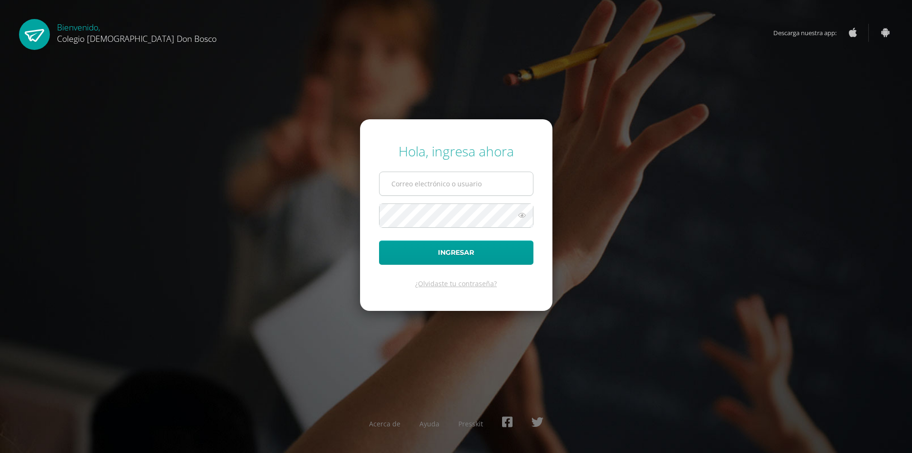
drag, startPoint x: 0, startPoint y: 0, endPoint x: 455, endPoint y: 182, distance: 489.7
click at [455, 182] on input "text" at bounding box center [456, 183] width 153 height 23
type input "lbautista@donbosco.edu.gt"
click at [471, 251] on button "Ingresar" at bounding box center [456, 252] width 154 height 24
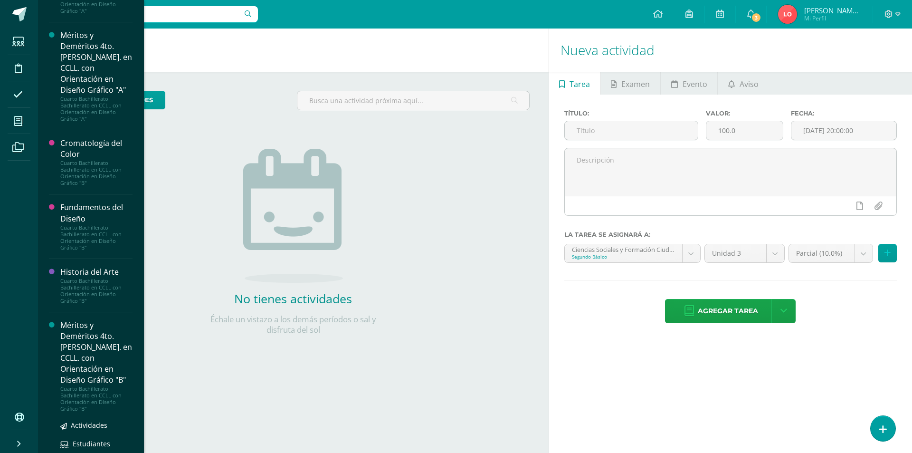
scroll to position [818, 0]
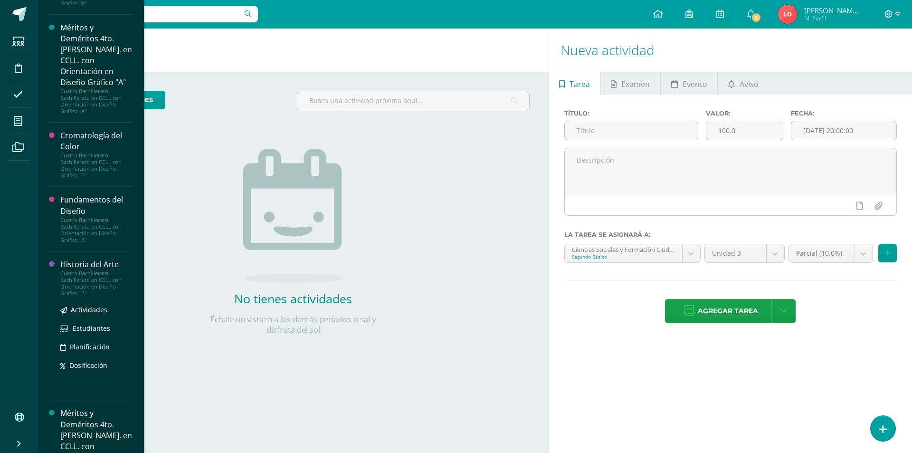
click at [74, 283] on div "Cuarto Bachillerato Bachillerato en CCLL con Orientación en Diseño Gráfico "B"" at bounding box center [96, 283] width 72 height 27
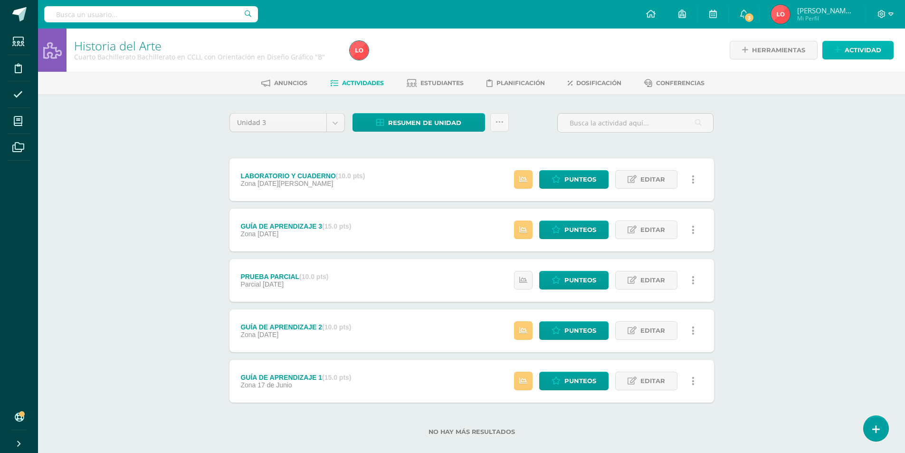
click at [842, 48] on link "Actividad" at bounding box center [857, 50] width 71 height 19
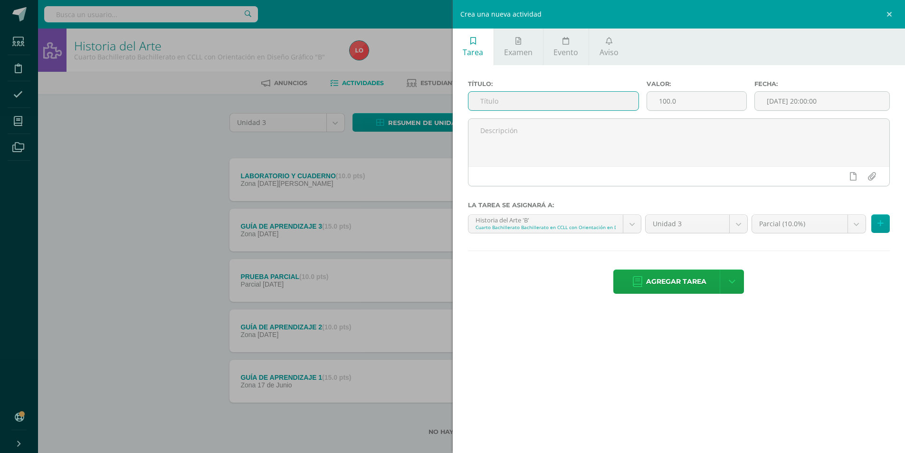
click at [550, 102] on input "text" at bounding box center [553, 101] width 171 height 19
type input "PRUEBA OBJETIVA"
click at [667, 104] on input "100.0" at bounding box center [696, 101] width 99 height 19
type input "40.0"
click at [792, 105] on input "[DATE] 20:00:00" at bounding box center [822, 101] width 134 height 19
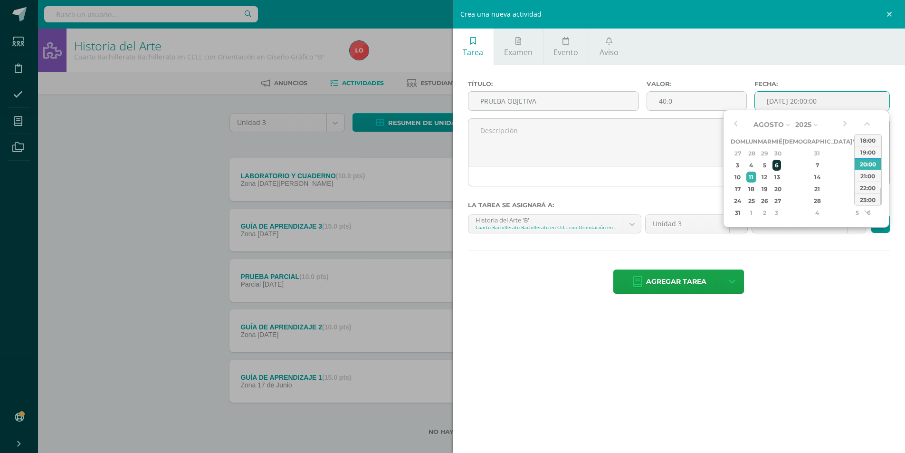
click at [781, 168] on div "6" at bounding box center [776, 165] width 9 height 11
click at [869, 121] on button "button" at bounding box center [868, 126] width 10 height 14
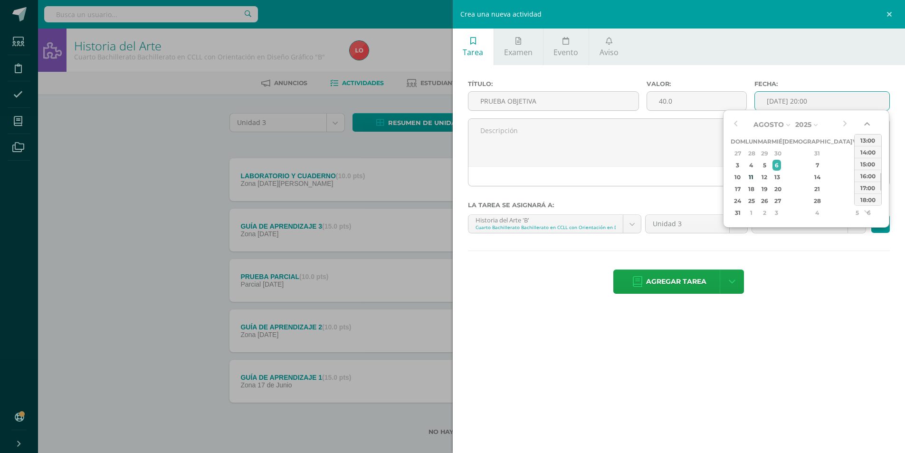
click at [869, 121] on button "button" at bounding box center [868, 126] width 10 height 14
click at [866, 151] on div "14:00" at bounding box center [868, 152] width 27 height 12
type input "2025-08-06 14:00"
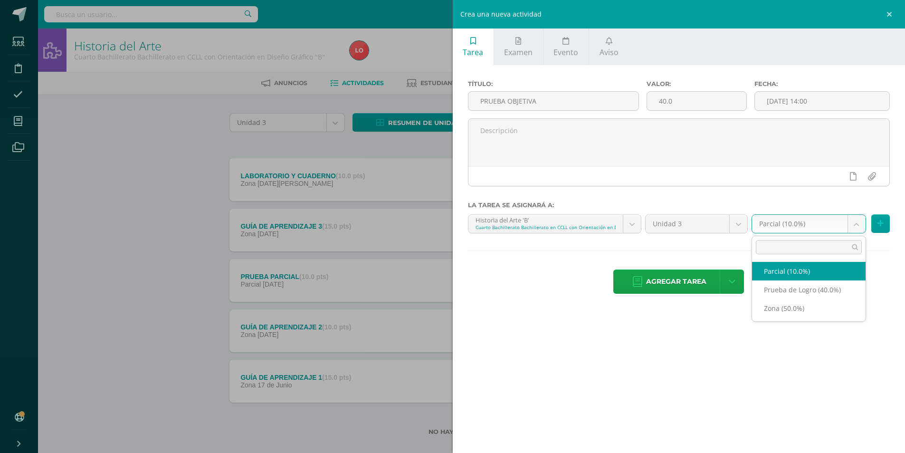
click at [858, 223] on body "Estudiantes Disciplina Asistencia Mis cursos Archivos Soporte Centro de ayuda Ú…" at bounding box center [452, 233] width 905 height 466
select select "163877"
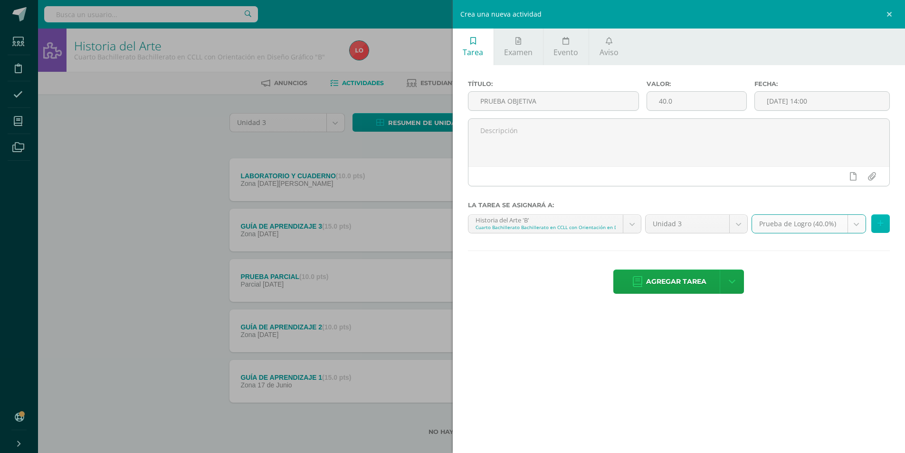
click at [876, 225] on button at bounding box center [880, 223] width 19 height 19
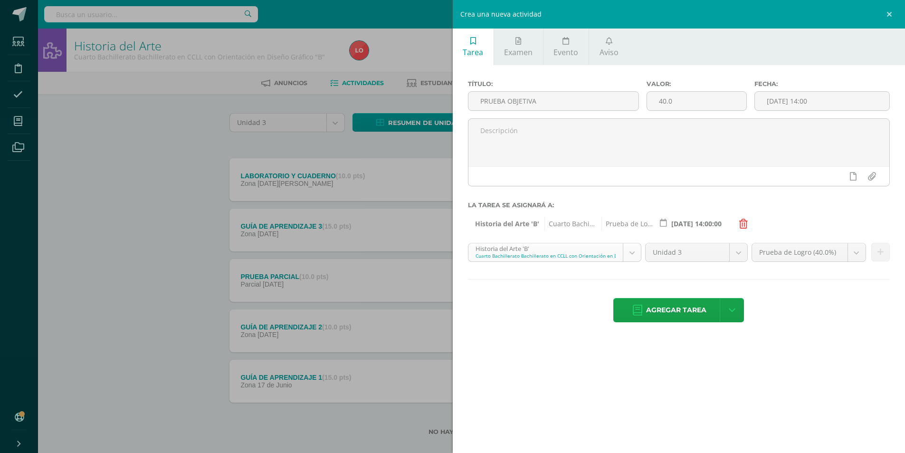
click at [634, 252] on body "Estudiantes Disciplina Asistencia Mis cursos Archivos Soporte Centro de ayuda Ú…" at bounding box center [452, 233] width 905 height 466
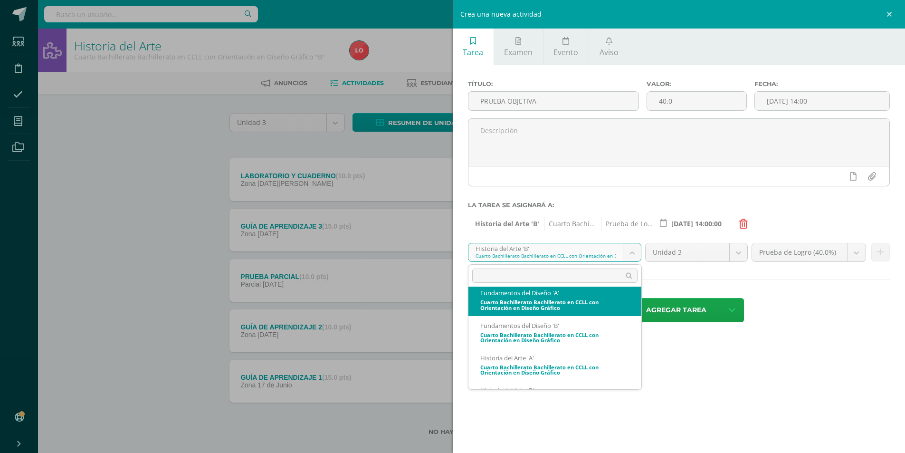
scroll to position [388, 0]
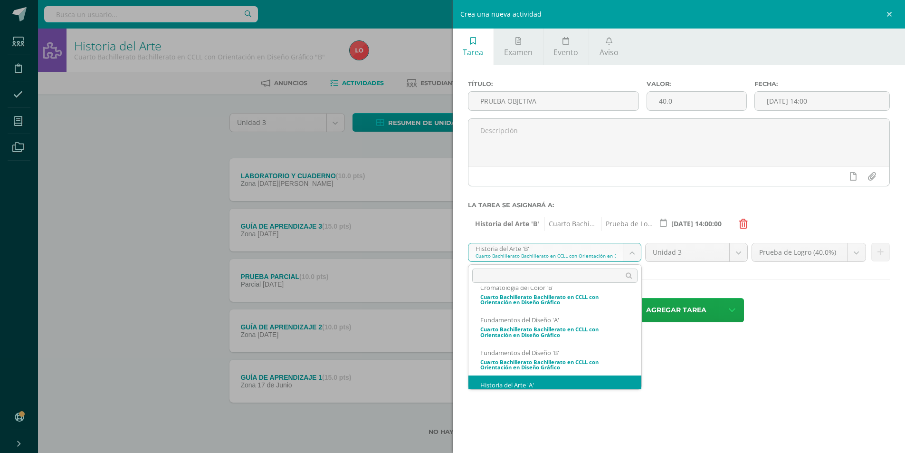
select select "163844"
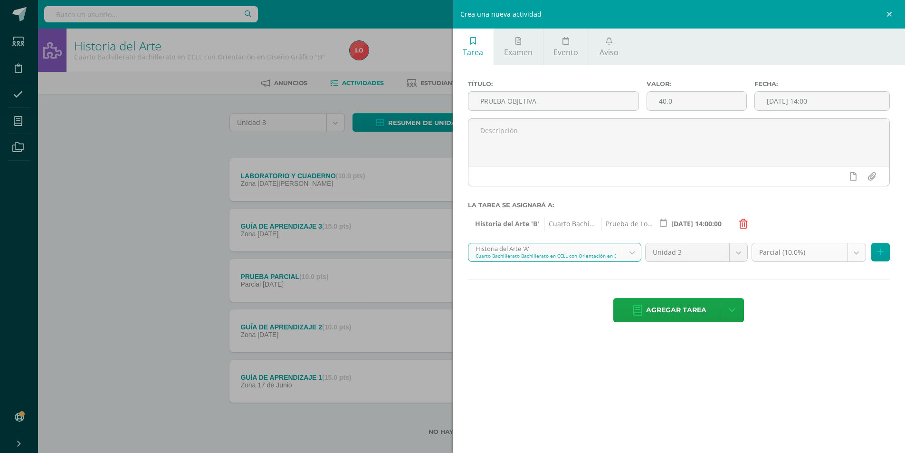
click at [855, 253] on body "Estudiantes Disciplina Asistencia Mis cursos Archivos Soporte Centro de ayuda Ú…" at bounding box center [452, 233] width 905 height 466
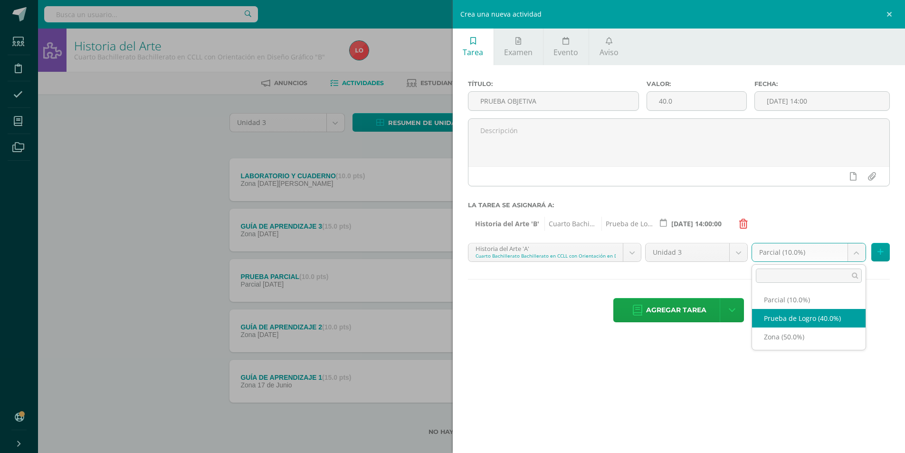
select select "163857"
click at [885, 254] on button at bounding box center [880, 252] width 19 height 19
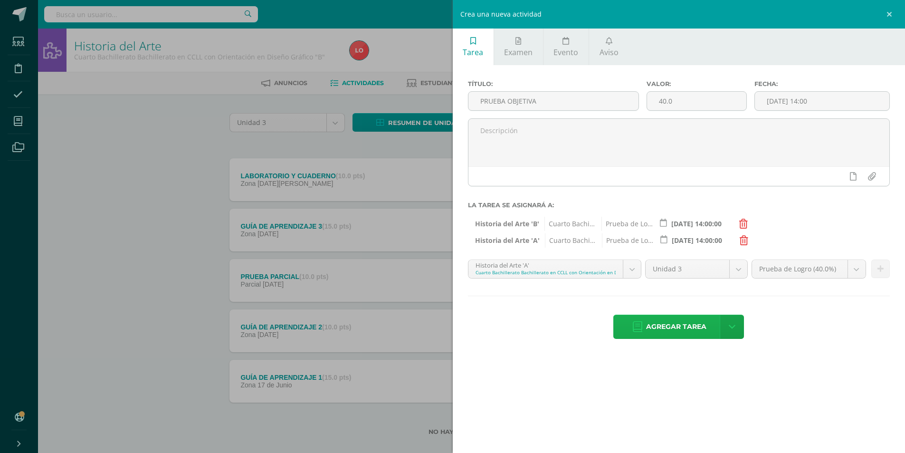
click at [703, 327] on span "Agregar tarea" at bounding box center [676, 326] width 60 height 23
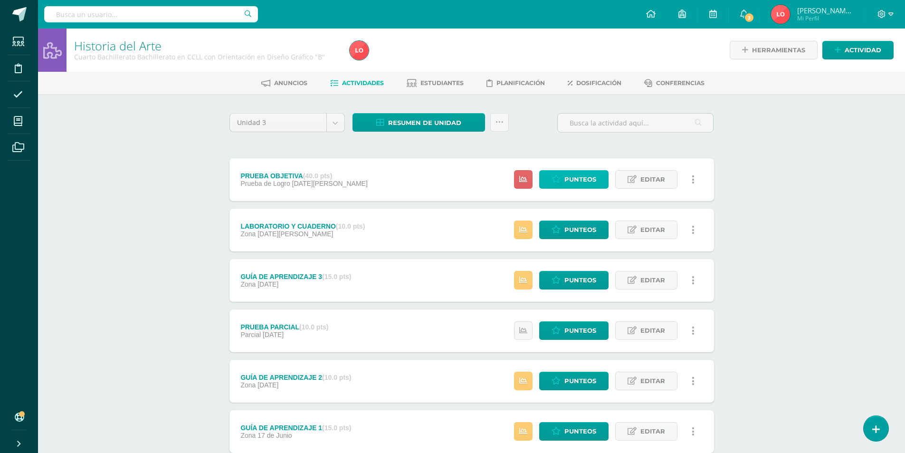
click at [566, 181] on span "Punteos" at bounding box center [580, 180] width 32 height 18
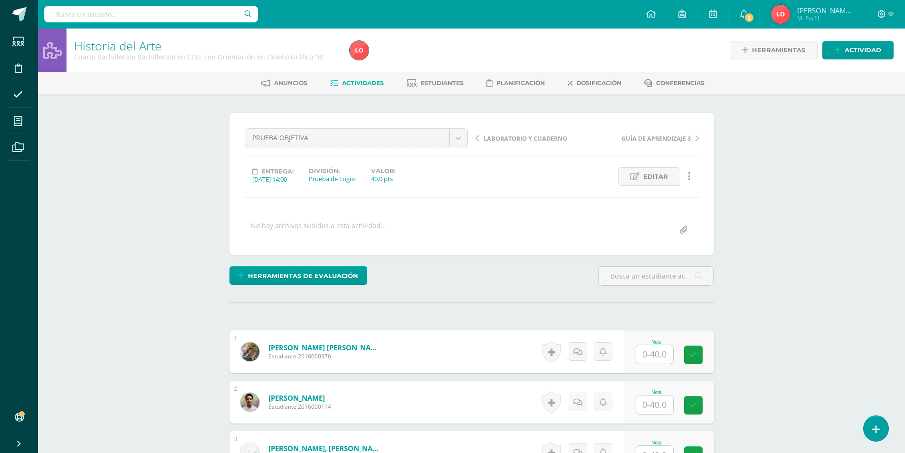
scroll to position [0, 0]
click at [645, 359] on input "text" at bounding box center [654, 353] width 37 height 19
type input "22"
type input "40"
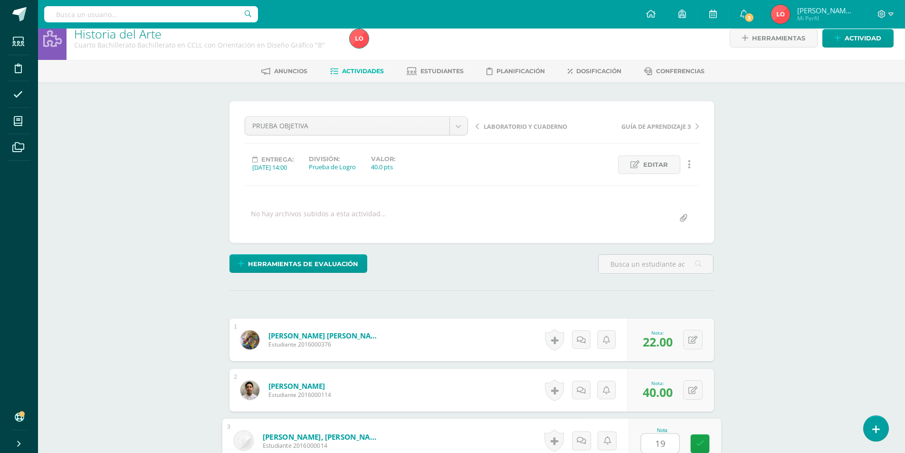
type input "19"
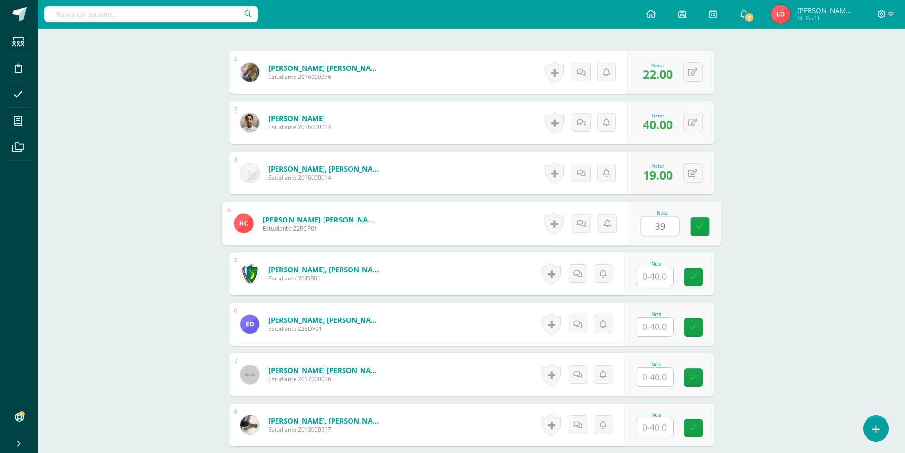
type input "39"
type input "1"
type input "40"
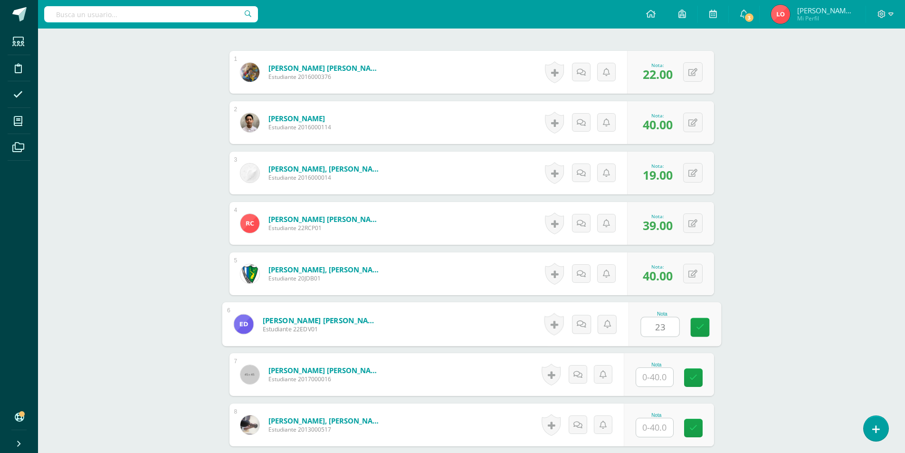
type input "23"
type input "34"
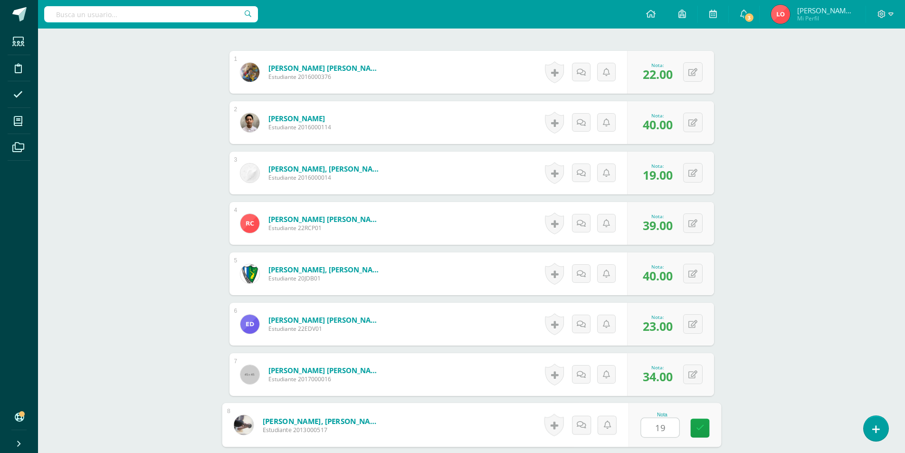
type input "19"
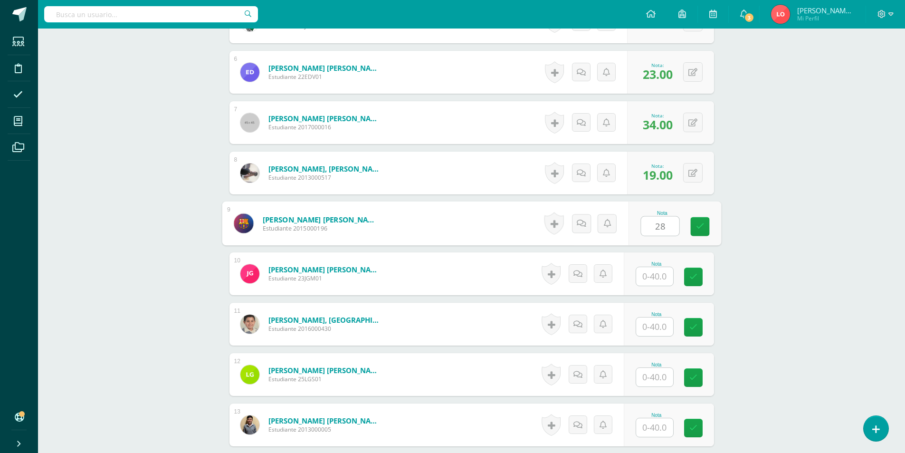
type input "28"
type input "22"
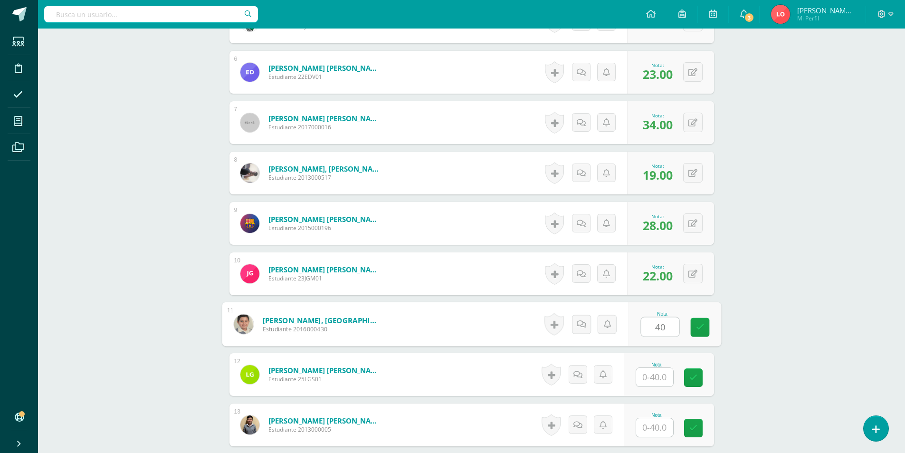
type input "40"
type input "32"
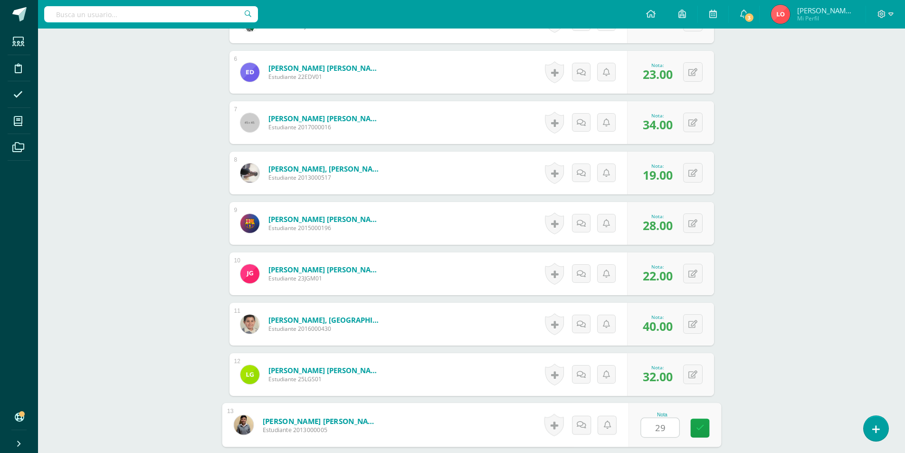
type input "29"
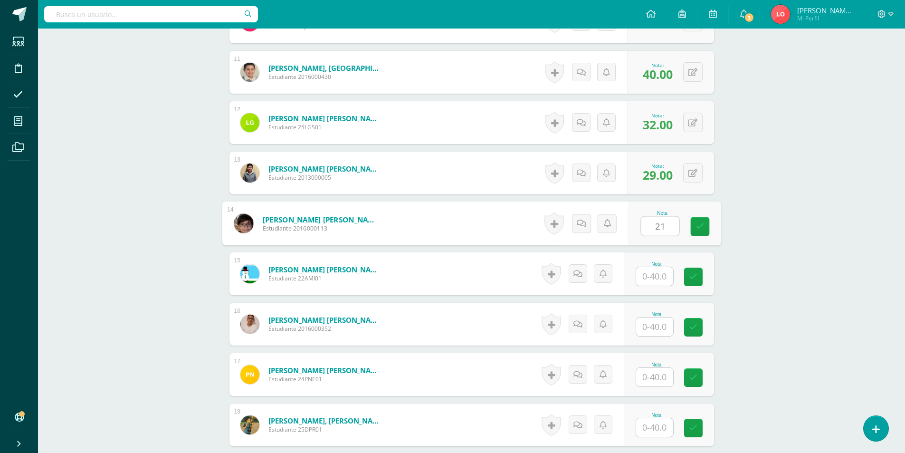
type input "21"
type input "34"
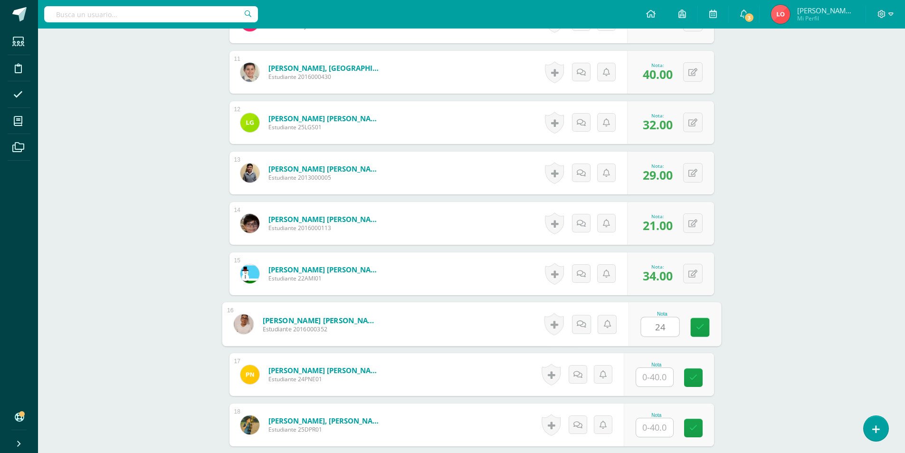
type input "24"
type input "30"
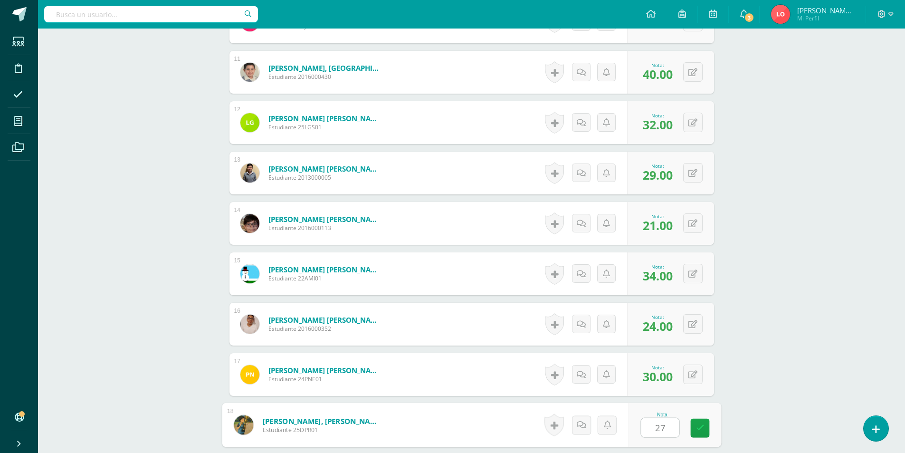
type input "27"
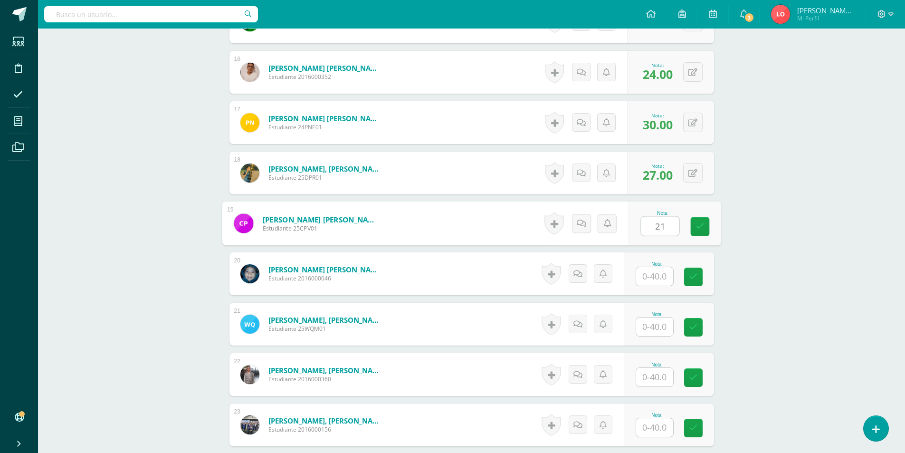
type input "21"
click at [651, 329] on input "text" at bounding box center [660, 326] width 38 height 19
type input "25"
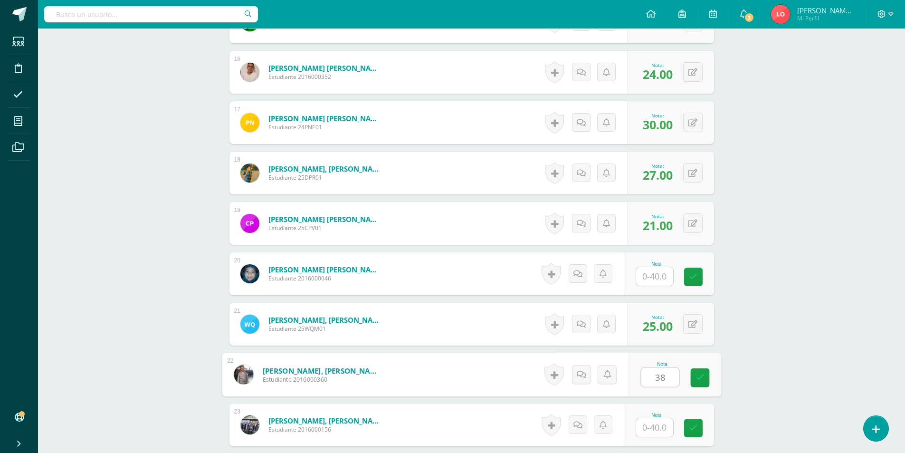
type input "38"
type input "18"
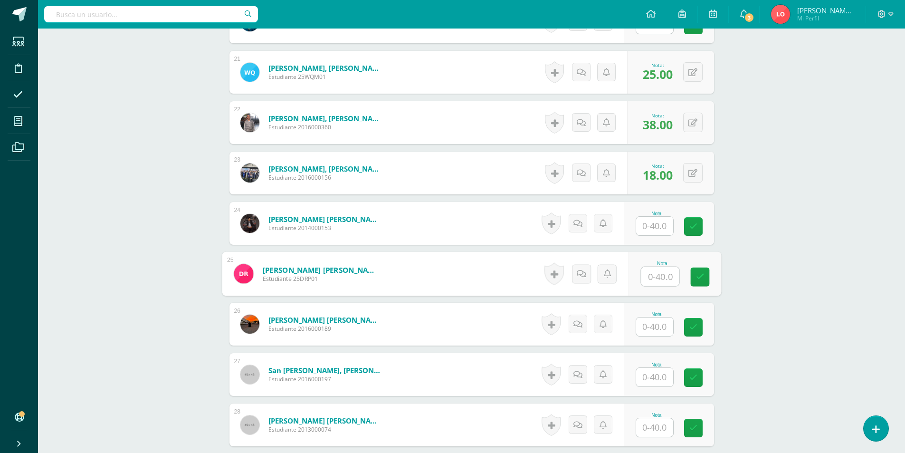
click at [662, 283] on input "text" at bounding box center [660, 276] width 38 height 19
type input "31"
click at [668, 376] on input "text" at bounding box center [654, 377] width 37 height 19
type input "38"
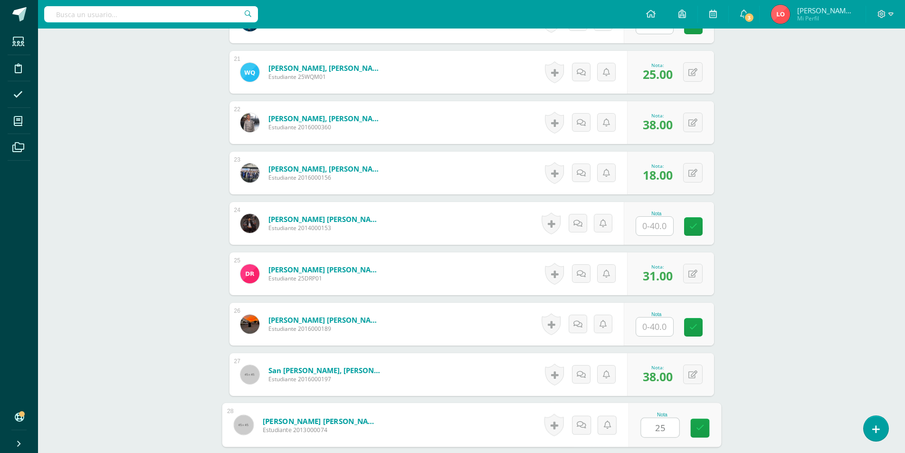
type input "25"
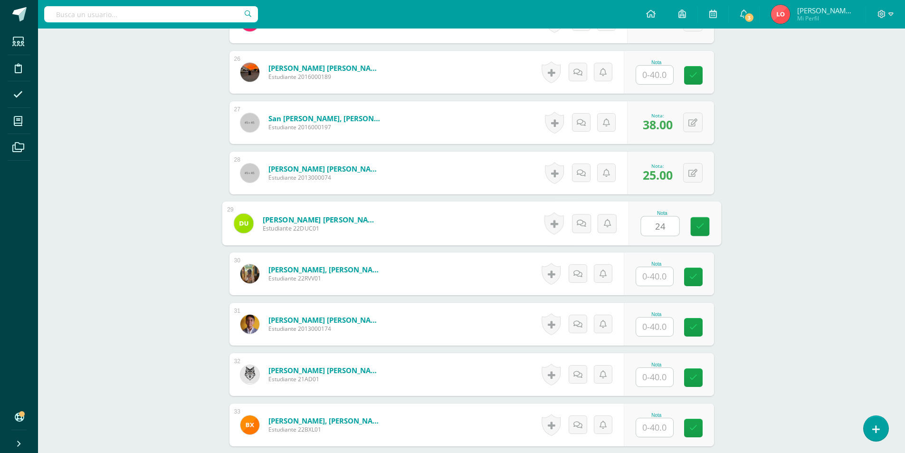
type input "24"
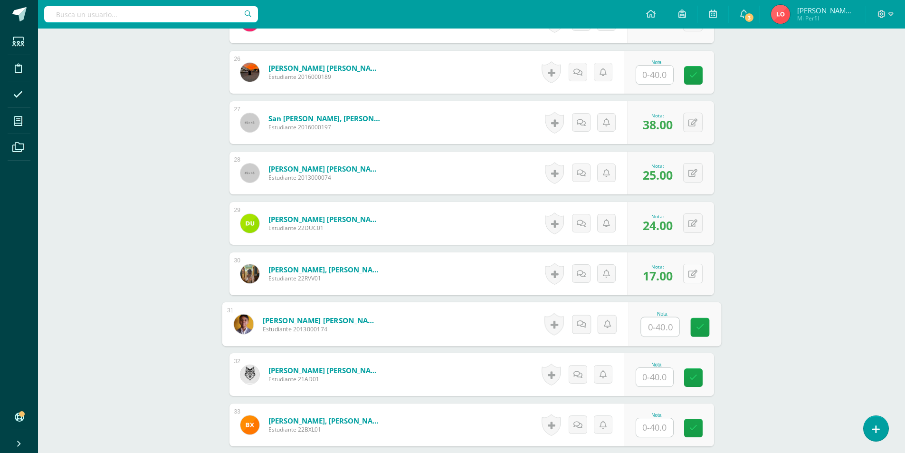
click at [690, 270] on button at bounding box center [692, 273] width 19 height 19
type input "16"
type input "23"
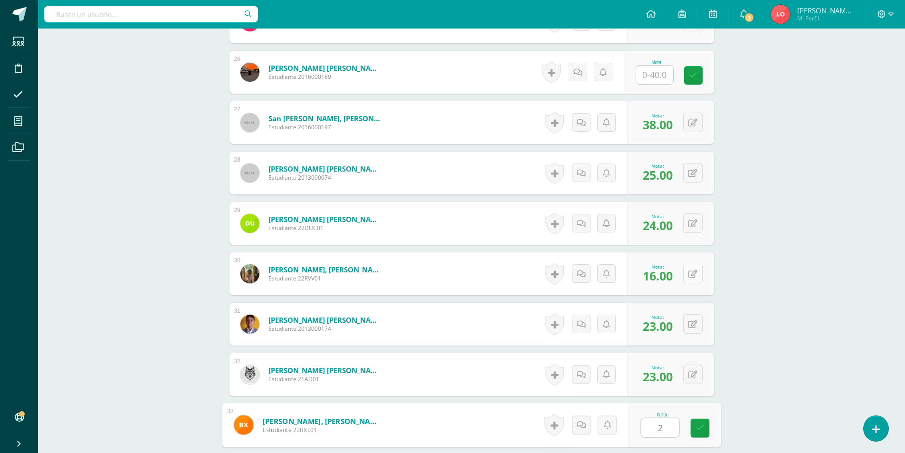
type input "23"
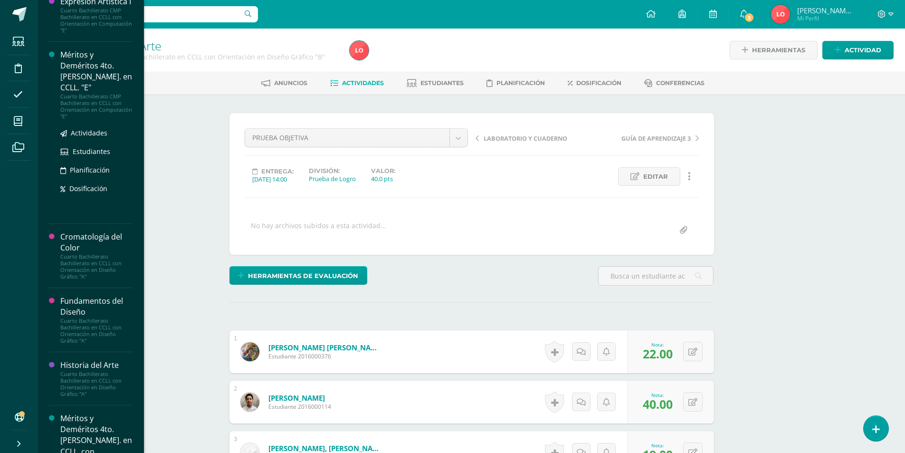
scroll to position [522, 0]
click at [90, 158] on div "Cromatología del Color" at bounding box center [96, 147] width 72 height 22
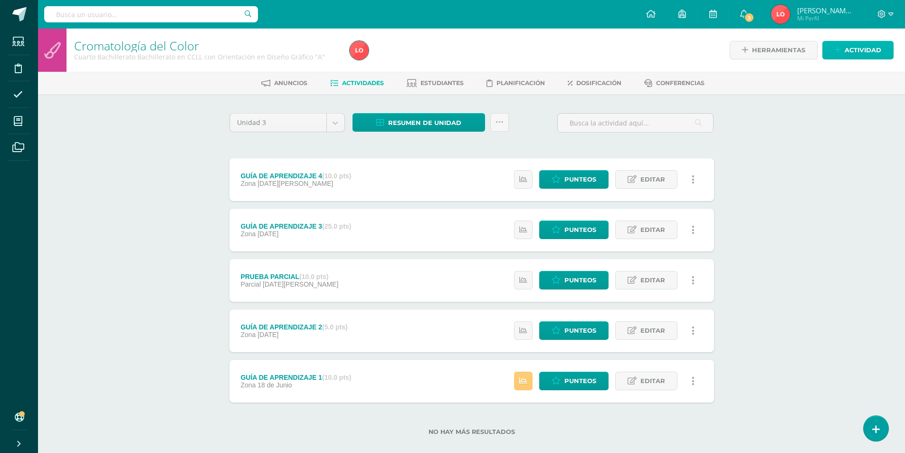
click at [843, 52] on link "Actividad" at bounding box center [857, 50] width 71 height 19
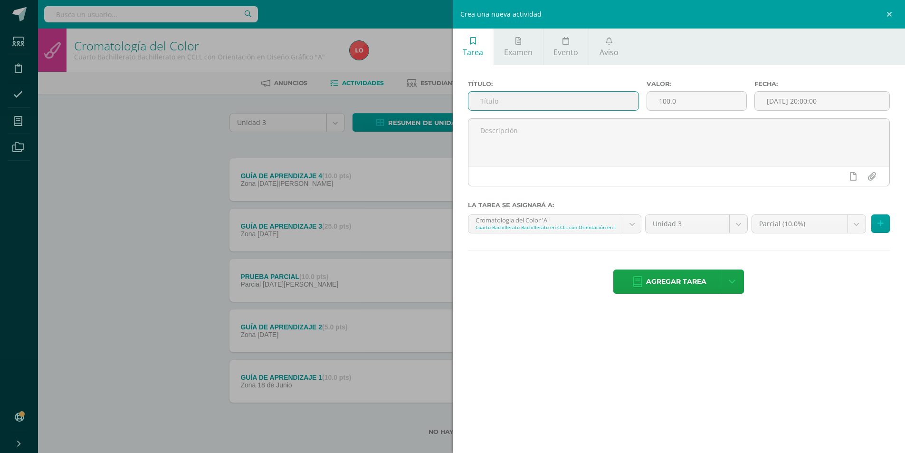
click at [515, 99] on input "text" at bounding box center [553, 101] width 171 height 19
type input "p"
type input "PRUEBA OBJETIVA"
click at [664, 101] on input "100.0" at bounding box center [696, 101] width 99 height 19
click at [666, 102] on input "100.0" at bounding box center [696, 101] width 99 height 19
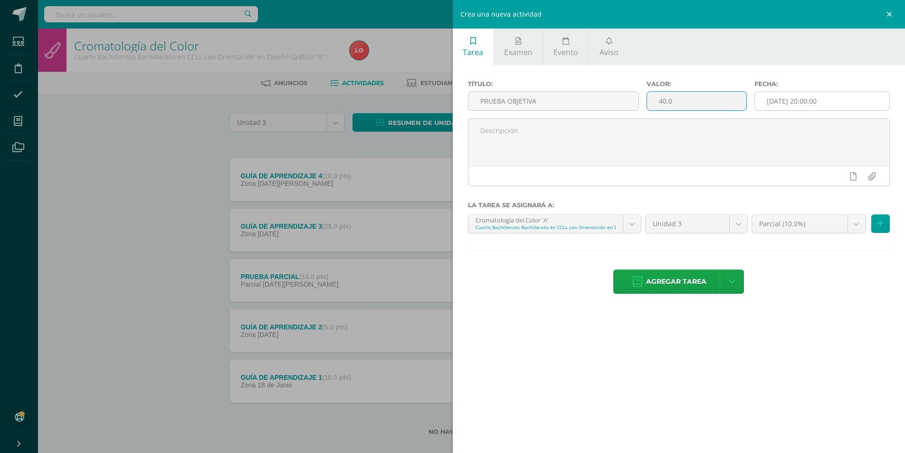
type input "40.0"
click at [808, 97] on input "[DATE] 20:00:00" at bounding box center [822, 101] width 134 height 19
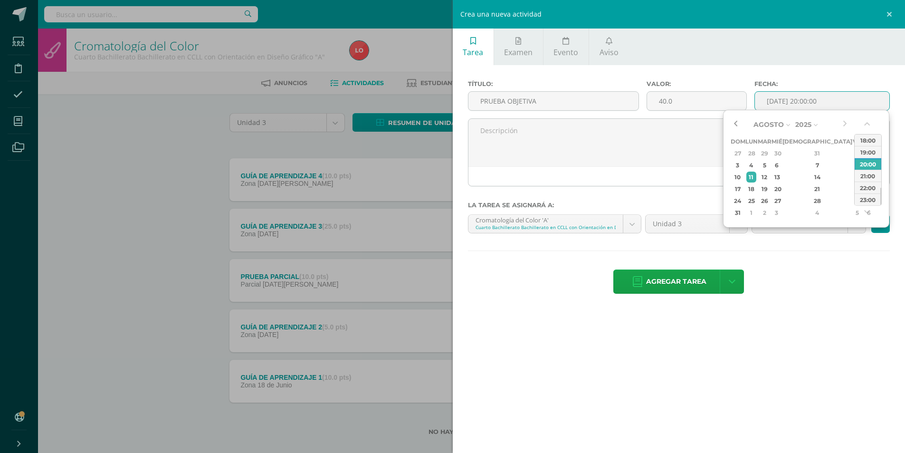
click at [734, 120] on button "button" at bounding box center [736, 124] width 10 height 14
click at [781, 205] on div "30" at bounding box center [776, 210] width 9 height 11
click at [865, 126] on button "button" at bounding box center [868, 126] width 10 height 14
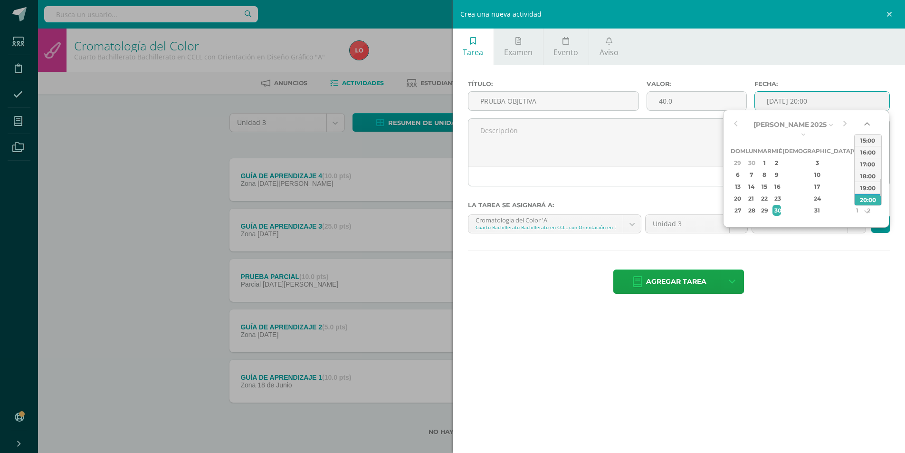
click at [868, 126] on button "button" at bounding box center [868, 126] width 10 height 14
click at [867, 140] on div "14:00" at bounding box center [868, 140] width 27 height 12
type input "2025-07-30 14:00"
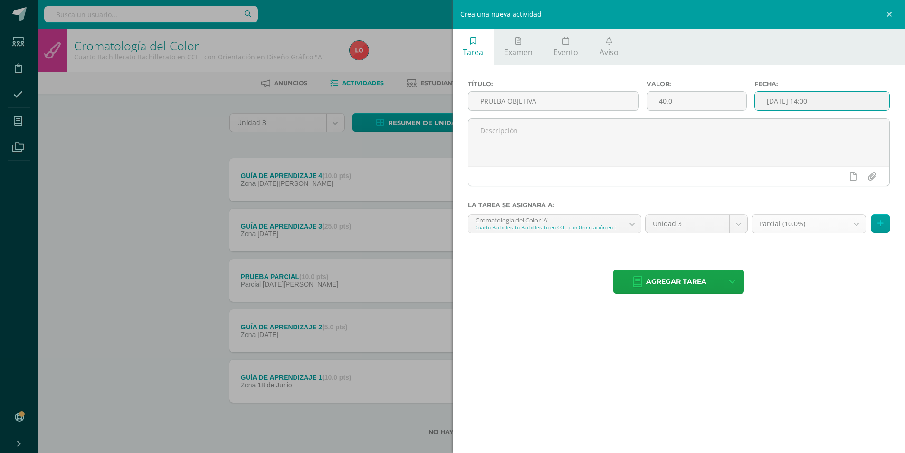
click at [855, 226] on body "Estudiantes Disciplina Asistencia Mis cursos Archivos Soporte Centro de ayuda Ú…" at bounding box center [452, 233] width 905 height 466
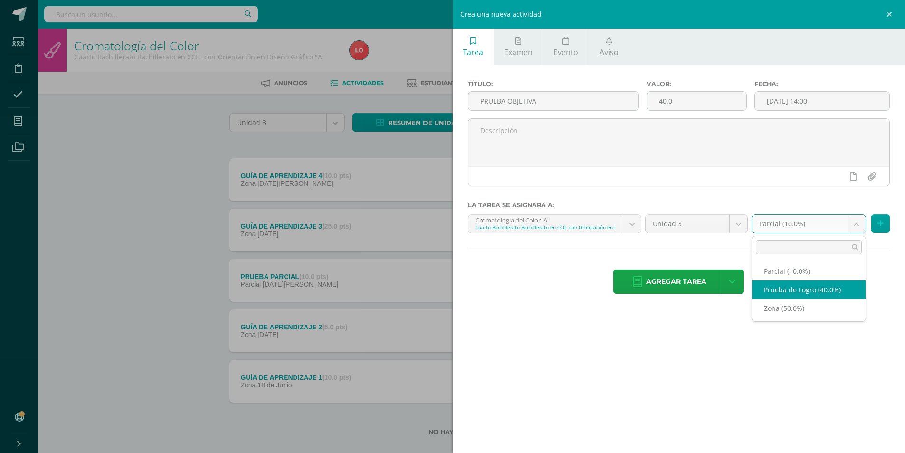
select select "163977"
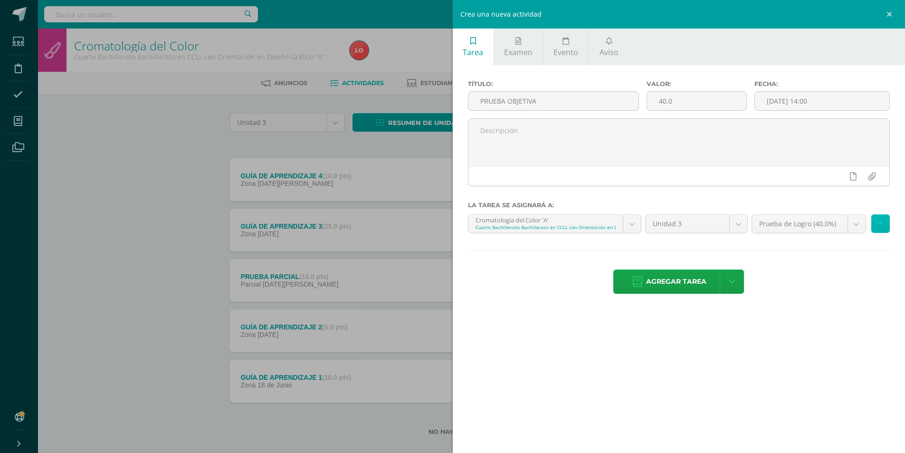
click at [880, 226] on icon at bounding box center [880, 223] width 6 height 8
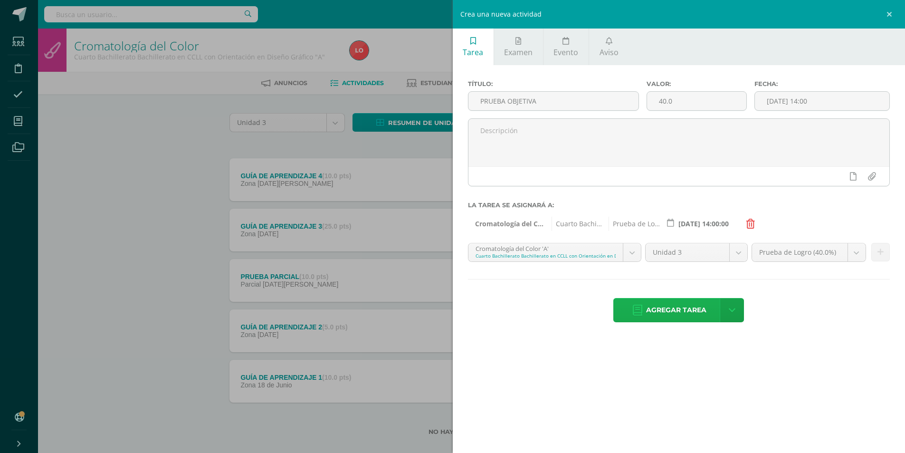
click at [667, 310] on span "Agregar tarea" at bounding box center [676, 309] width 60 height 23
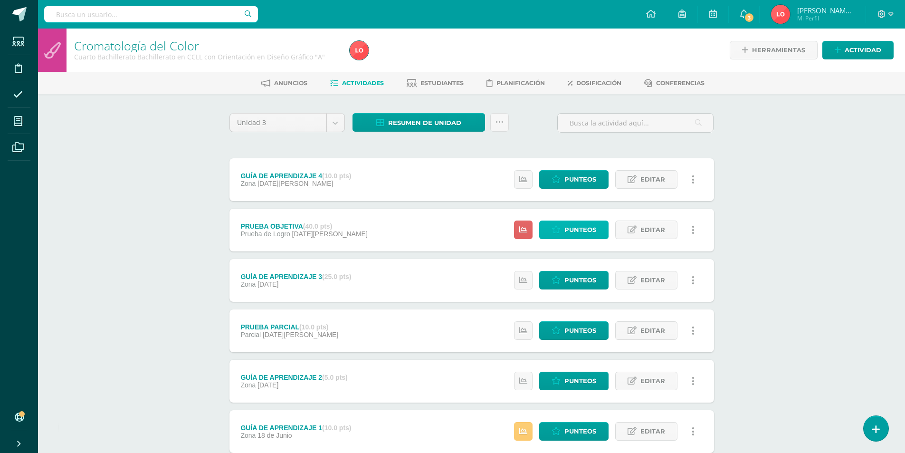
click at [573, 222] on span "Punteos" at bounding box center [580, 230] width 32 height 18
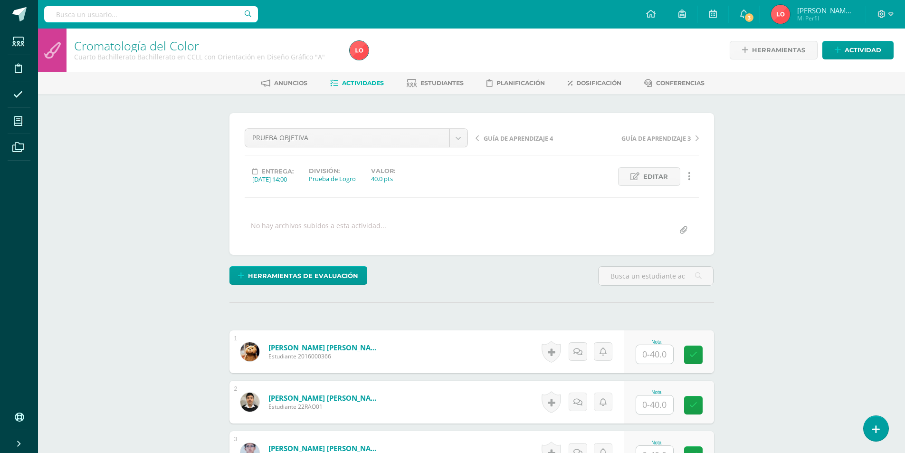
scroll to position [285, 0]
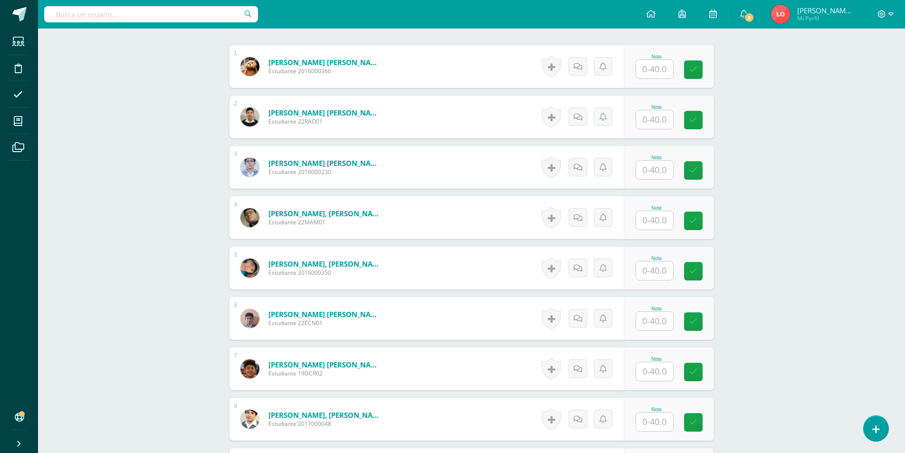
click at [652, 69] on input "text" at bounding box center [654, 69] width 37 height 19
type input "24"
type input "18"
type input "19"
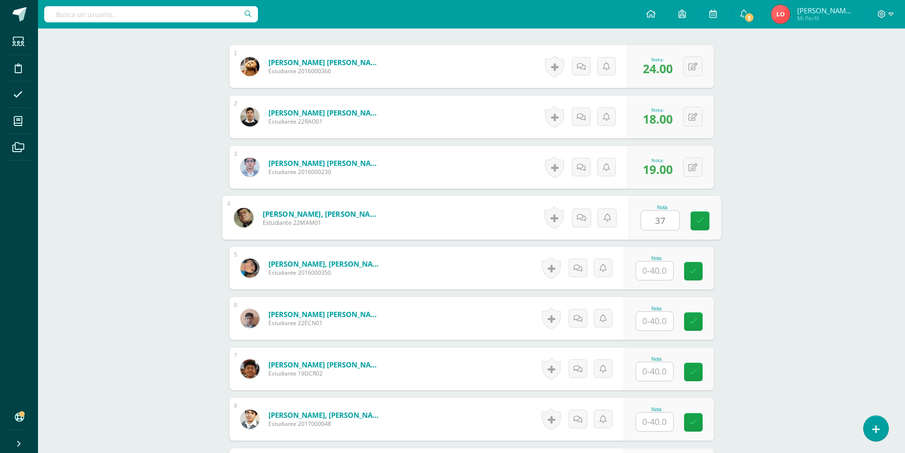
type input "37"
type input "14"
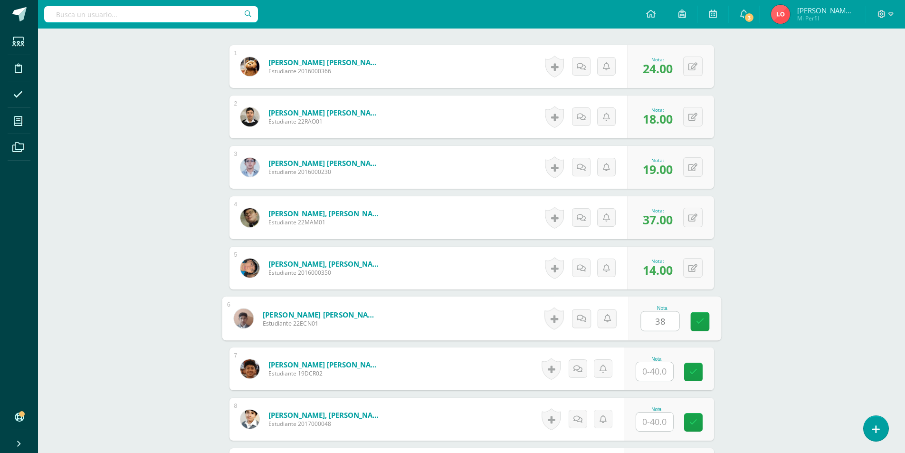
type input "38"
type input "30"
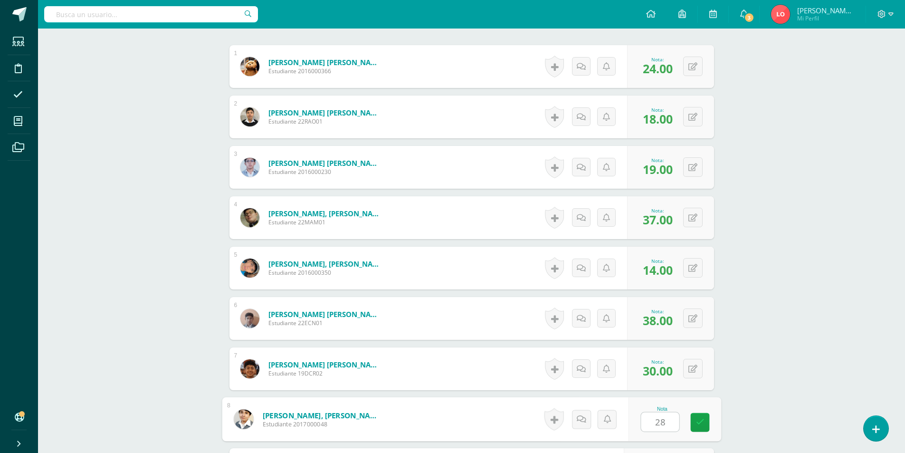
type input "28"
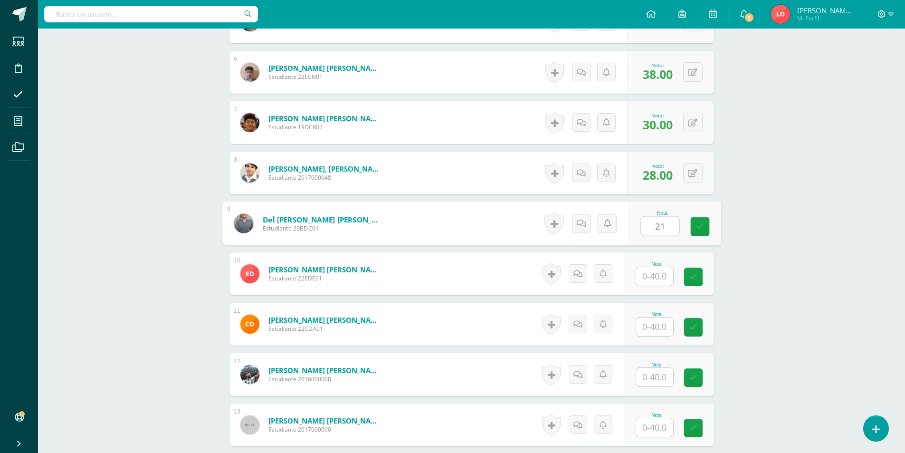
type input "21"
type input "16"
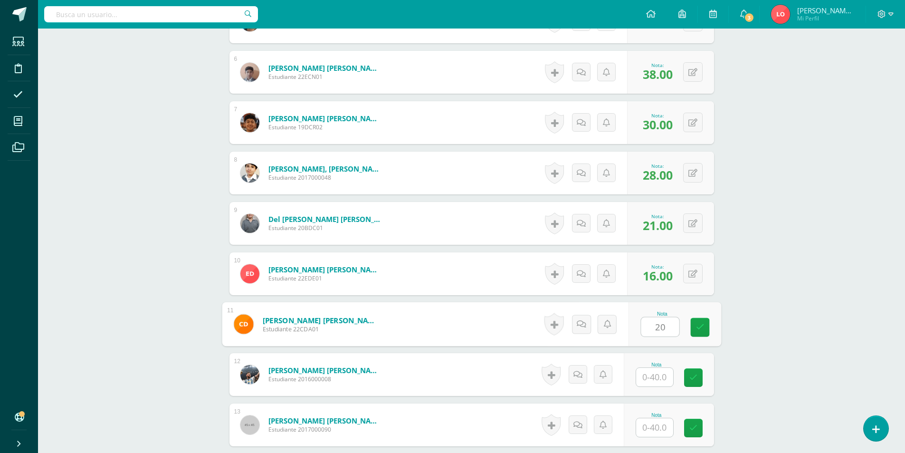
type input "20"
type input "15"
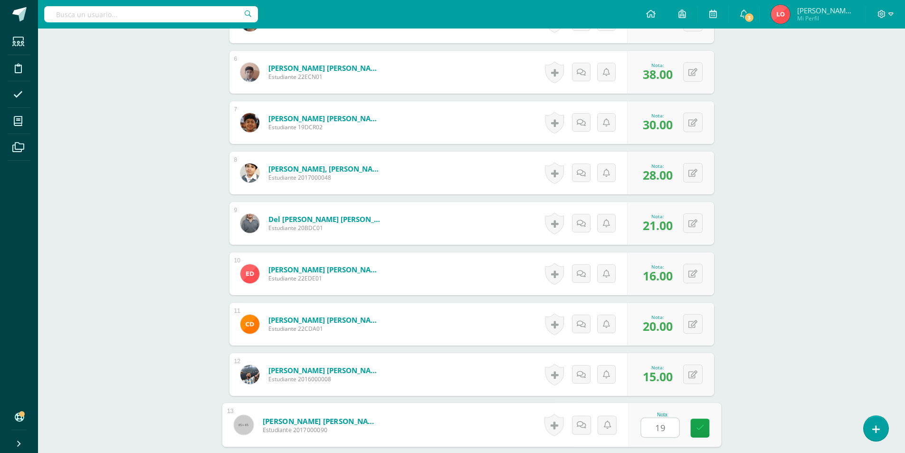
type input "19"
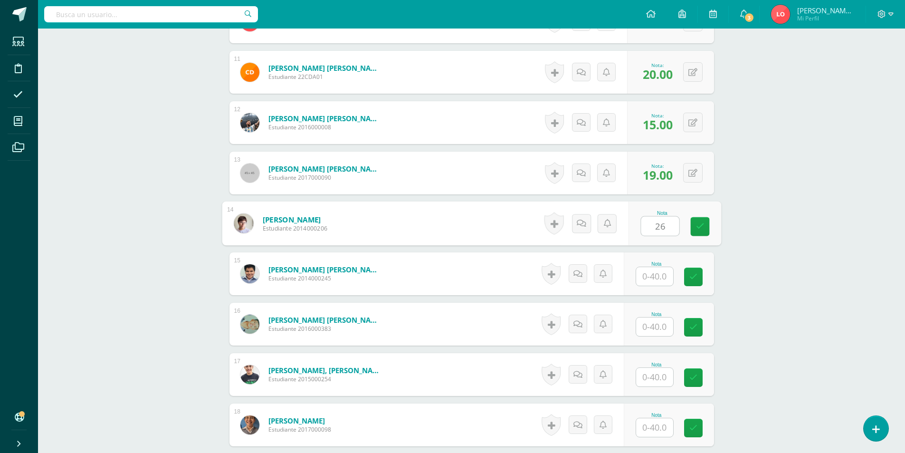
type input "26"
type input "37"
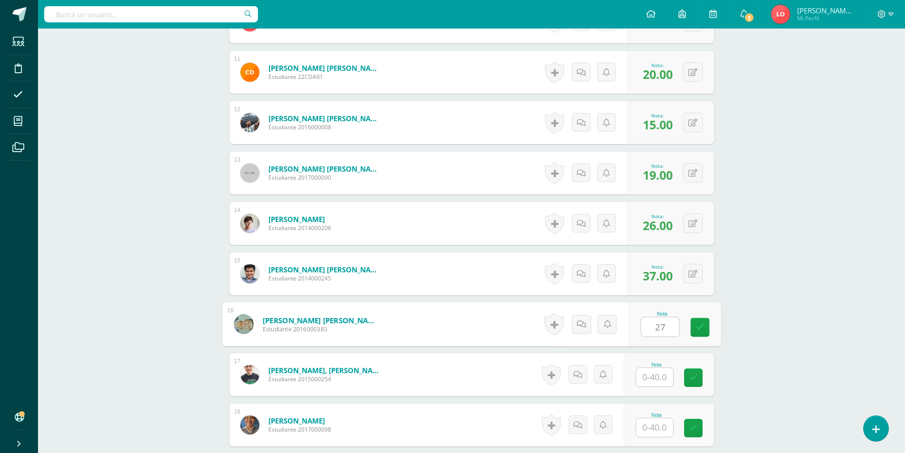
type input "27"
type input "34"
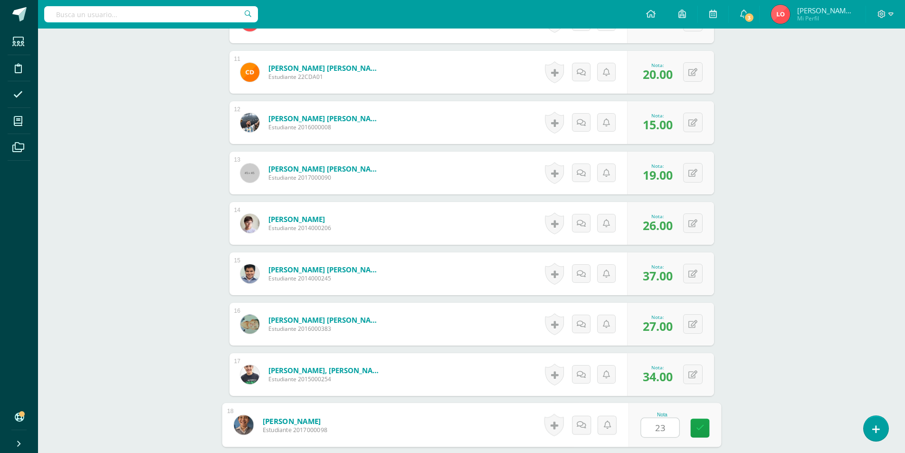
type input "23"
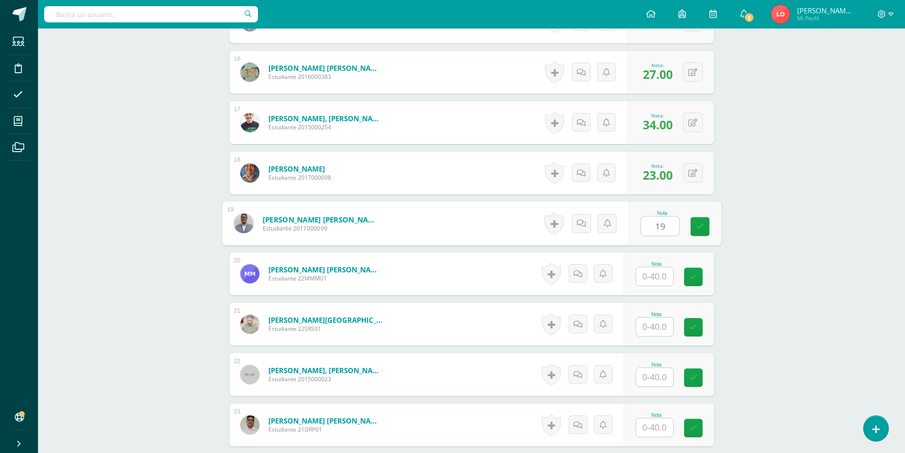
type input "19"
type input "21"
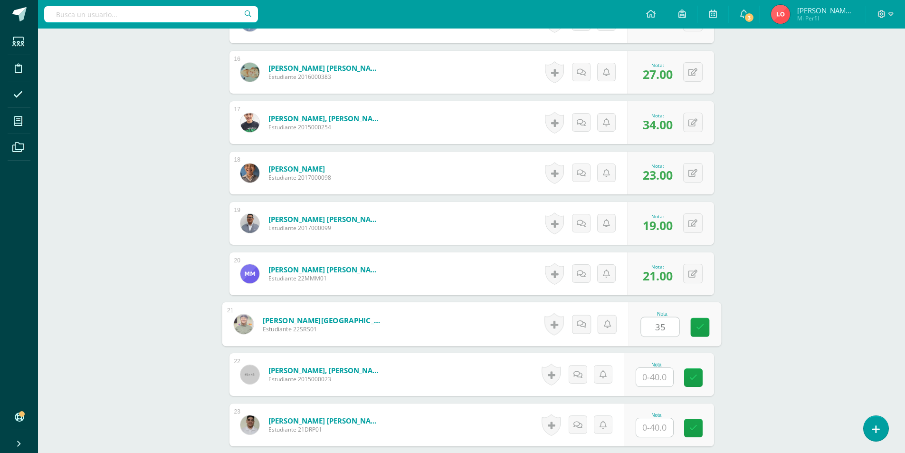
type input "35"
type input "16"
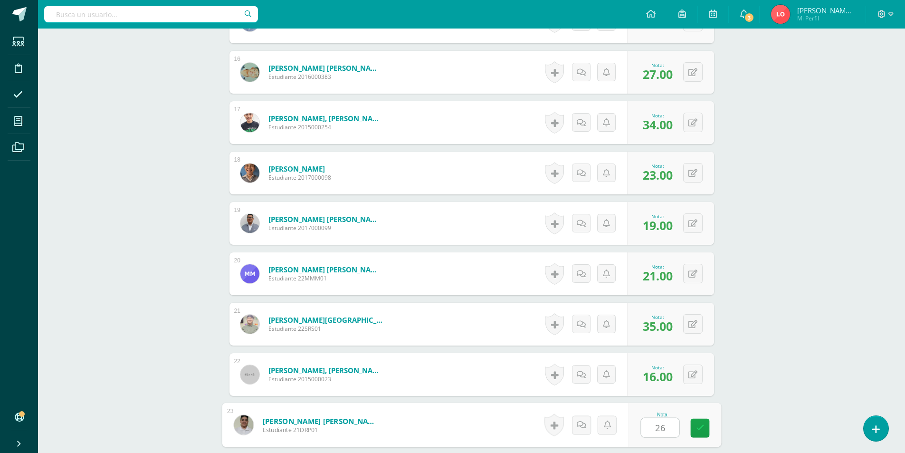
type input "26"
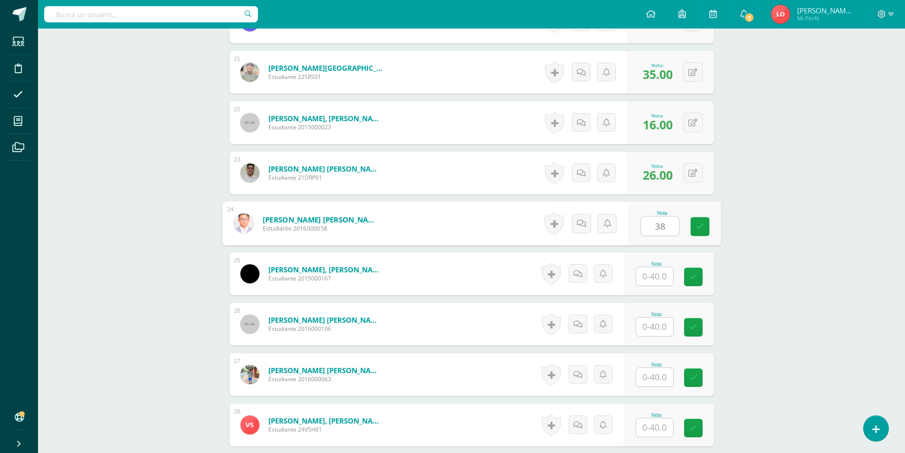
type input "38"
type input "34"
type input "31"
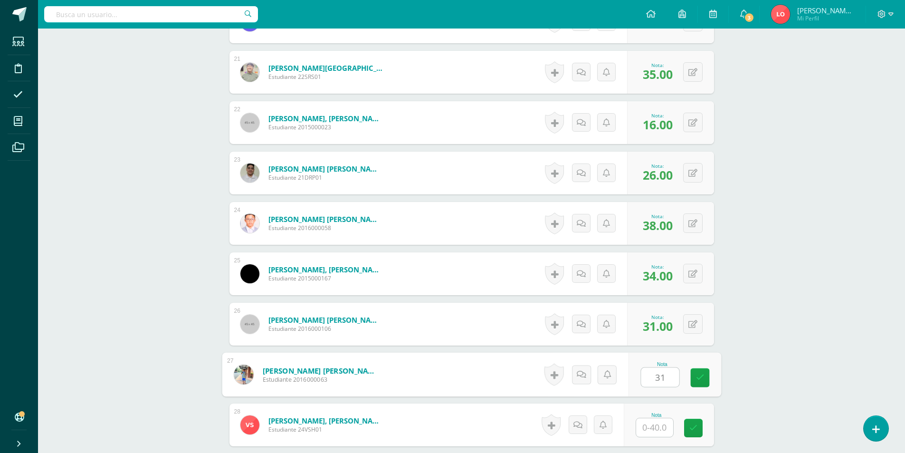
type input "31"
type input "34"
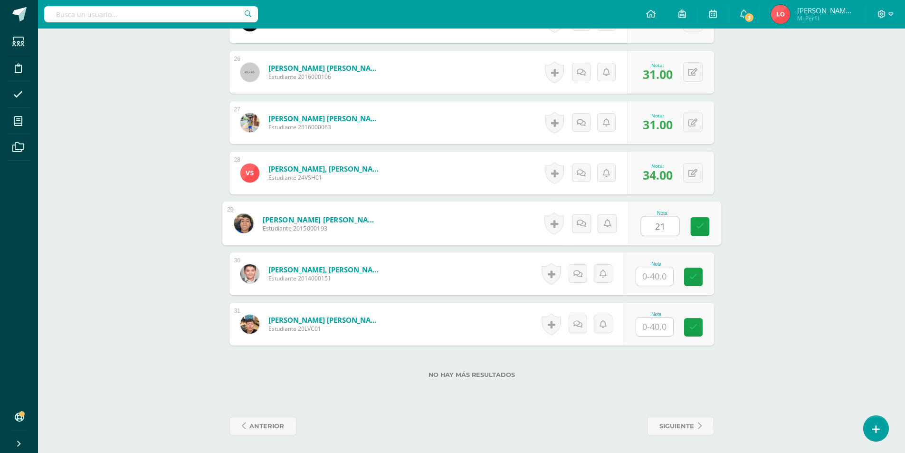
type input "21"
type input "38"
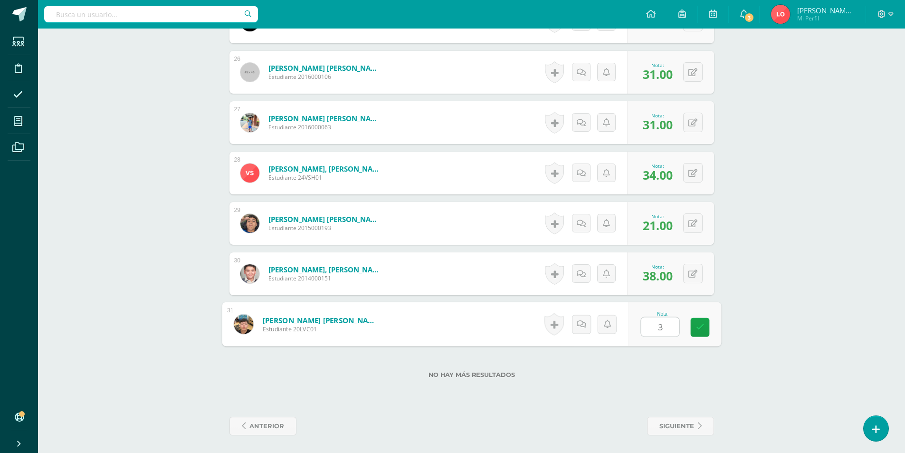
type input "36"
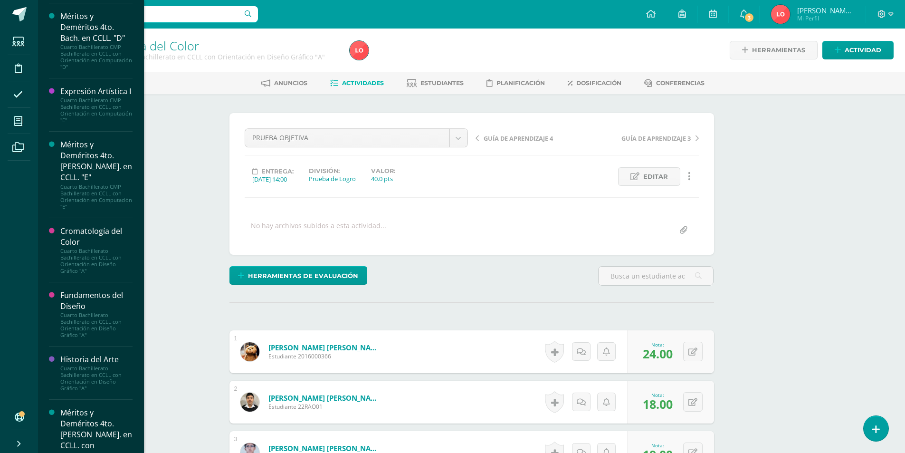
scroll to position [612, 0]
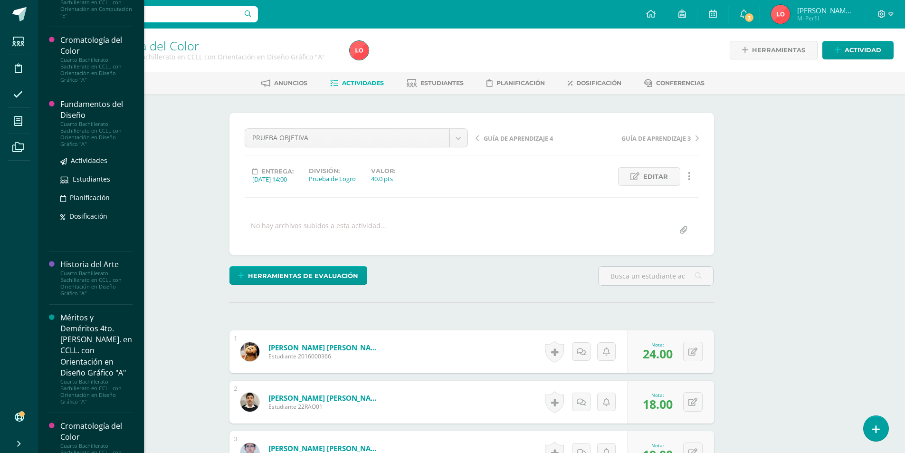
click at [85, 147] on div "Cuarto Bachillerato Bachillerato en CCLL con Orientación en Diseño Gráfico "A"" at bounding box center [96, 134] width 72 height 27
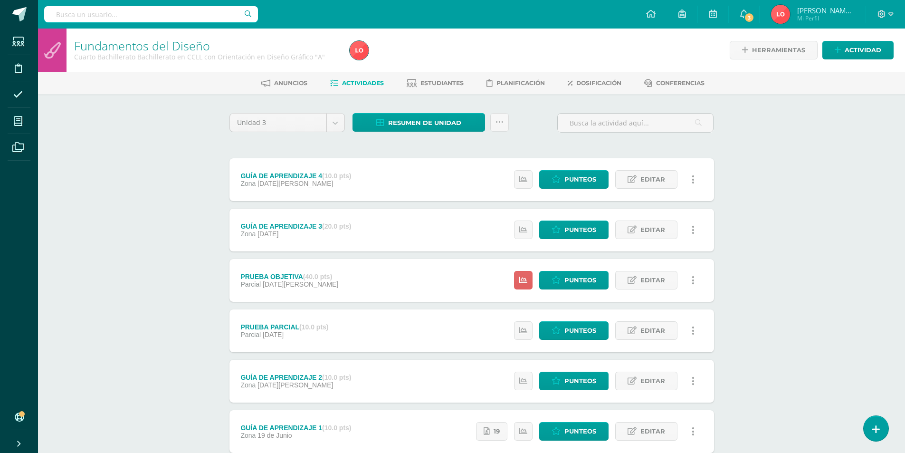
scroll to position [63, 0]
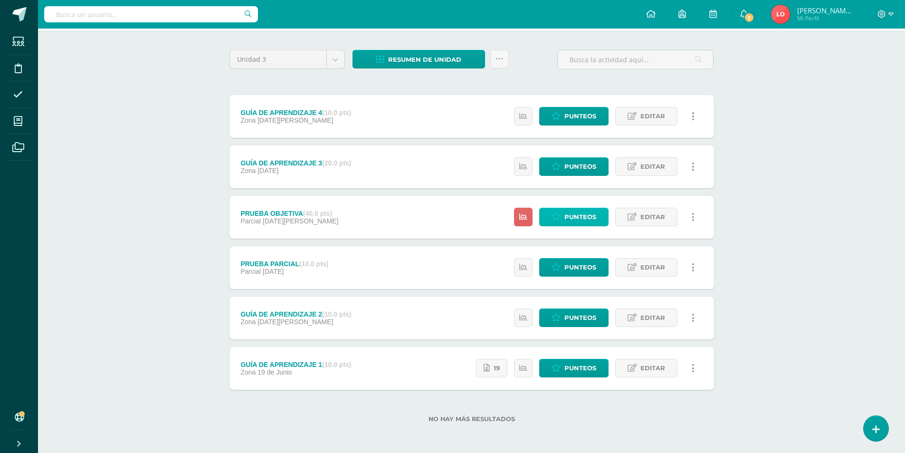
click at [573, 212] on span "Punteos" at bounding box center [580, 217] width 32 height 18
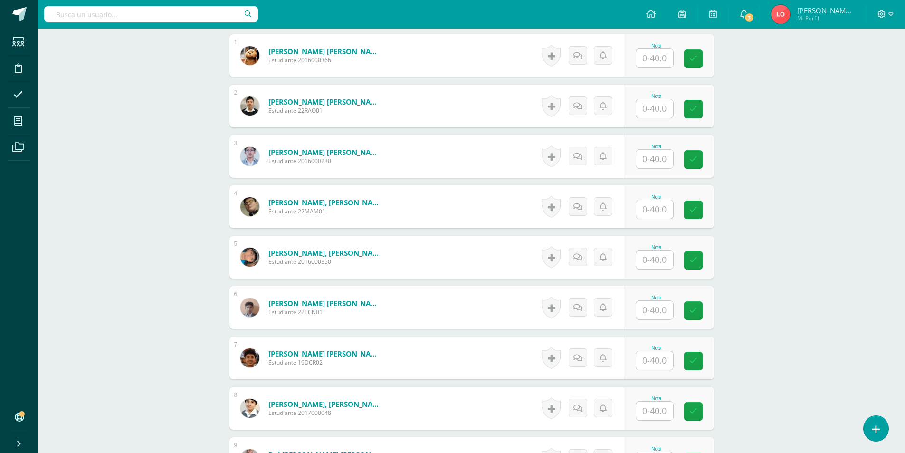
scroll to position [153, 0]
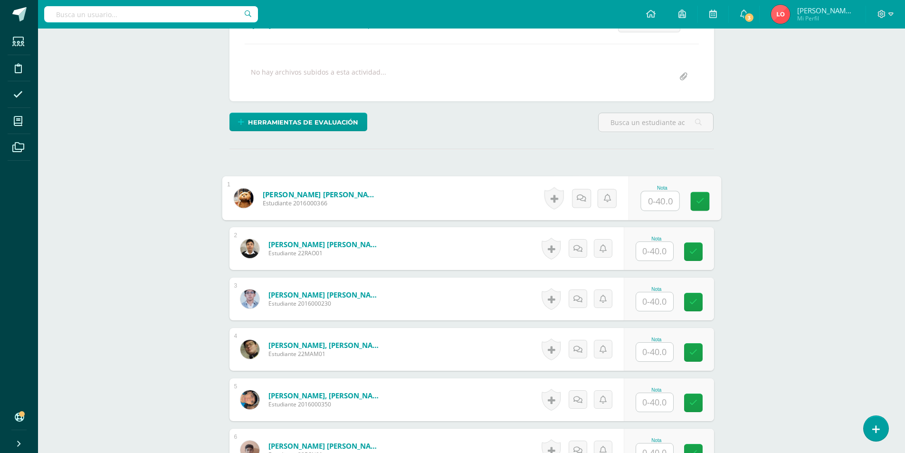
click at [655, 198] on input "text" at bounding box center [660, 200] width 38 height 19
type input "32"
type input "30"
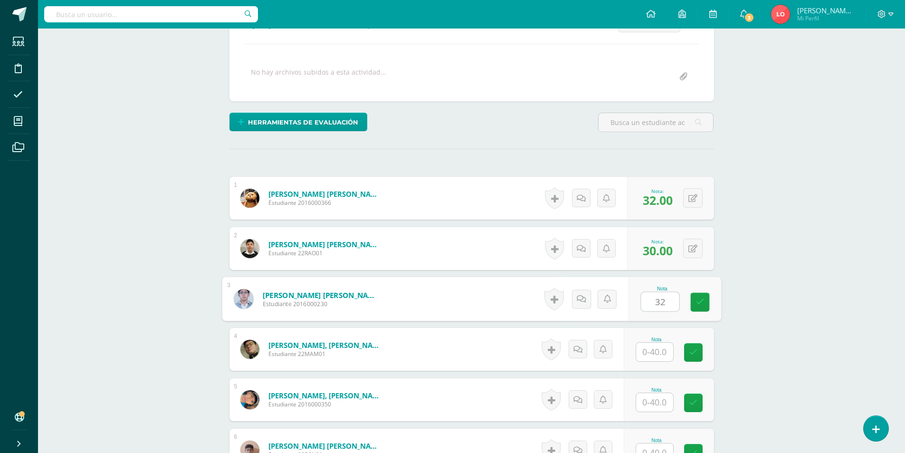
type input "32"
type input "37"
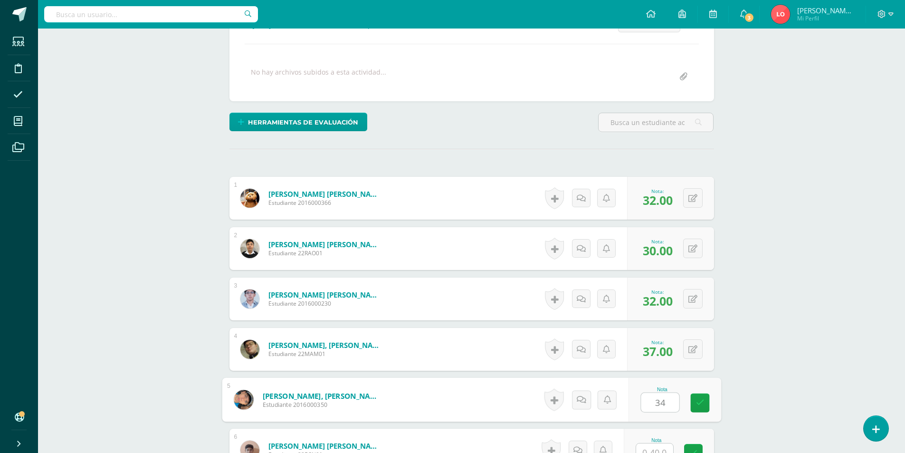
type input "34"
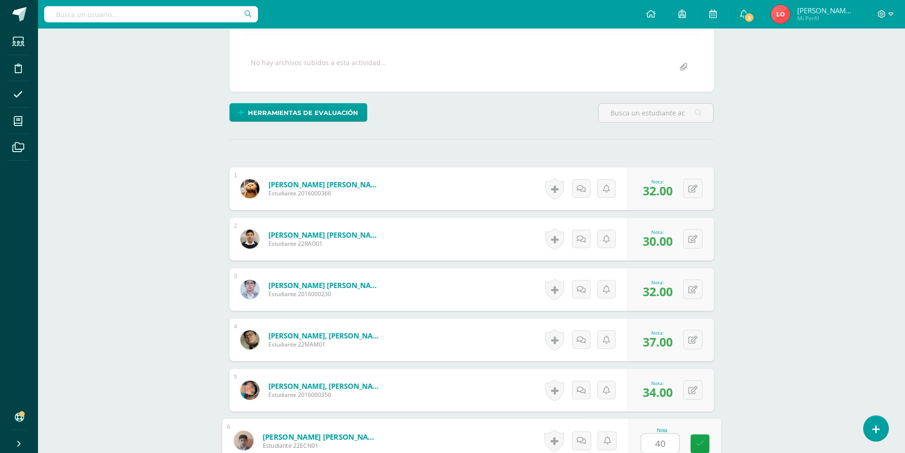
type input "40"
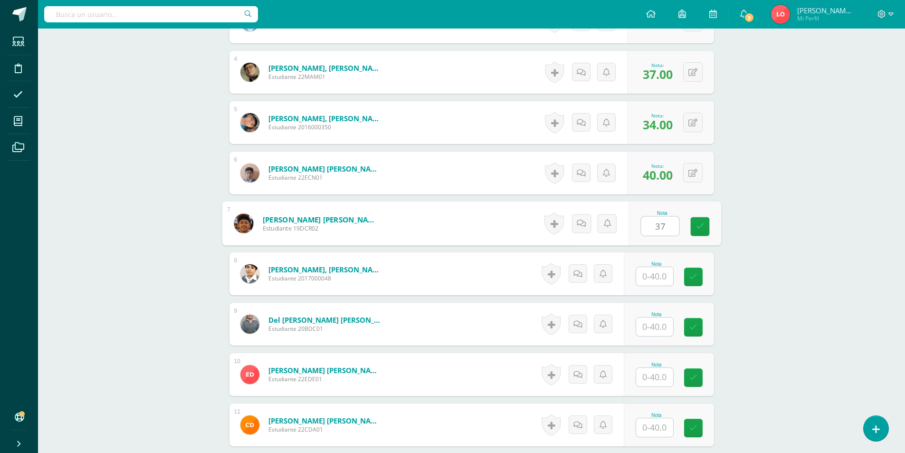
type input "37"
type input "27"
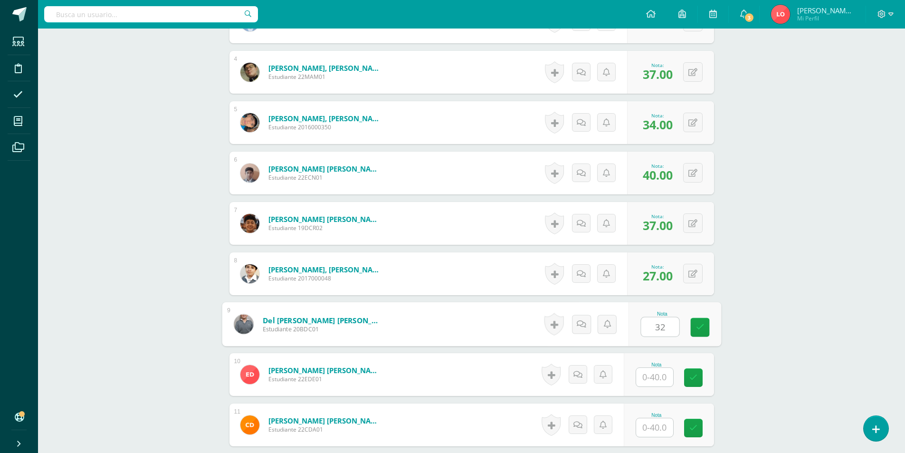
type input "32"
type input "28"
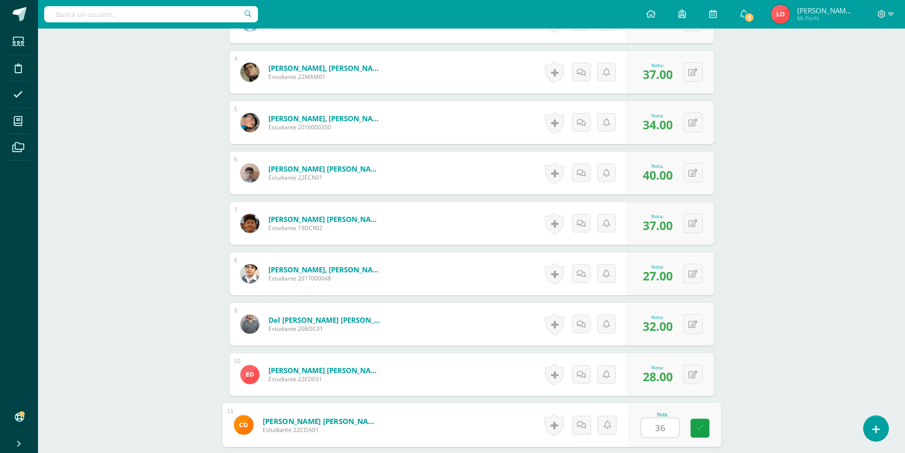
type input "36"
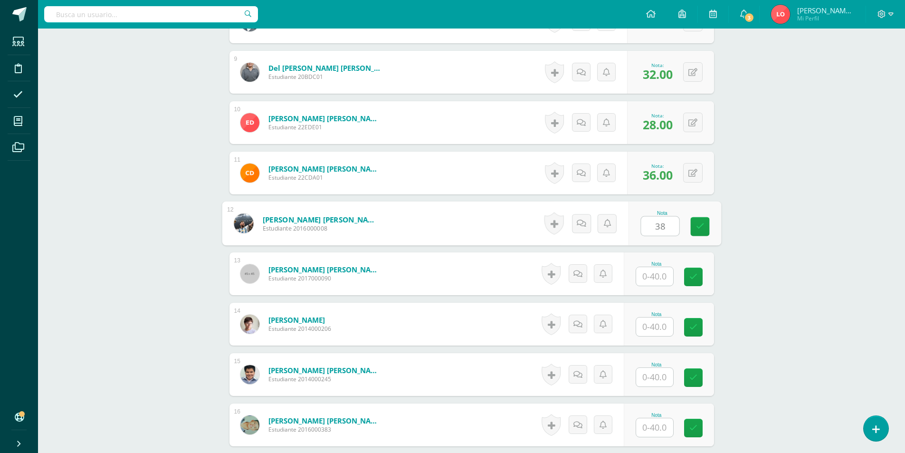
type input "38"
type input "32"
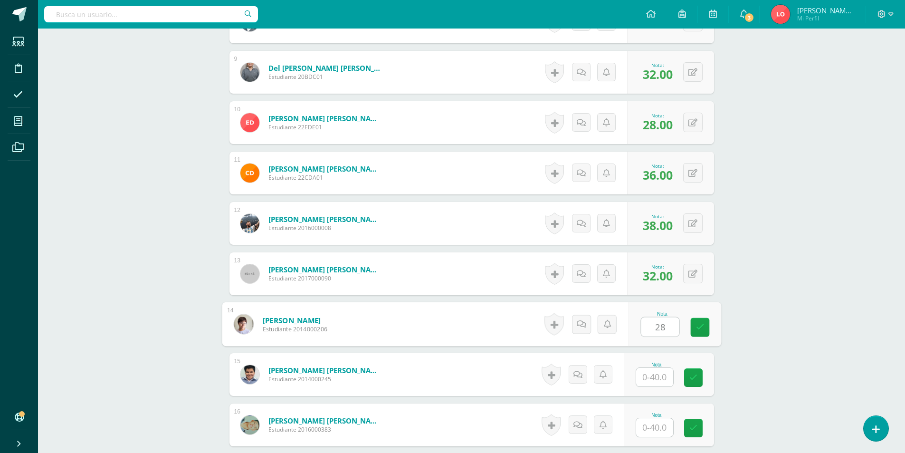
type input "28"
type input "33"
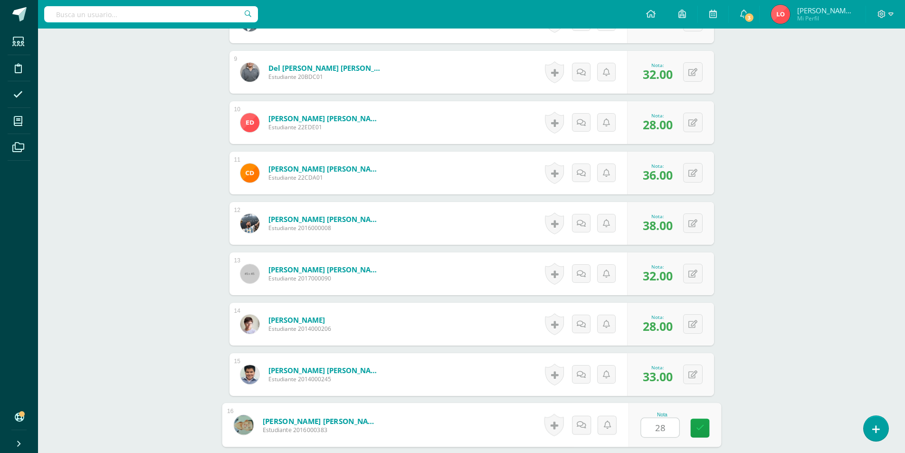
type input "28"
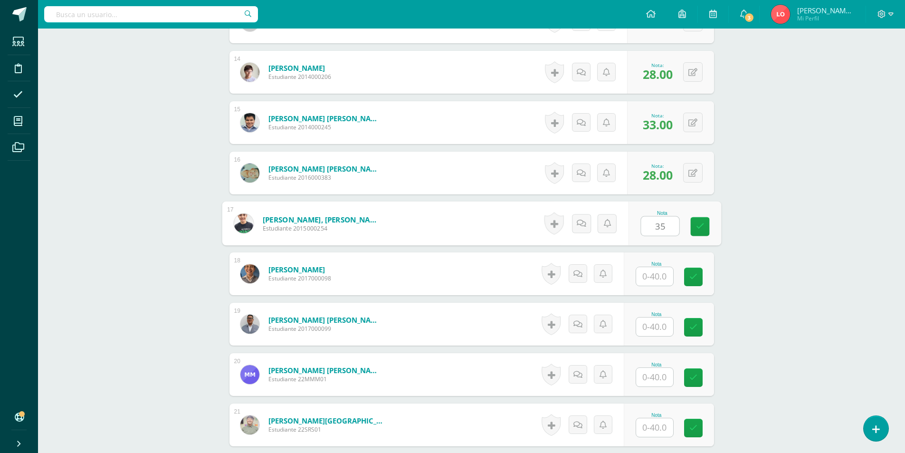
type input "35"
type input "27"
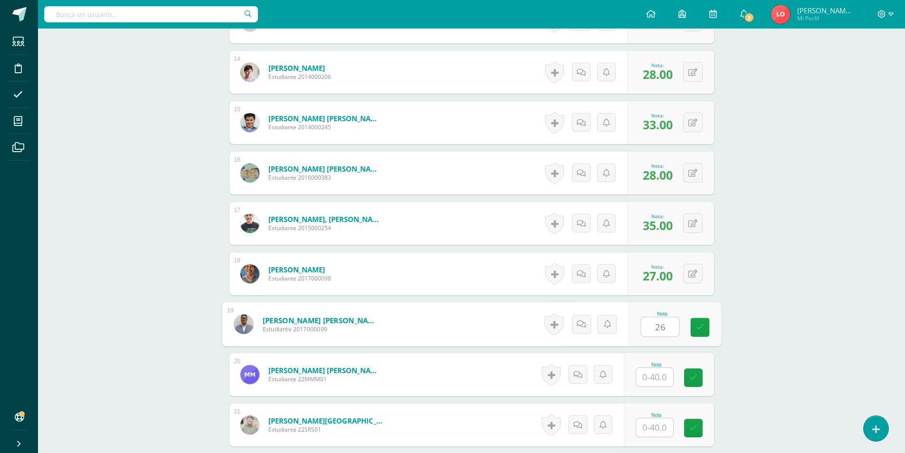
type input "26"
type input "29"
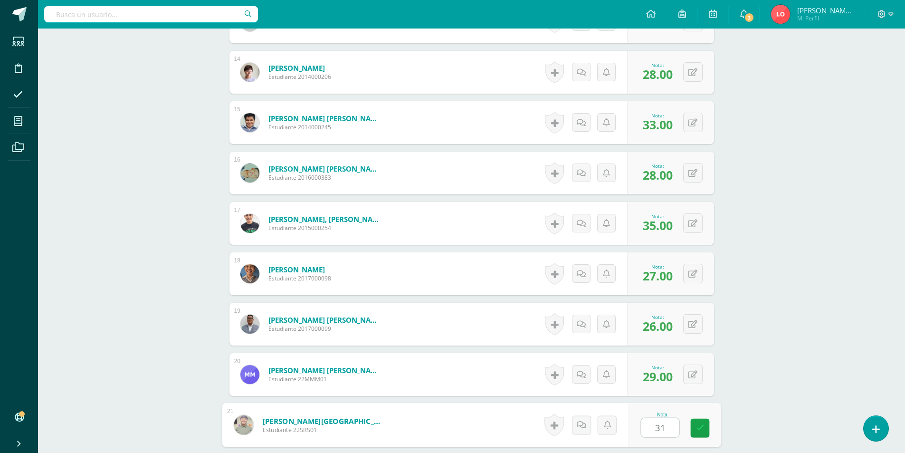
type input "31"
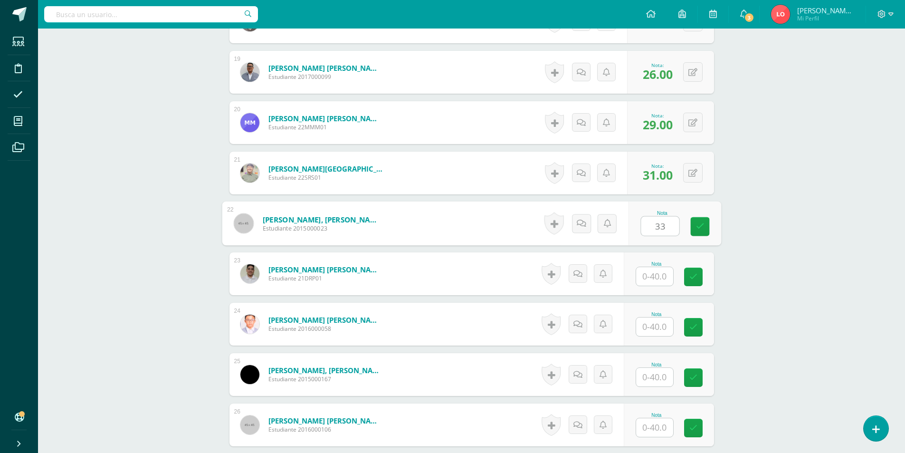
type input "33"
type input "37"
type input "39"
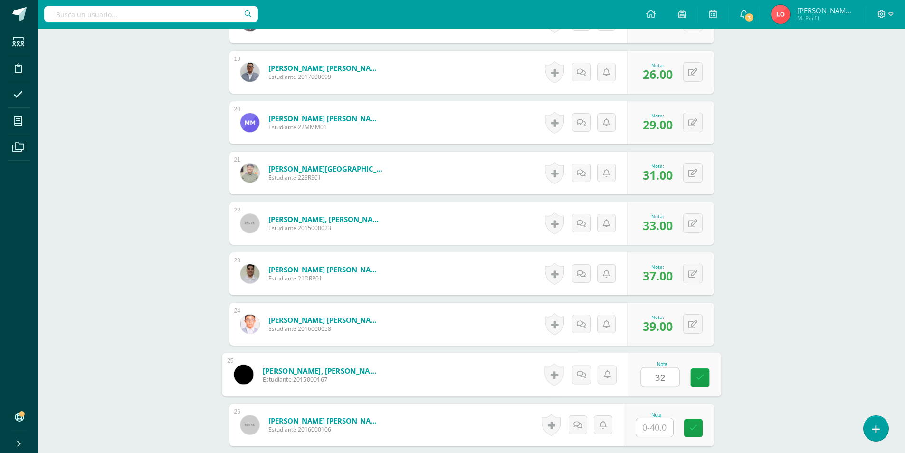
type input "32"
type input "34"
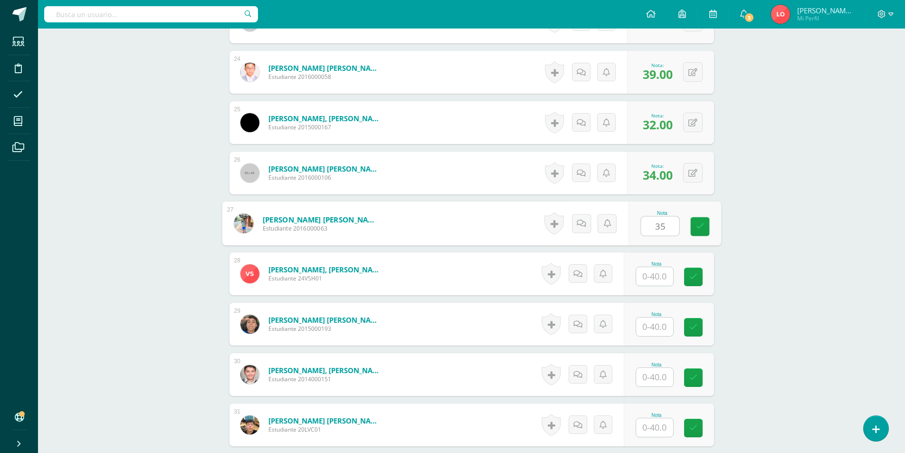
type input "35"
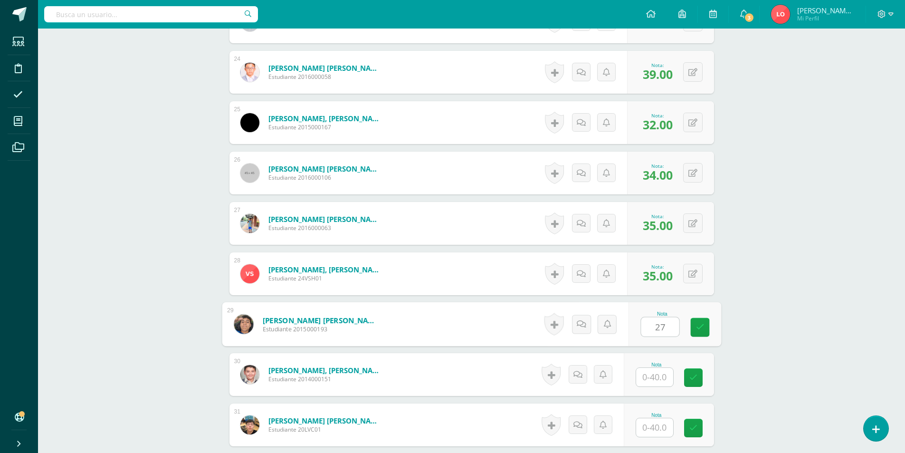
type input "27"
type input "36"
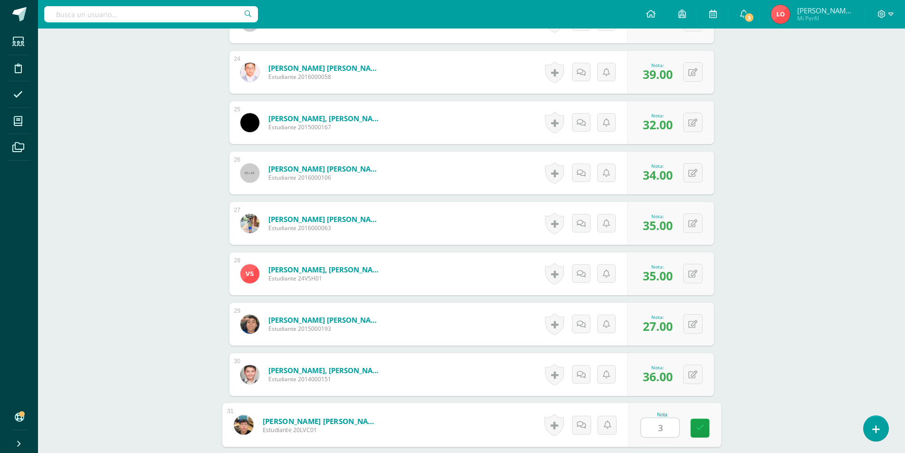
type input "36"
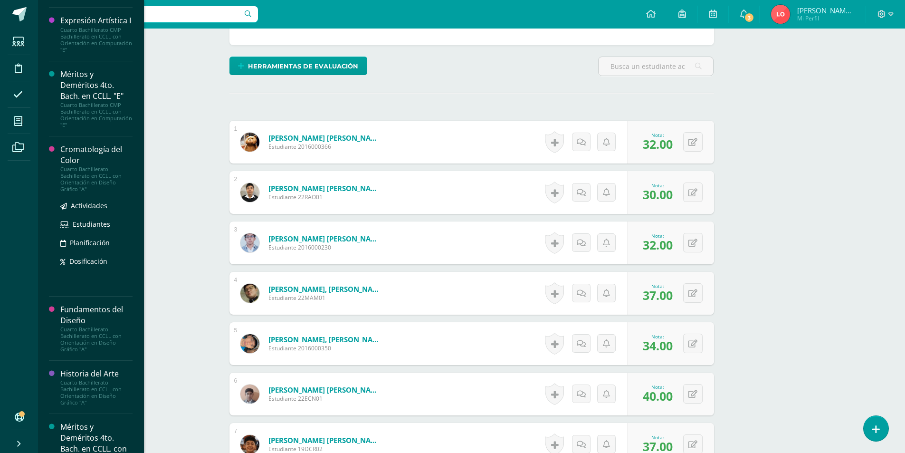
scroll to position [682, 0]
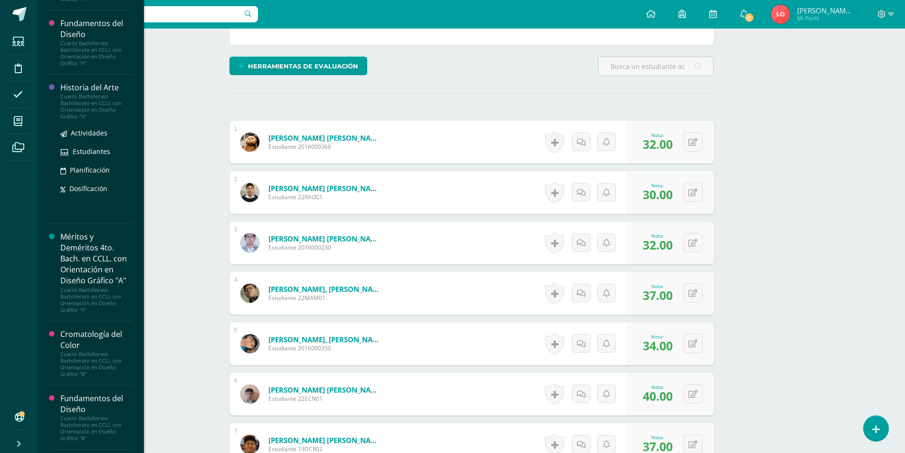
click at [88, 93] on div "Historia del Arte" at bounding box center [96, 87] width 72 height 11
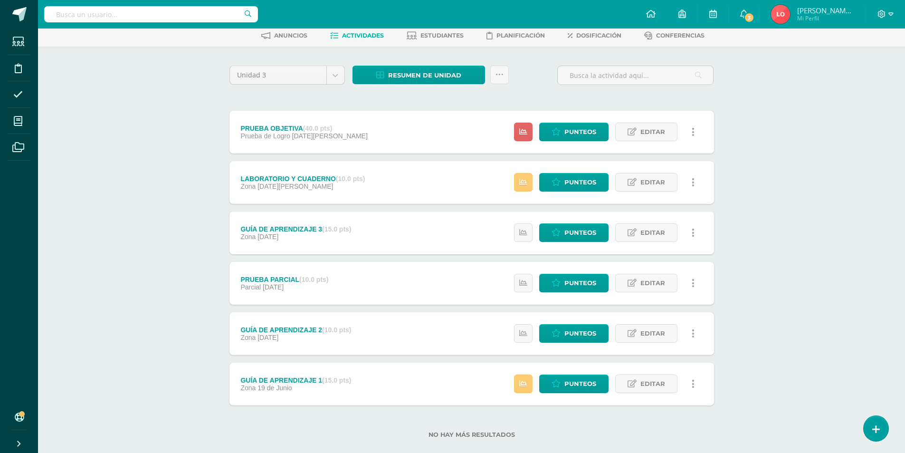
scroll to position [63, 0]
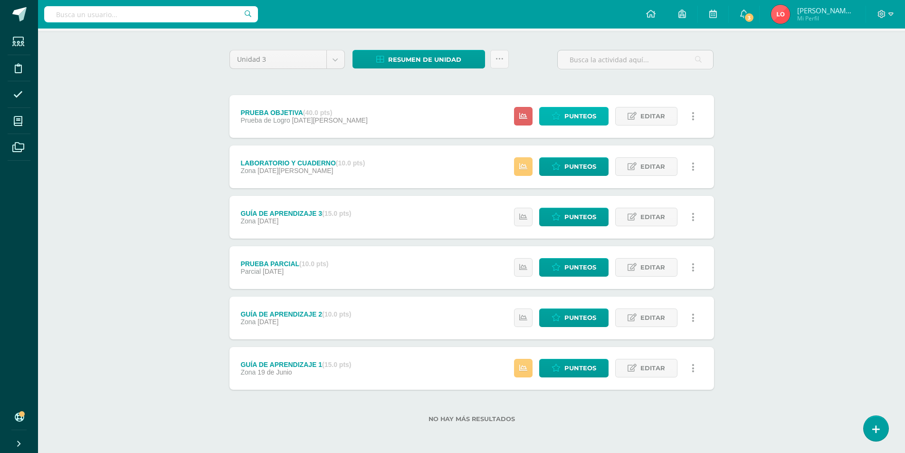
click at [590, 116] on span "Punteos" at bounding box center [580, 116] width 32 height 18
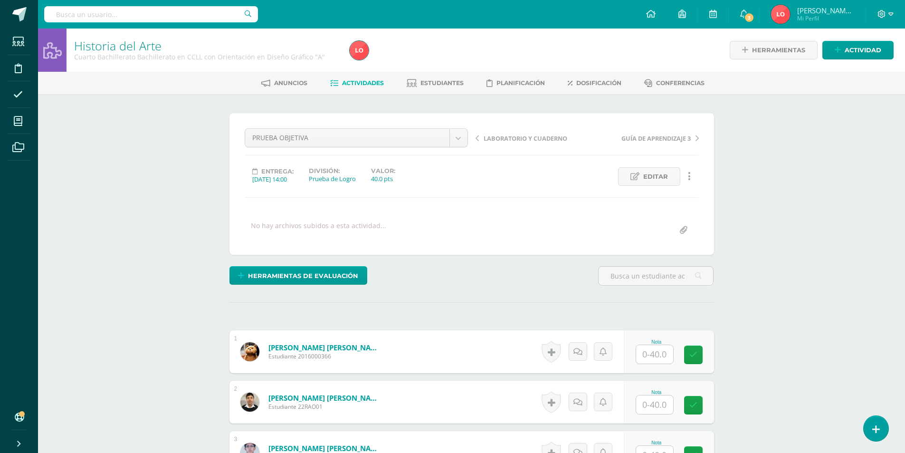
scroll to position [0, 0]
click at [656, 351] on input "text" at bounding box center [660, 353] width 38 height 19
type input "21"
type input "36"
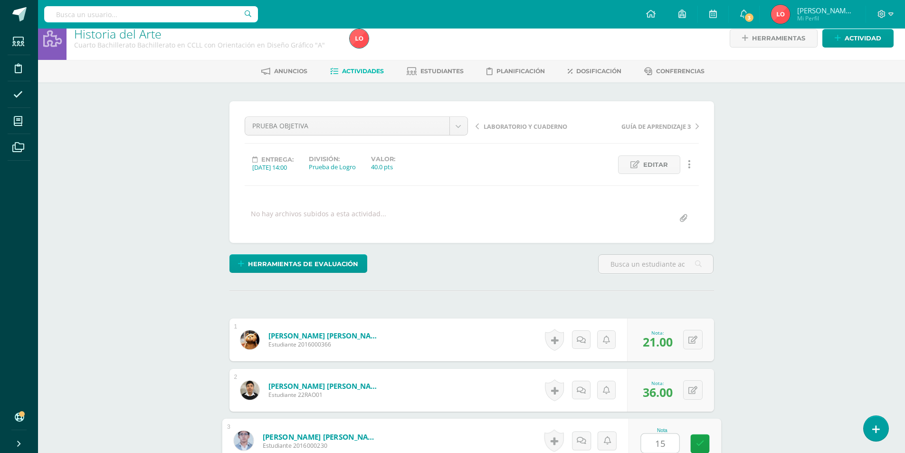
type input "15"
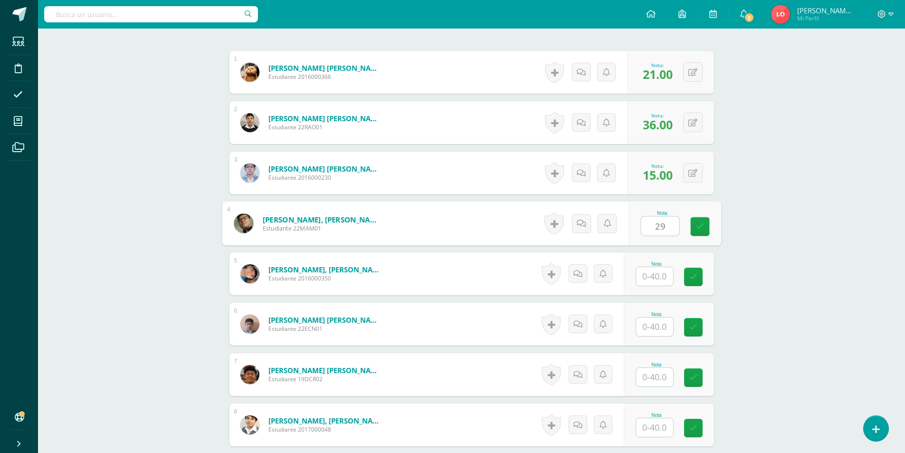
type input "29"
type input "22"
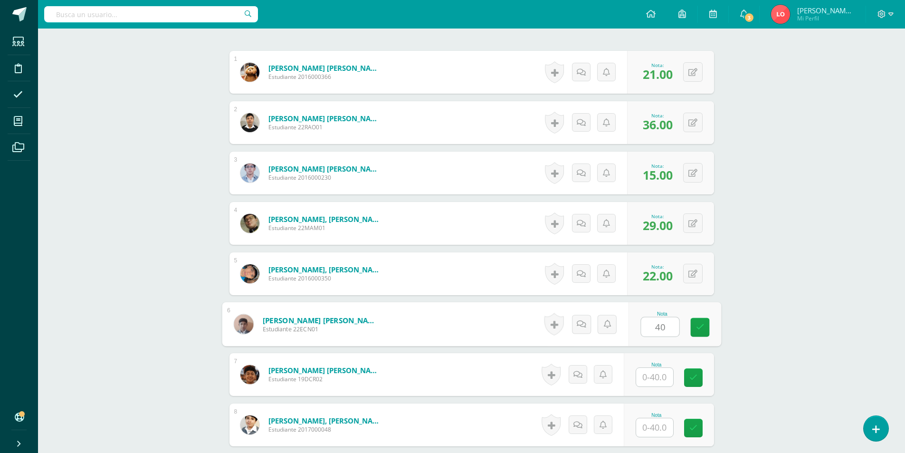
type input "40"
type input "18"
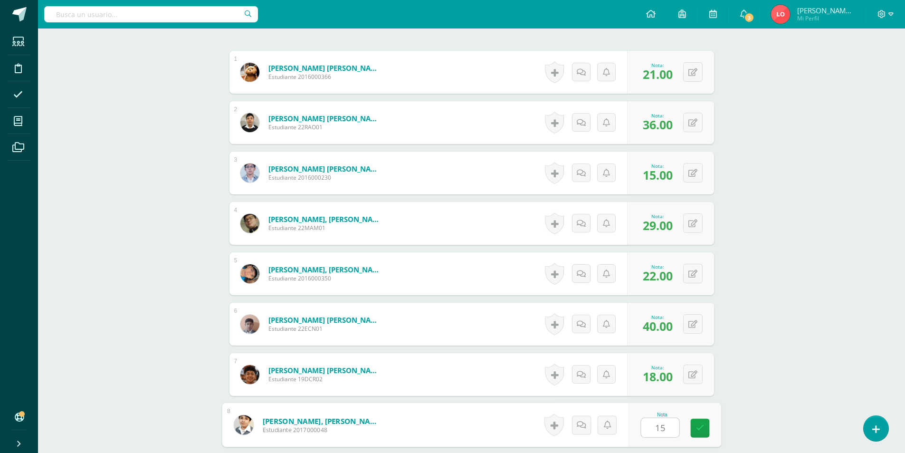
type input "15"
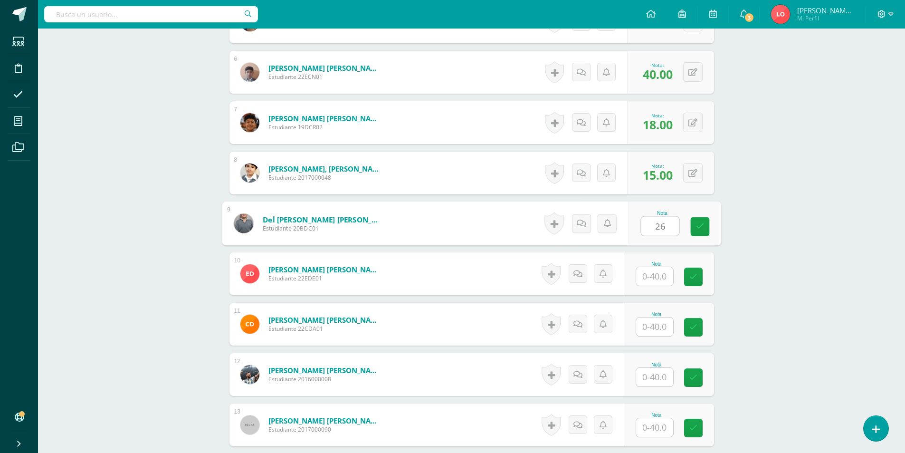
type input "26"
type input "19"
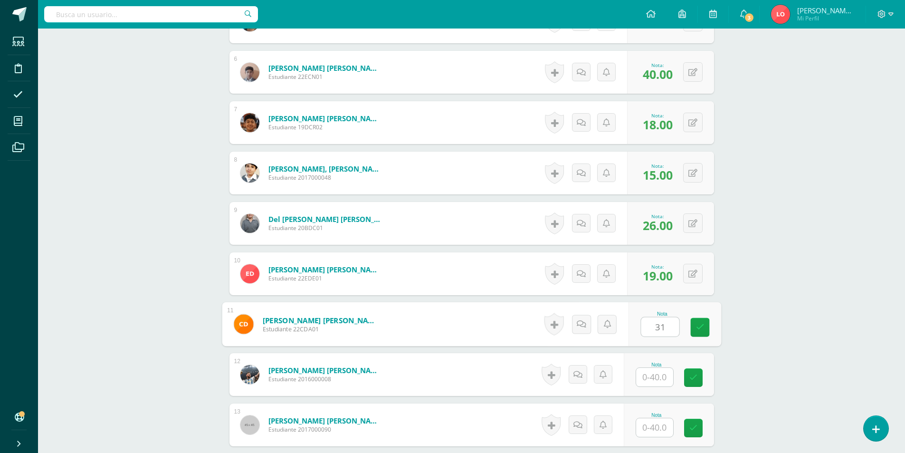
type input "31"
type input "14"
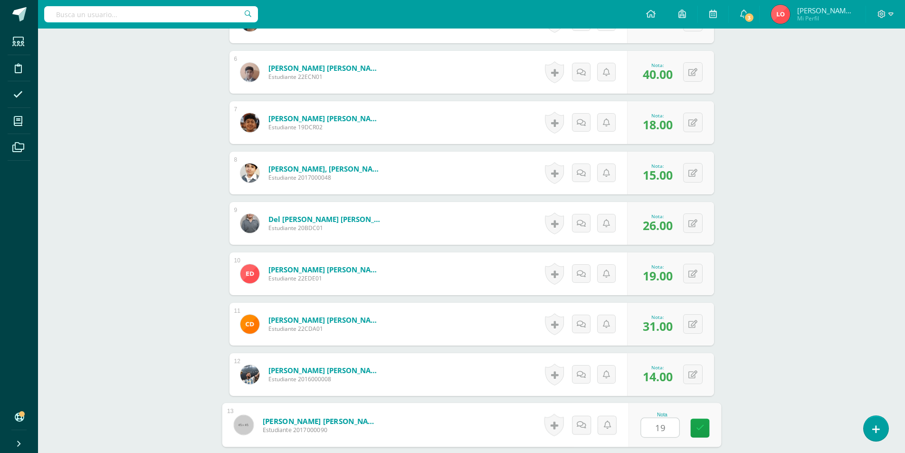
type input "19"
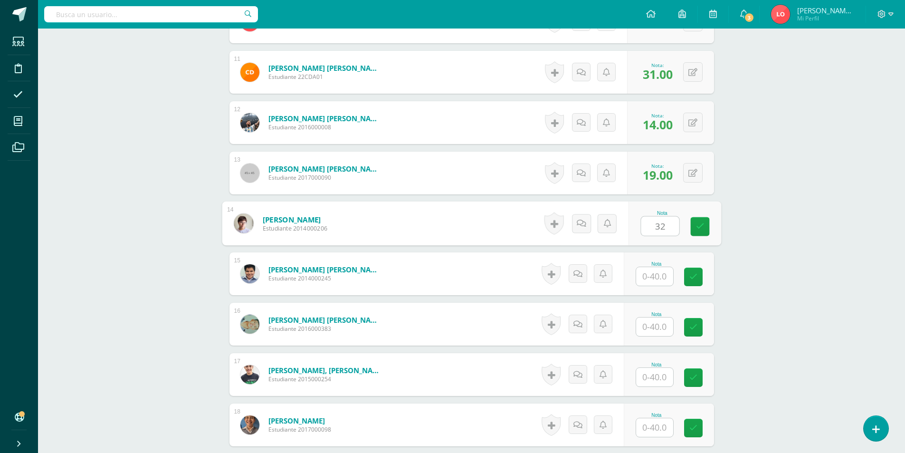
type input "32"
type input "17"
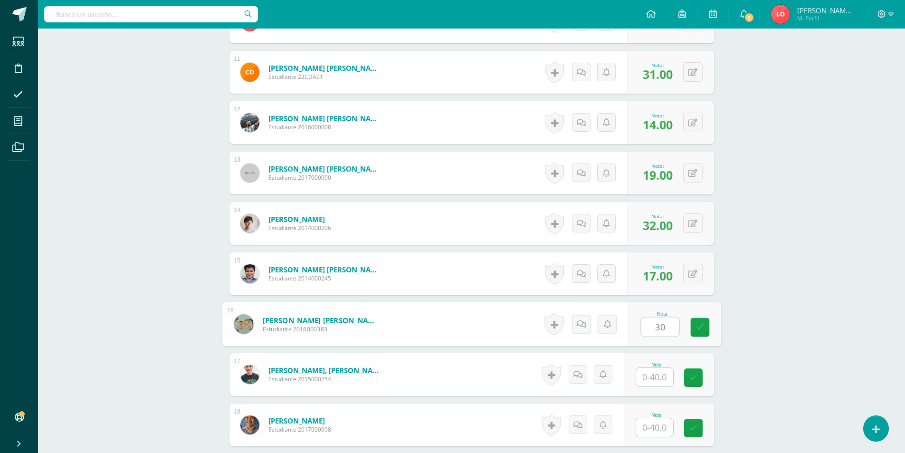
type input "30"
type input "38"
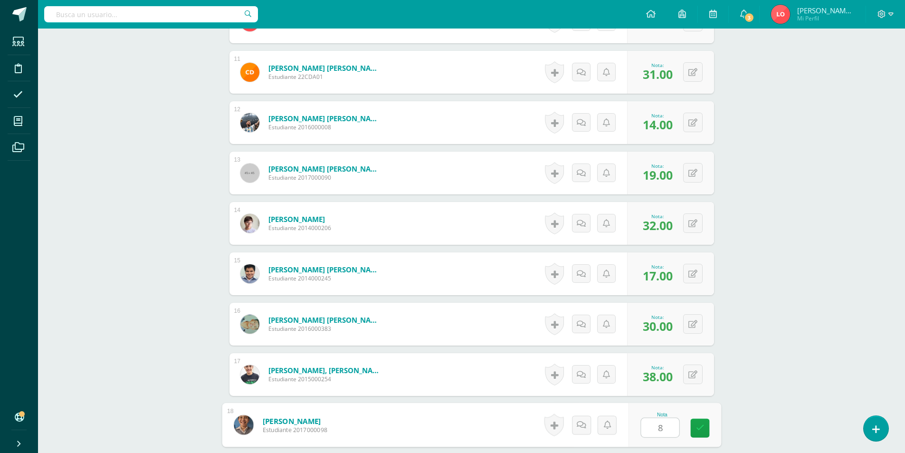
type input "8"
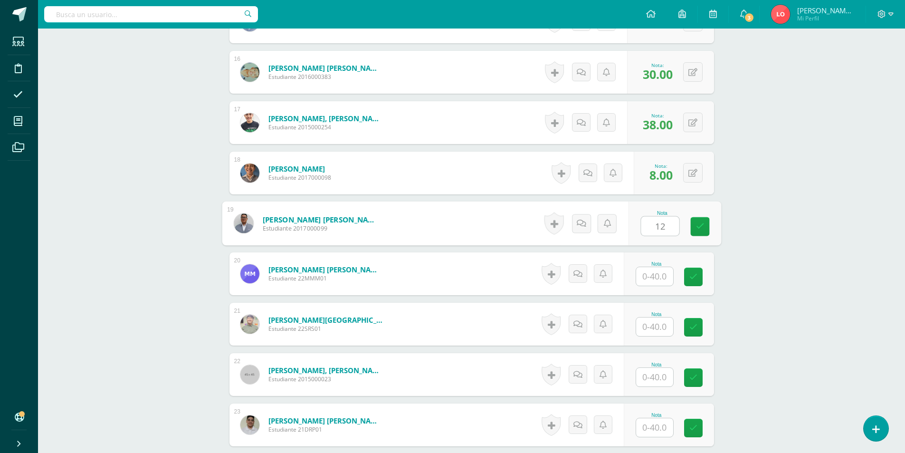
type input "12"
type input "28"
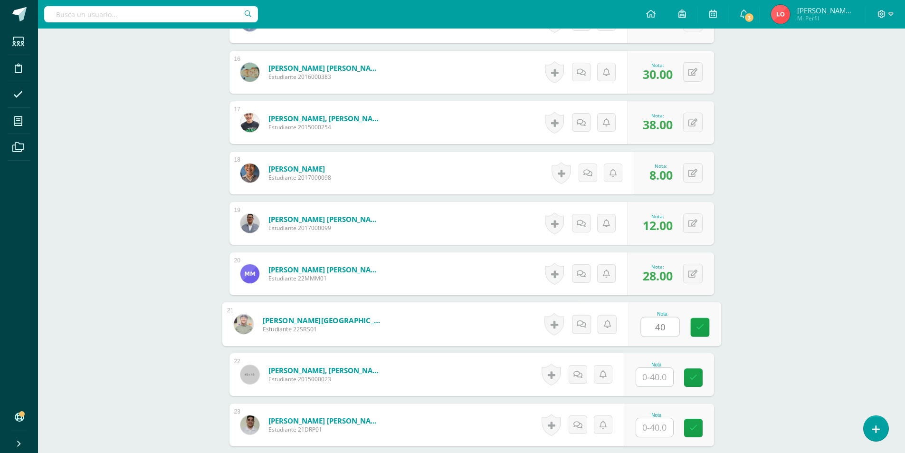
type input "40"
type input "23"
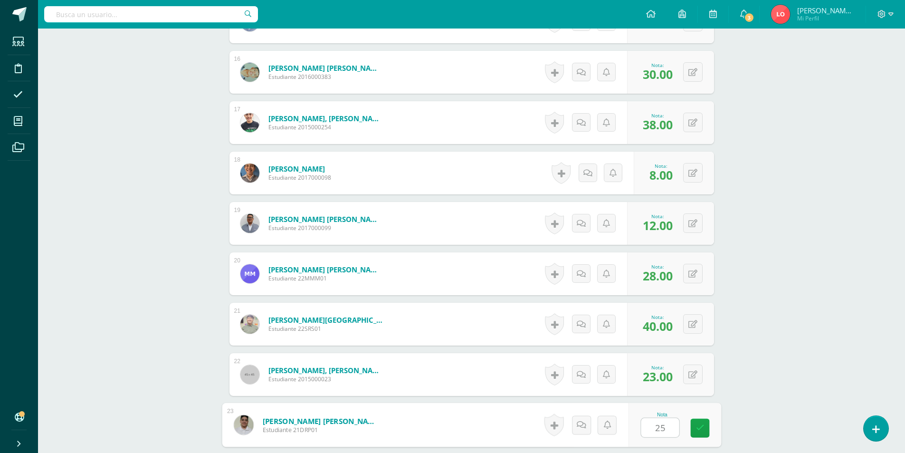
type input "25"
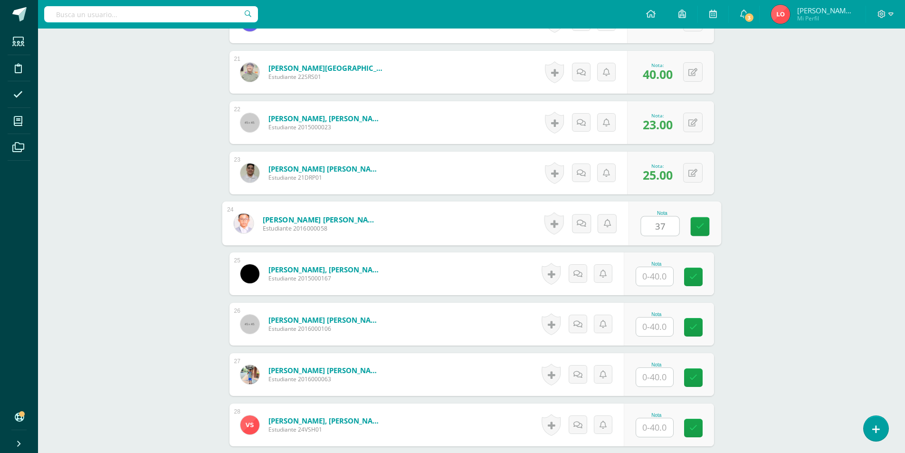
type input "37"
type input "40"
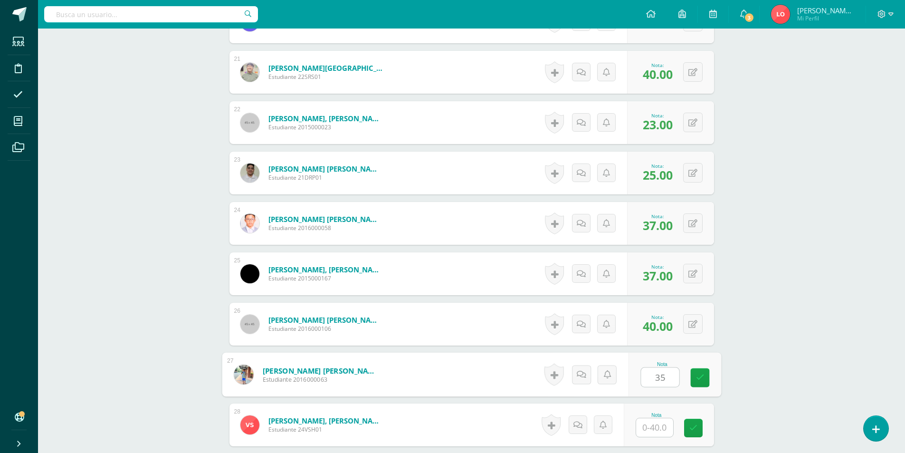
type input "35"
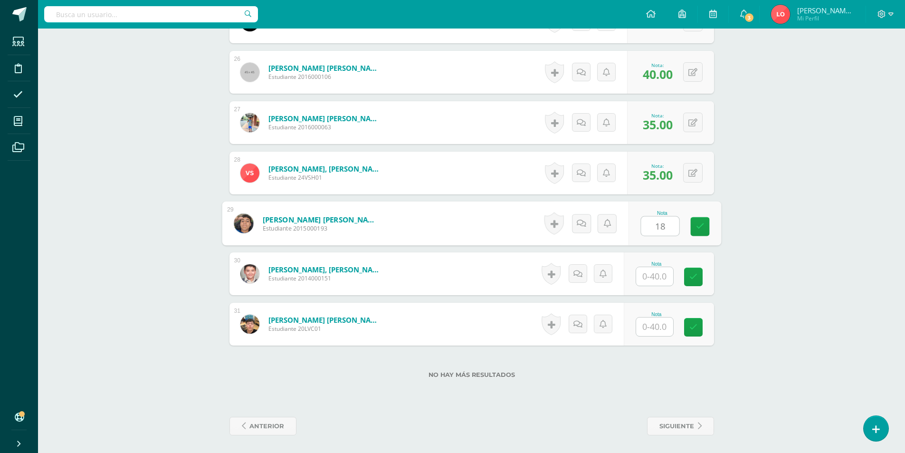
type input "18"
type input "33"
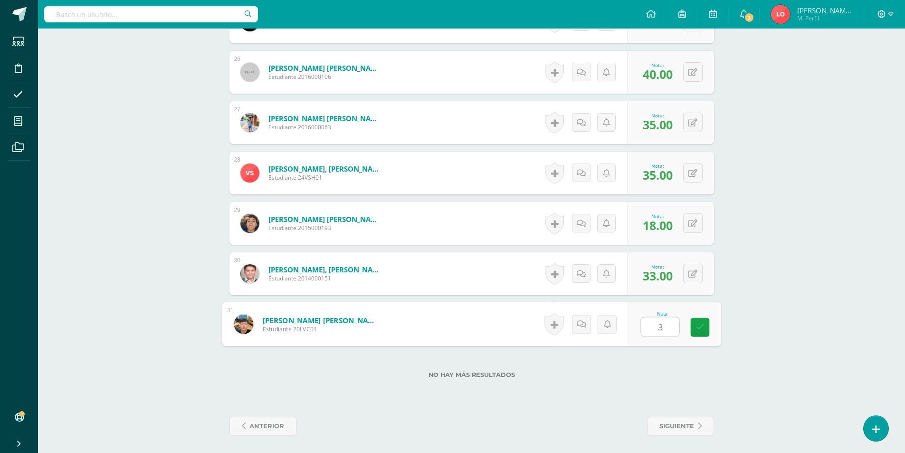
type input "37"
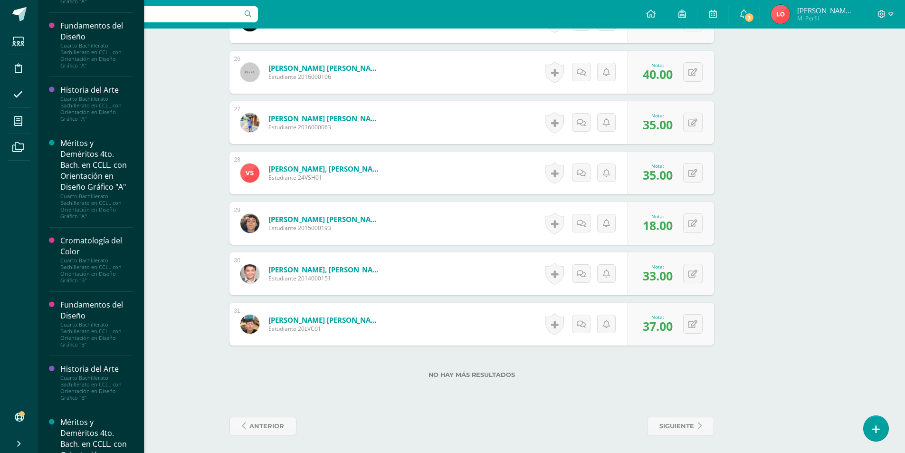
scroll to position [832, 0]
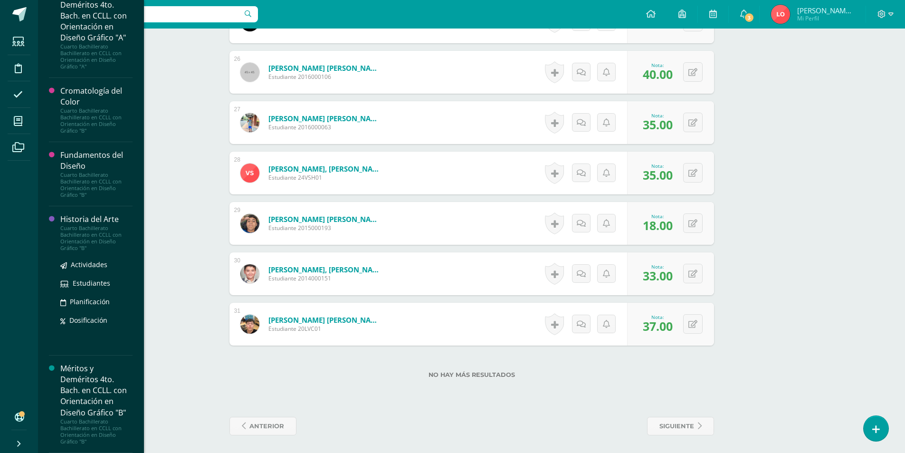
click at [93, 251] on div "Cuarto Bachillerato Bachillerato en CCLL con Orientación en Diseño Gráfico "B"" at bounding box center [96, 238] width 72 height 27
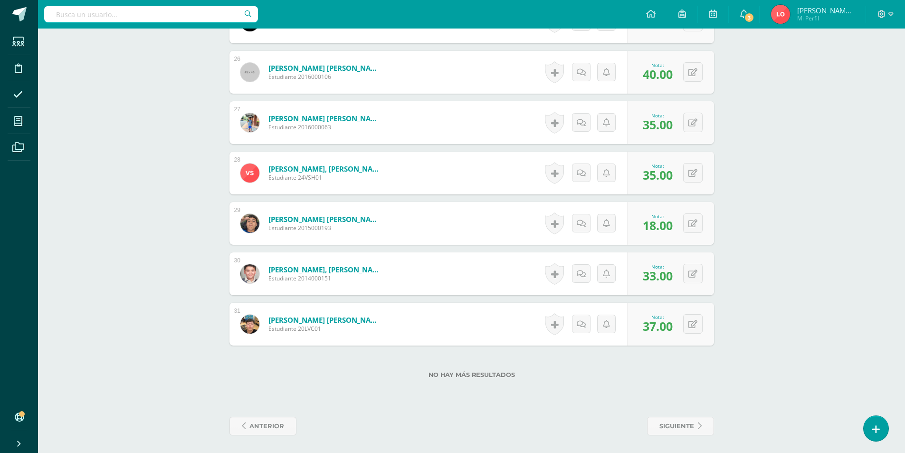
scroll to position [766, 0]
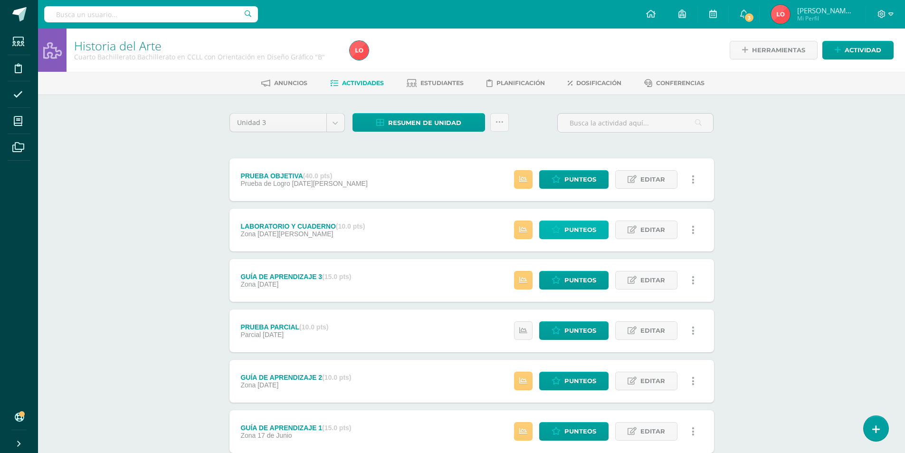
click at [576, 229] on span "Punteos" at bounding box center [580, 230] width 32 height 18
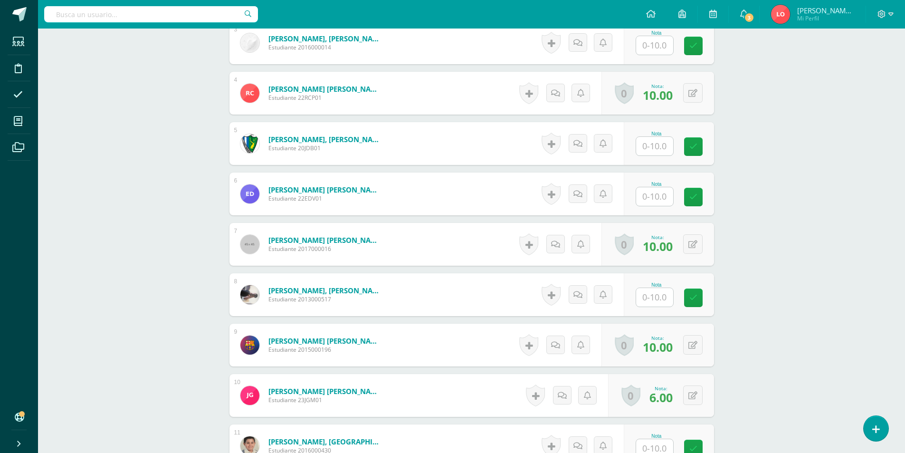
scroll to position [761, 0]
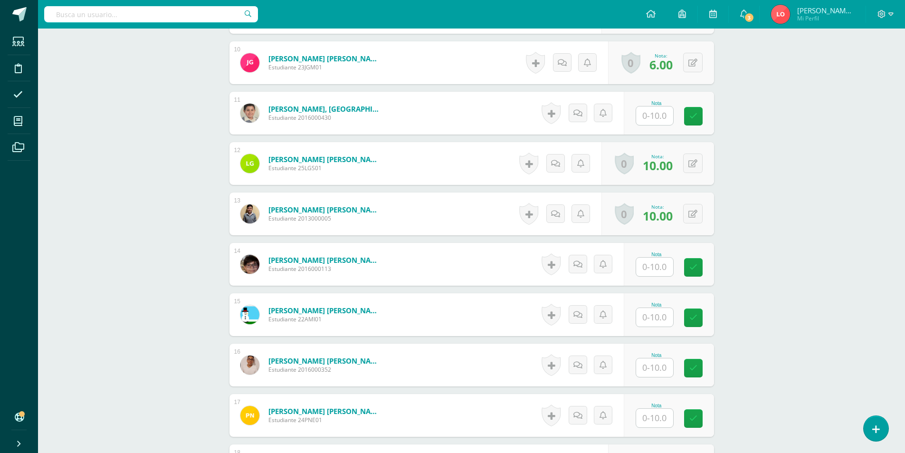
click at [653, 270] on input "text" at bounding box center [654, 266] width 37 height 19
type input "8"
click at [656, 122] on input "text" at bounding box center [654, 115] width 37 height 19
type input "10"
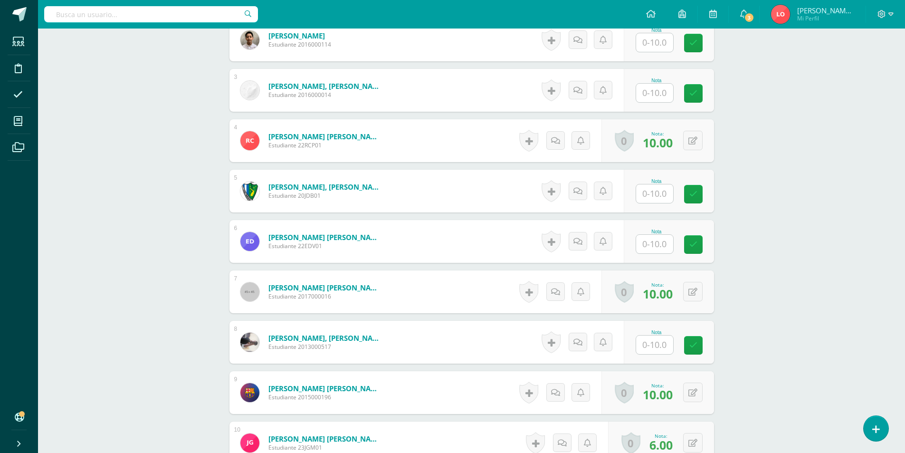
scroll to position [191, 0]
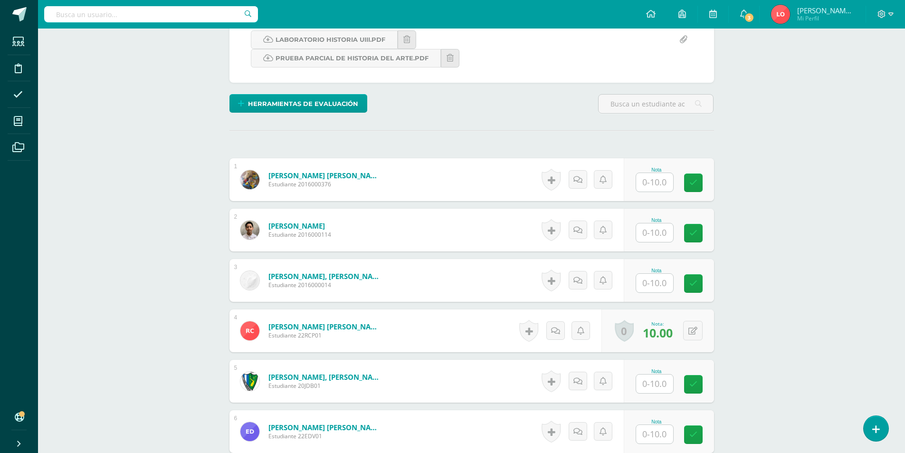
click at [651, 186] on input "text" at bounding box center [654, 182] width 37 height 19
click at [691, 185] on button at bounding box center [692, 179] width 19 height 19
type input "10"
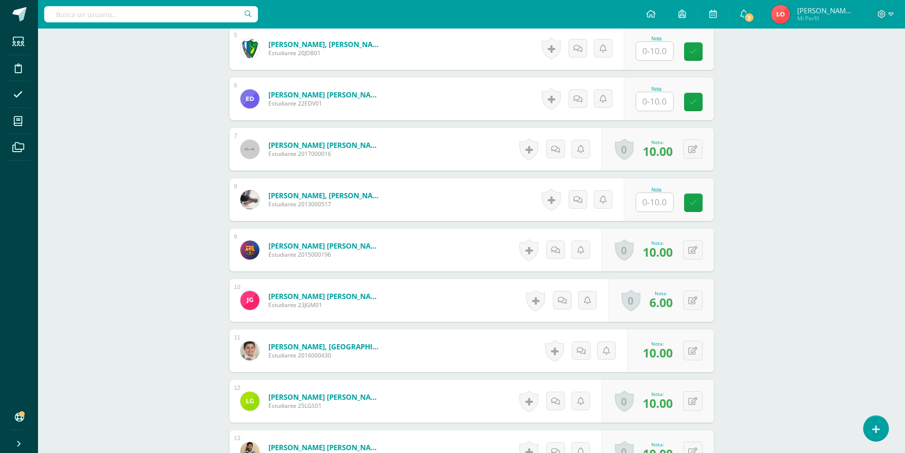
scroll to position [761, 0]
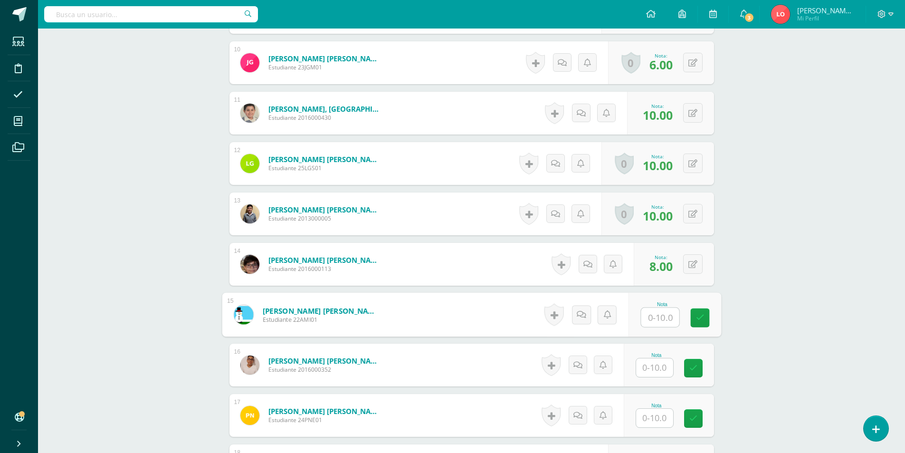
click at [650, 319] on input "text" at bounding box center [660, 317] width 38 height 19
type input "10"
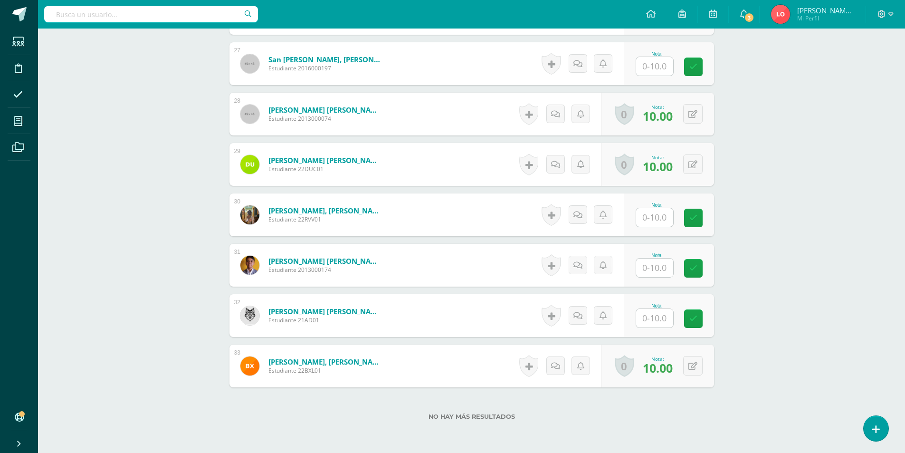
scroll to position [1659, 0]
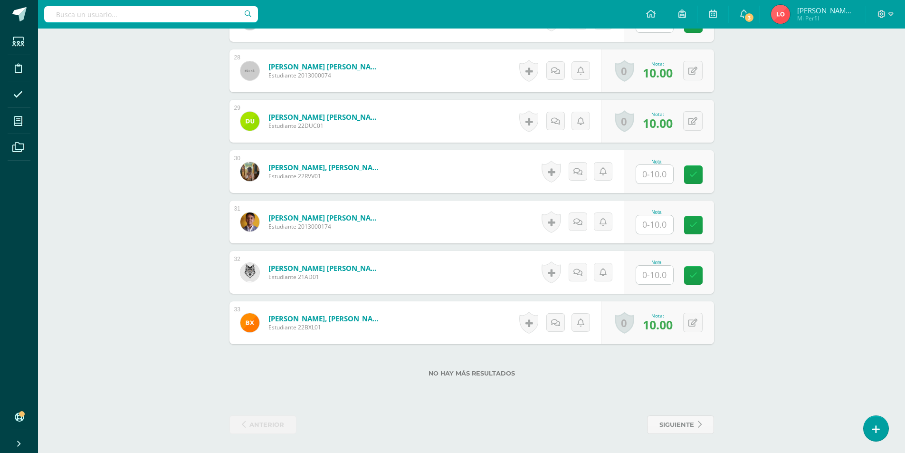
click at [654, 276] on input "text" at bounding box center [654, 275] width 37 height 19
type input "8"
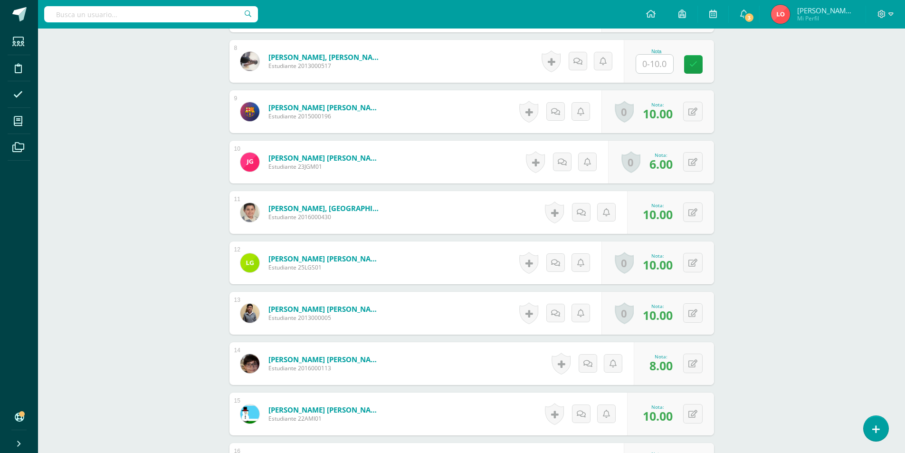
scroll to position [519, 0]
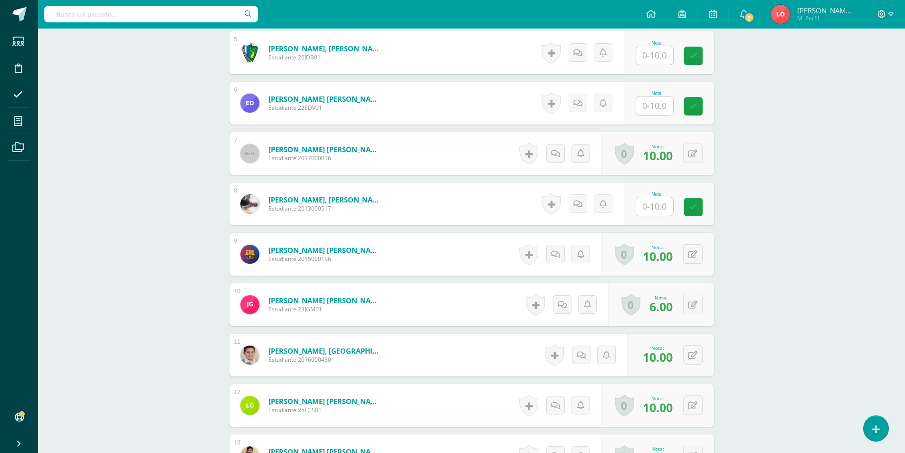
click at [658, 108] on input "text" at bounding box center [654, 105] width 37 height 19
type input "8"
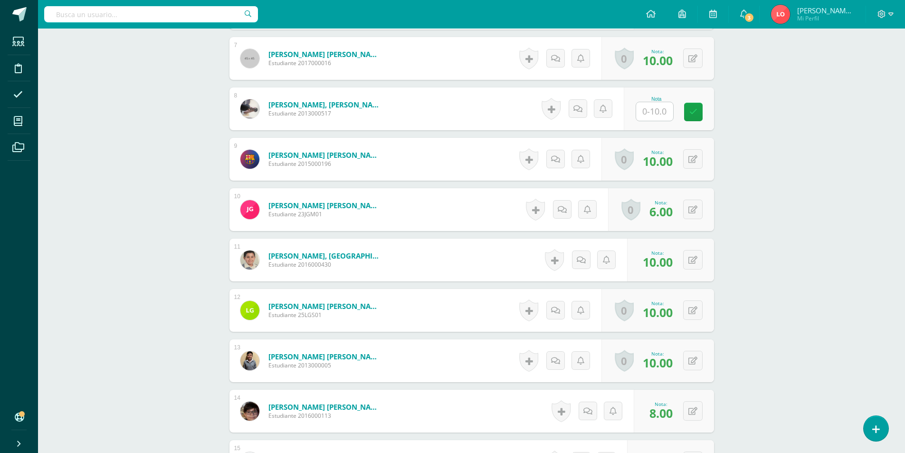
scroll to position [756, 0]
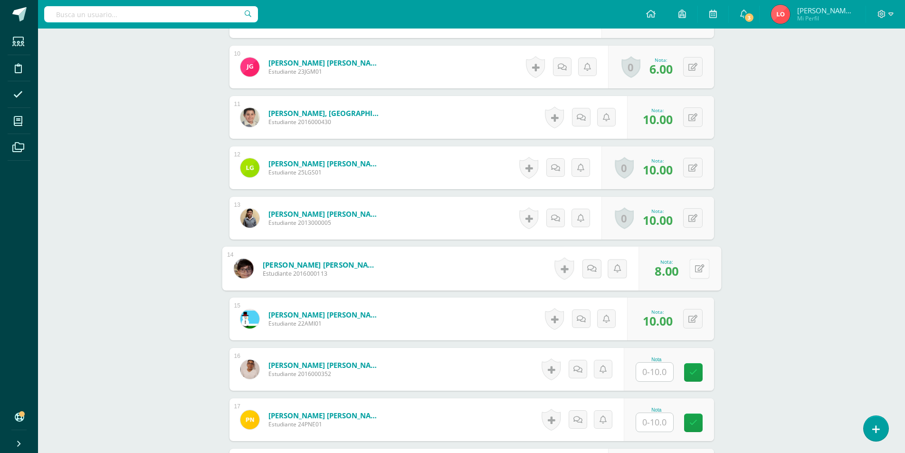
click at [690, 272] on button at bounding box center [699, 268] width 20 height 20
type input "10"
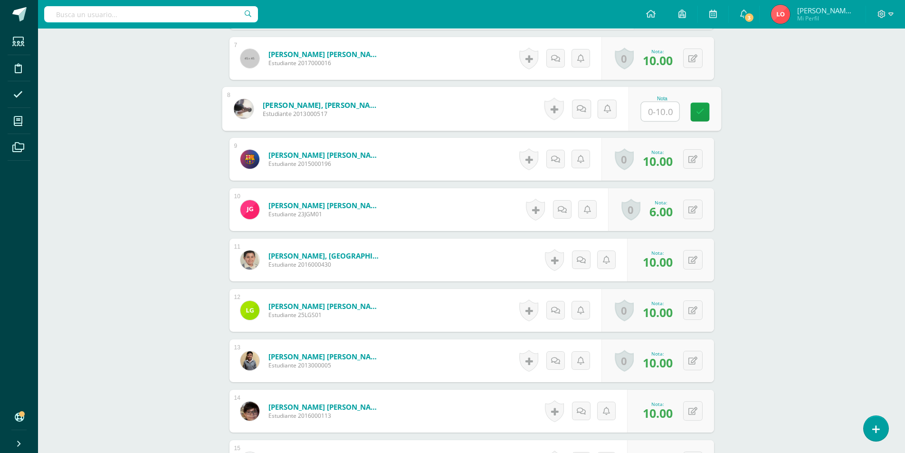
click at [668, 114] on input "text" at bounding box center [660, 111] width 38 height 19
type input "8"
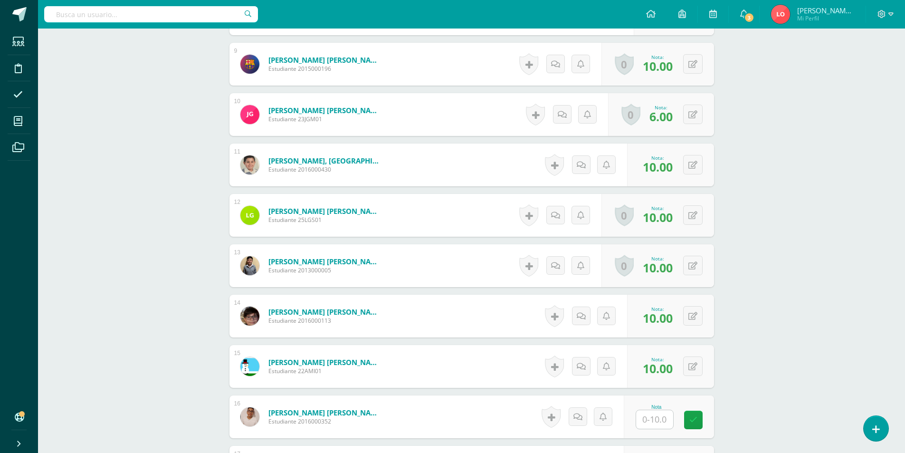
scroll to position [899, 0]
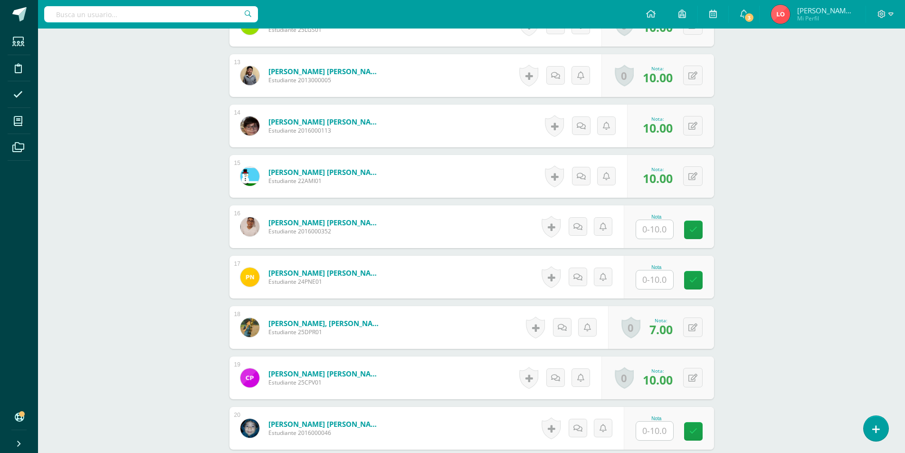
click at [646, 277] on input "text" at bounding box center [654, 279] width 37 height 19
type input "8"
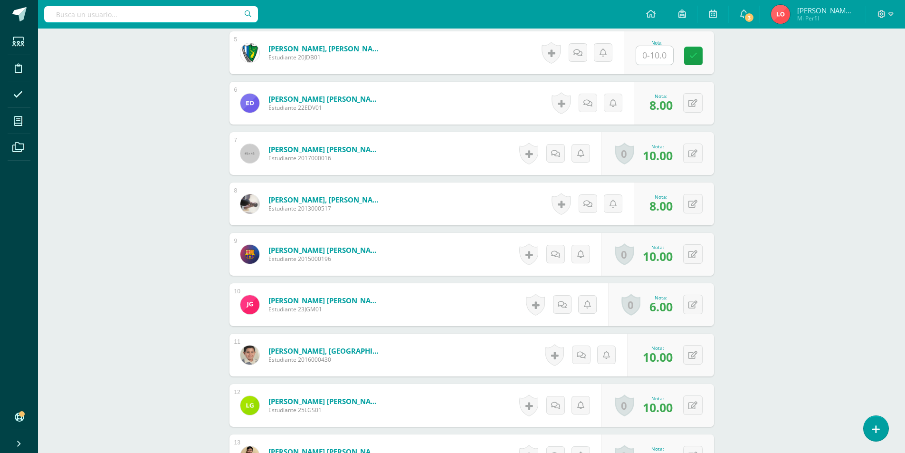
scroll to position [471, 0]
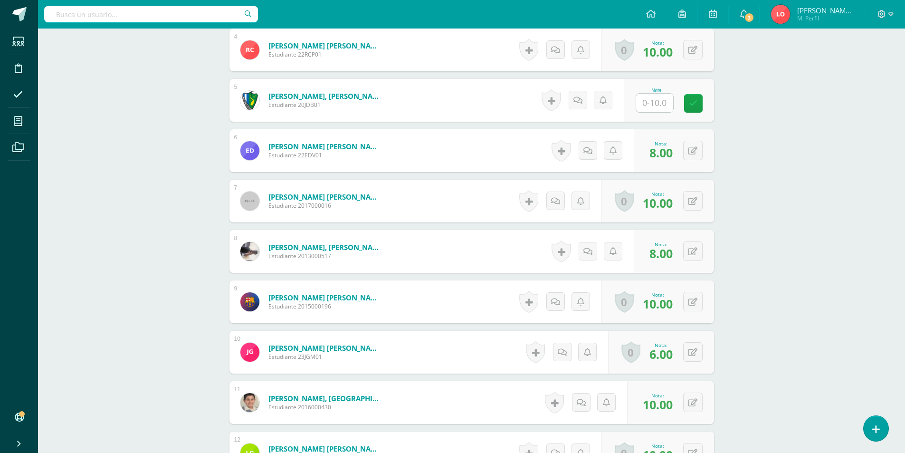
click at [665, 103] on input "text" at bounding box center [654, 103] width 37 height 19
type input "9"
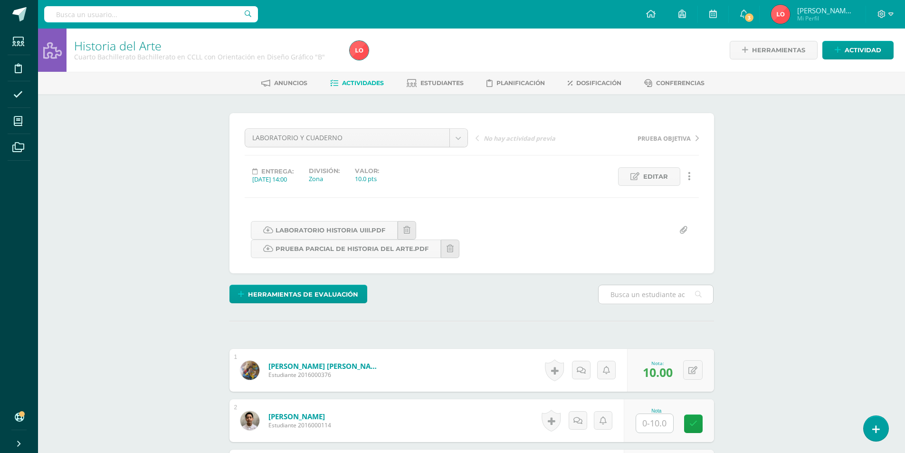
scroll to position [285, 0]
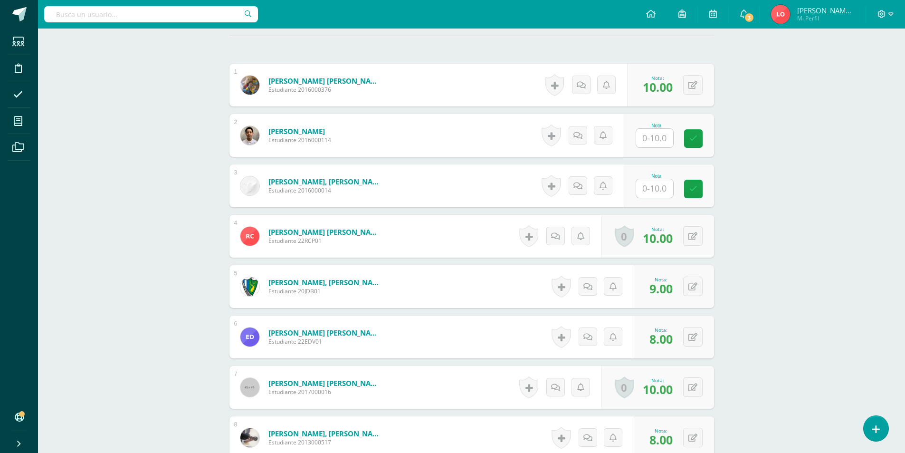
click at [652, 136] on input "text" at bounding box center [654, 138] width 37 height 19
type input "8"
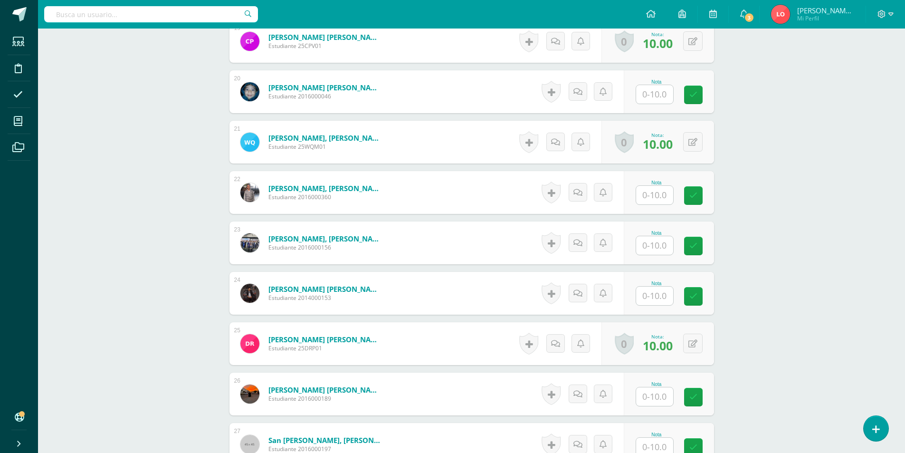
scroll to position [1425, 0]
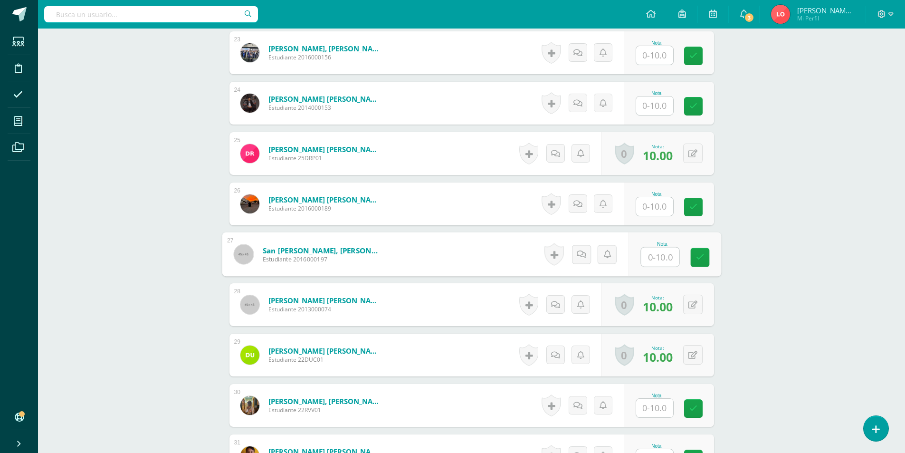
click at [658, 263] on input "text" at bounding box center [660, 257] width 38 height 19
type input "10"
click at [659, 53] on input "text" at bounding box center [654, 55] width 37 height 19
type input "10"
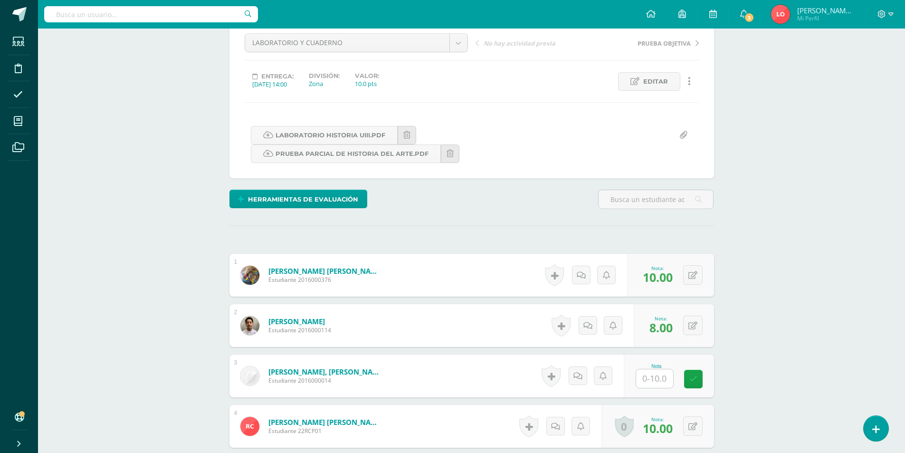
scroll to position [0, 0]
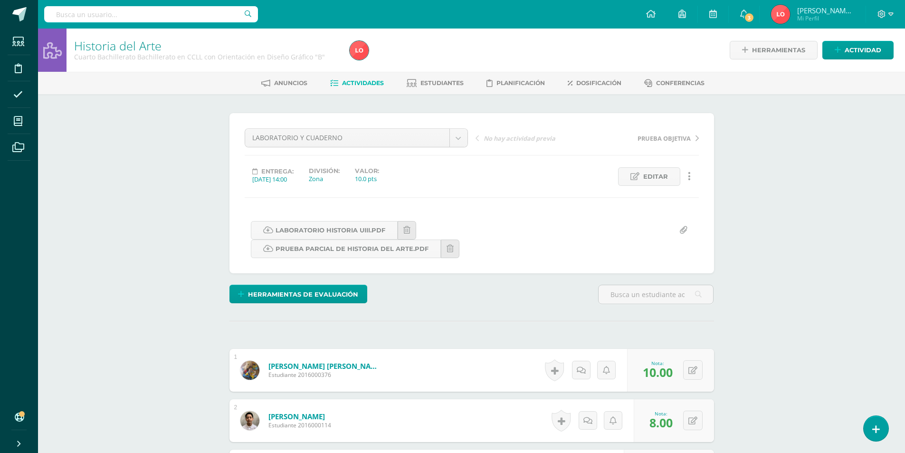
click at [373, 86] on span "Actividades" at bounding box center [363, 82] width 42 height 7
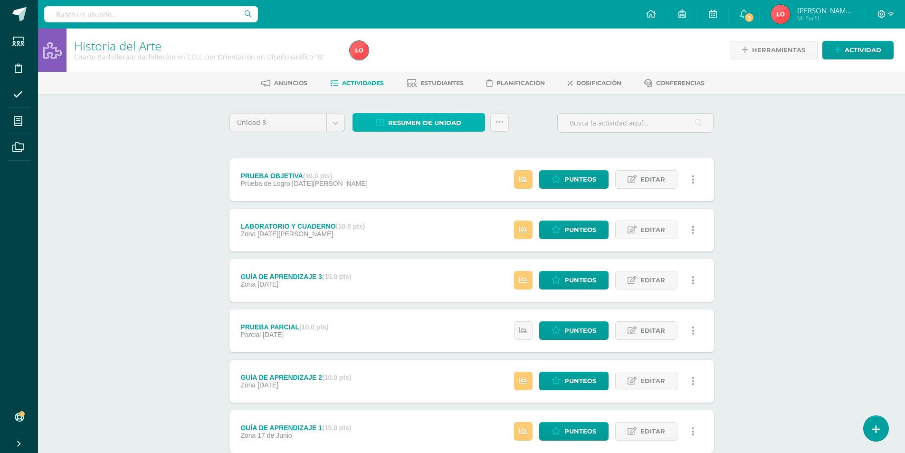
click at [434, 122] on span "Resumen de unidad" at bounding box center [424, 123] width 73 height 18
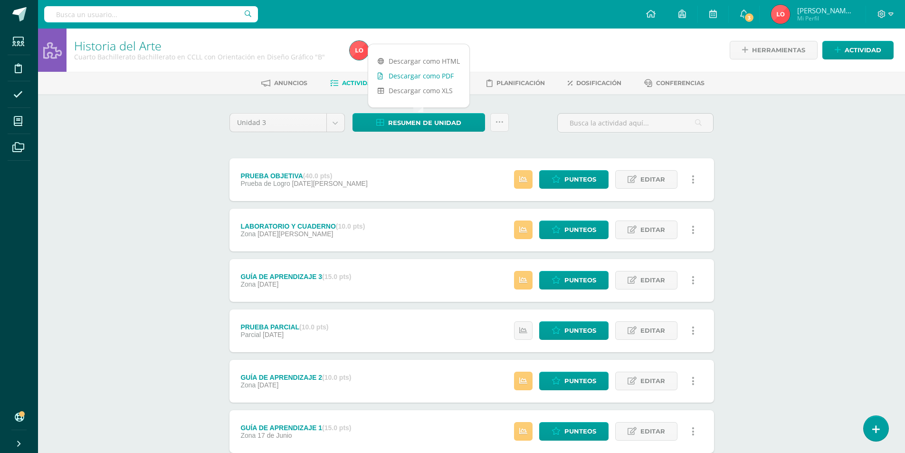
click at [436, 79] on link "Descargar como PDF" at bounding box center [418, 75] width 101 height 15
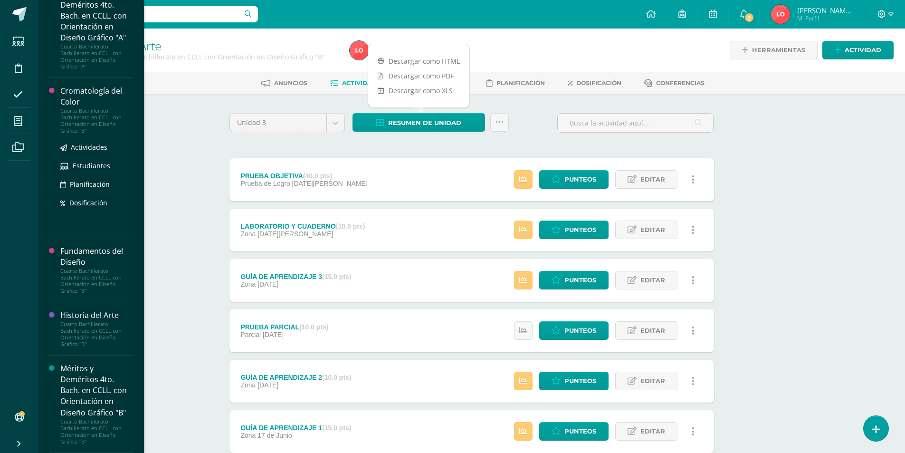
scroll to position [862, 0]
click at [73, 100] on div "Cromatología del Color" at bounding box center [96, 97] width 72 height 22
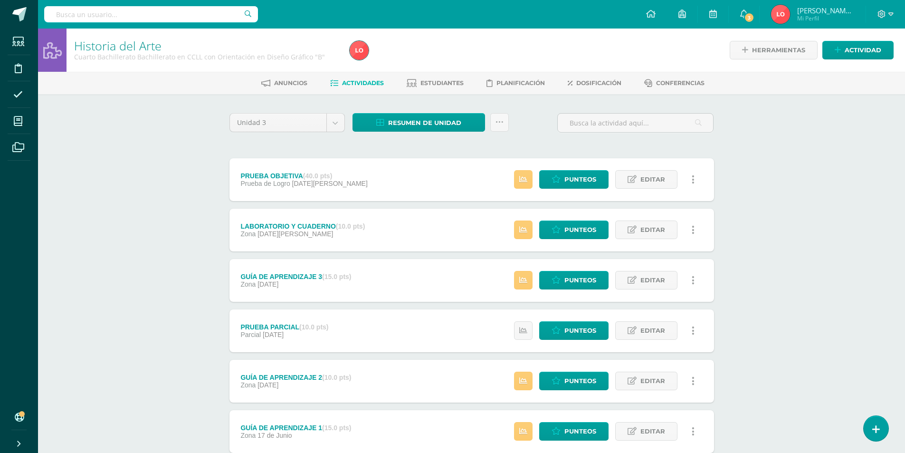
scroll to position [766, 0]
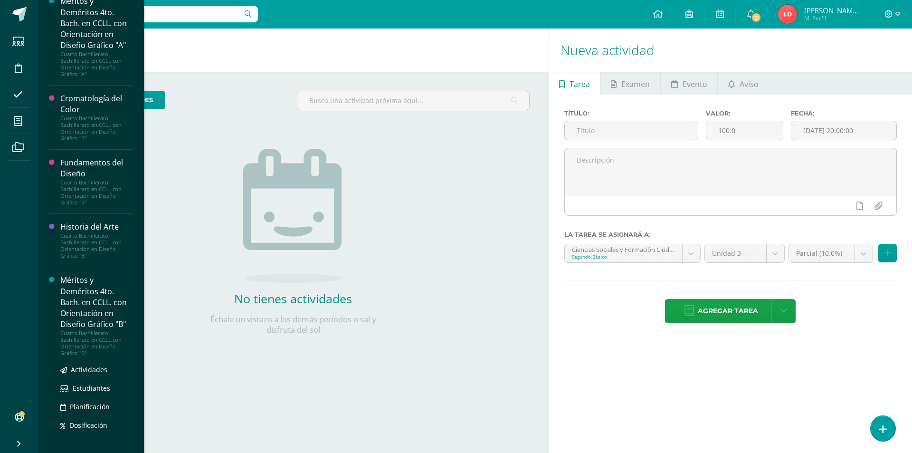
scroll to position [822, 0]
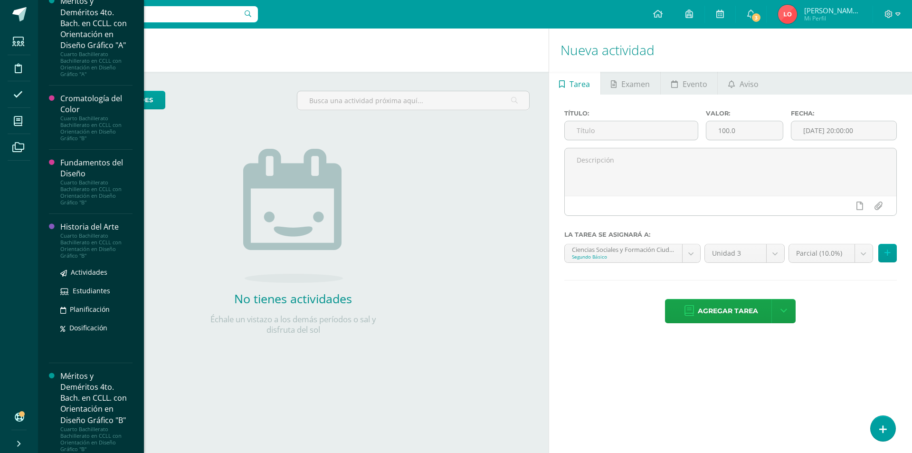
click at [93, 232] on div "Historia del Arte" at bounding box center [96, 226] width 72 height 11
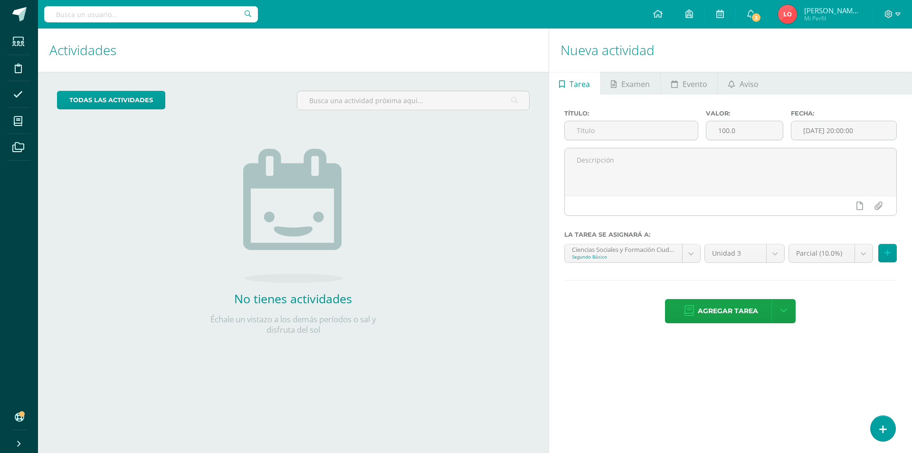
scroll to position [766, 0]
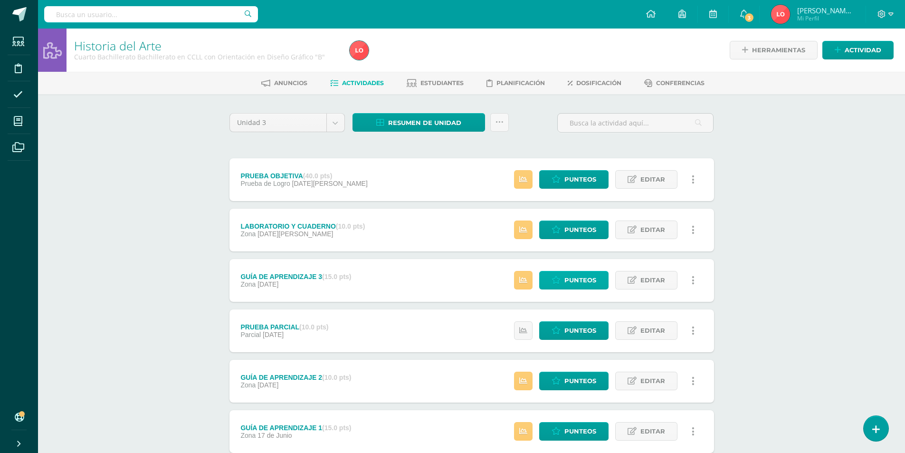
scroll to position [63, 0]
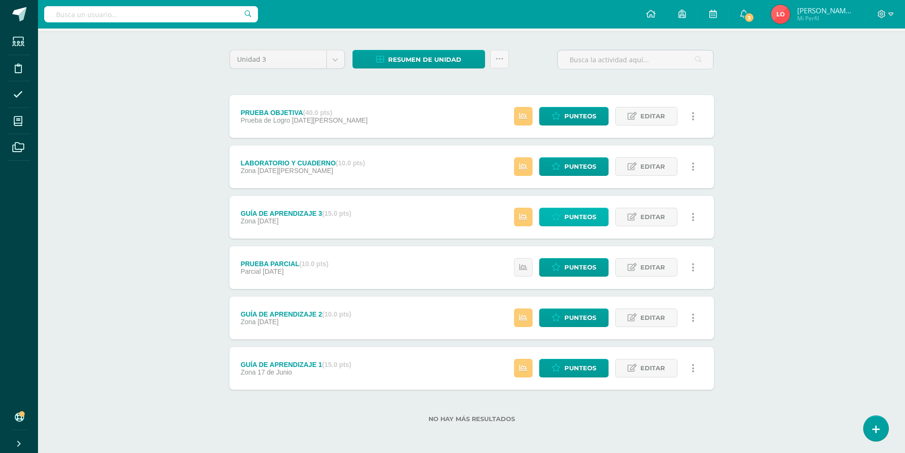
click at [573, 211] on span "Punteos" at bounding box center [580, 217] width 32 height 18
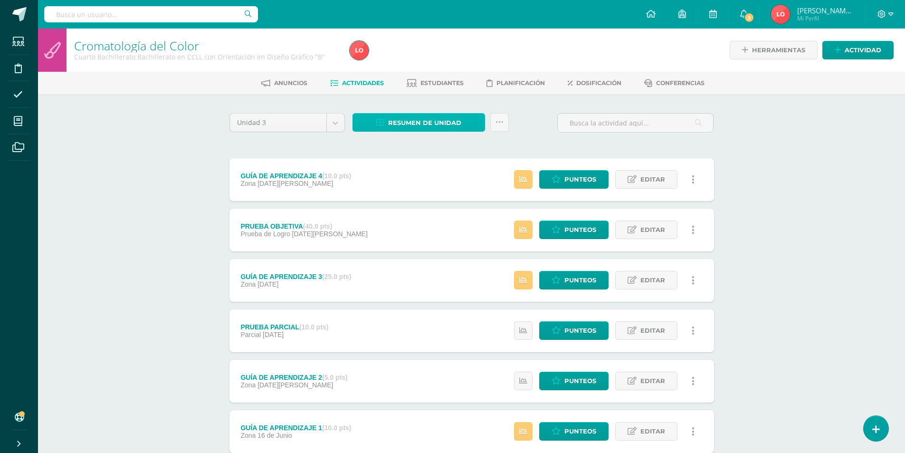
click at [422, 122] on span "Resumen de unidad" at bounding box center [424, 123] width 73 height 18
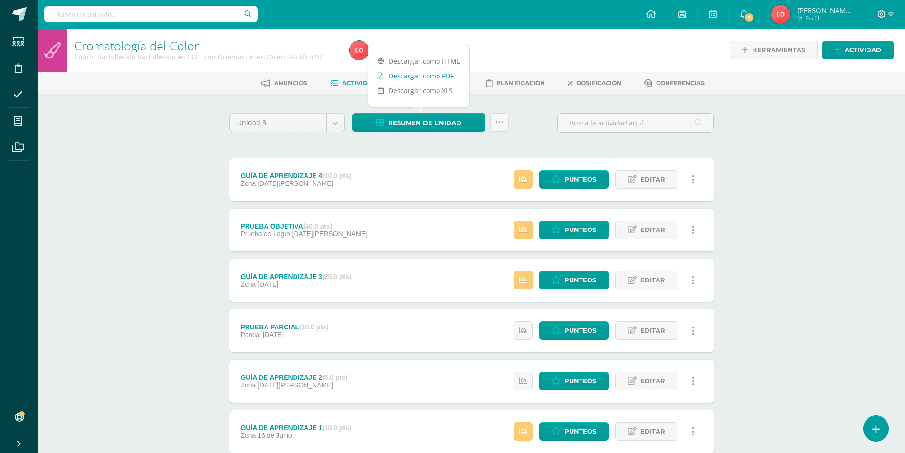
click at [424, 77] on link "Descargar como PDF" at bounding box center [418, 75] width 101 height 15
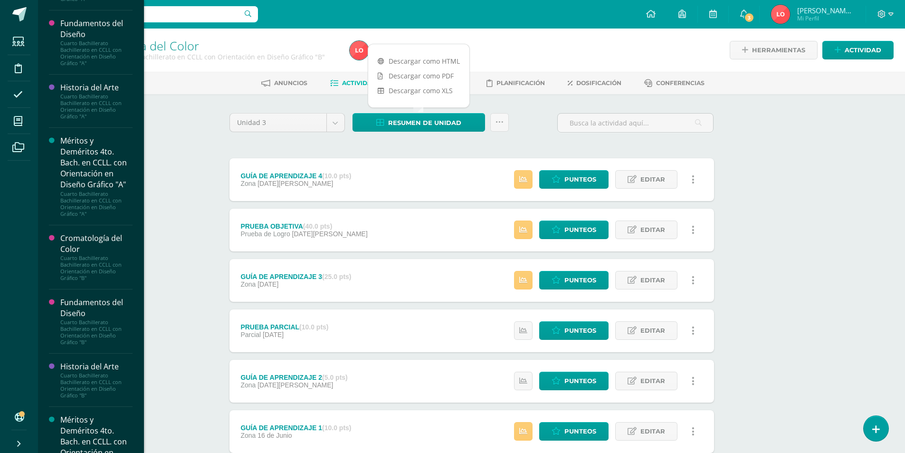
scroll to position [766, 0]
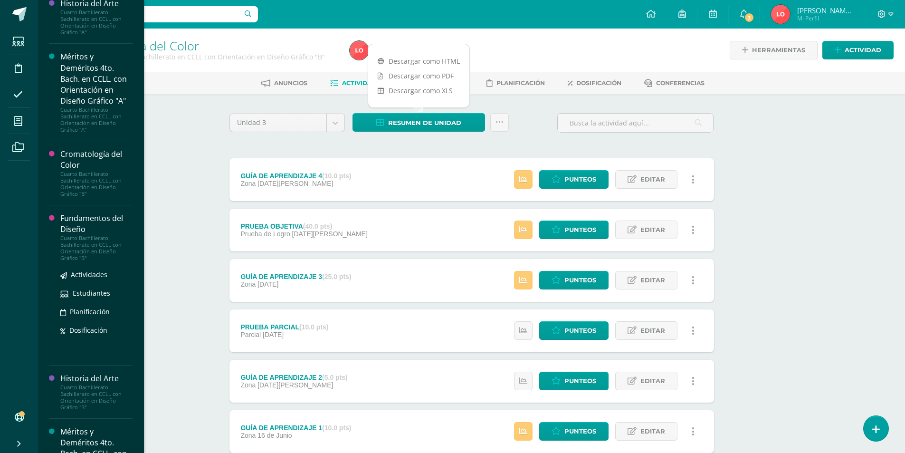
click at [72, 235] on div "Fundamentos del Diseño" at bounding box center [96, 224] width 72 height 22
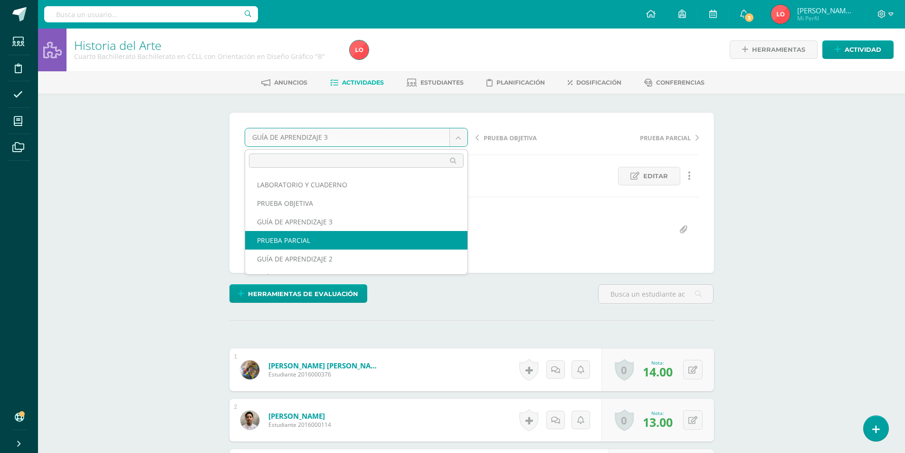
scroll to position [16, 0]
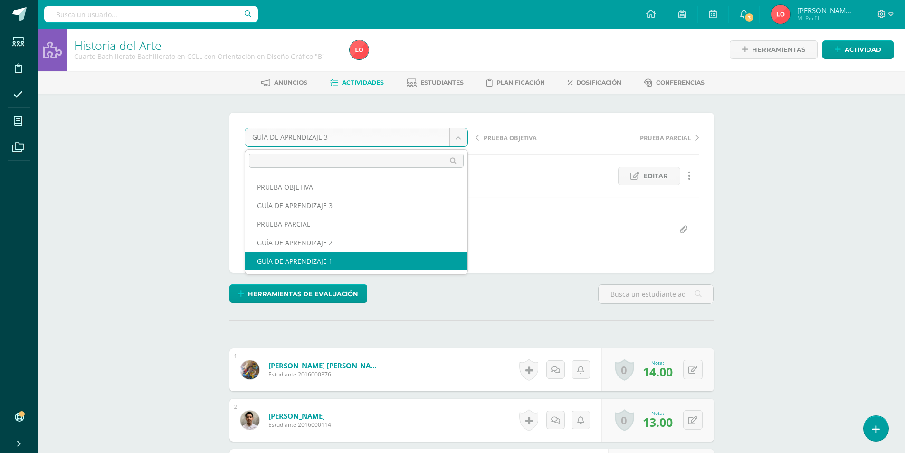
select select "/dashboard/teacher/grade-activity/175319/"
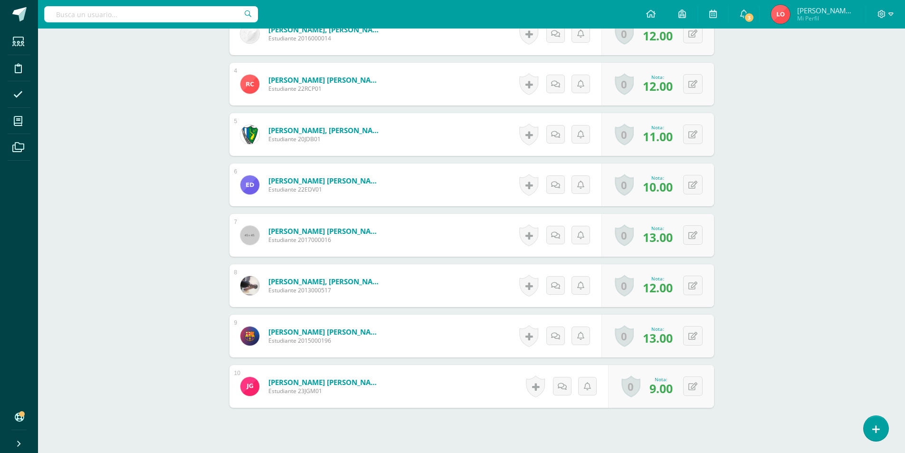
scroll to position [488, 0]
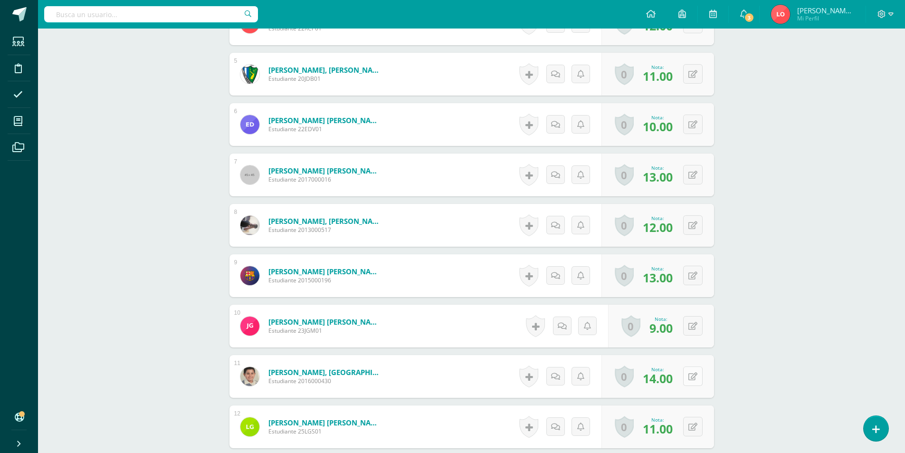
click at [693, 373] on icon at bounding box center [692, 376] width 9 height 8
type input "15"
click at [741, 301] on div "Historia del Arte Cuarto Bachillerato Bachillerato en CCLL con Orientación en D…" at bounding box center [471, 249] width 867 height 1416
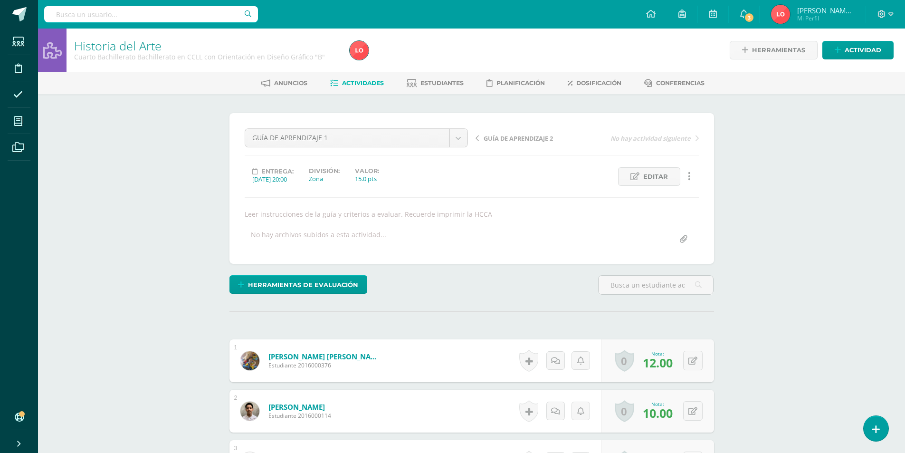
scroll to position [0, 0]
click at [362, 83] on span "Actividades" at bounding box center [363, 82] width 42 height 7
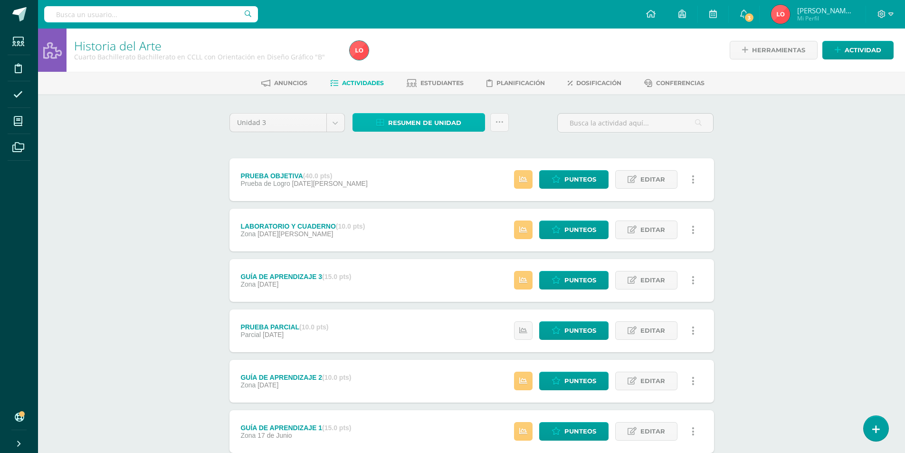
click at [410, 125] on span "Resumen de unidad" at bounding box center [424, 123] width 73 height 18
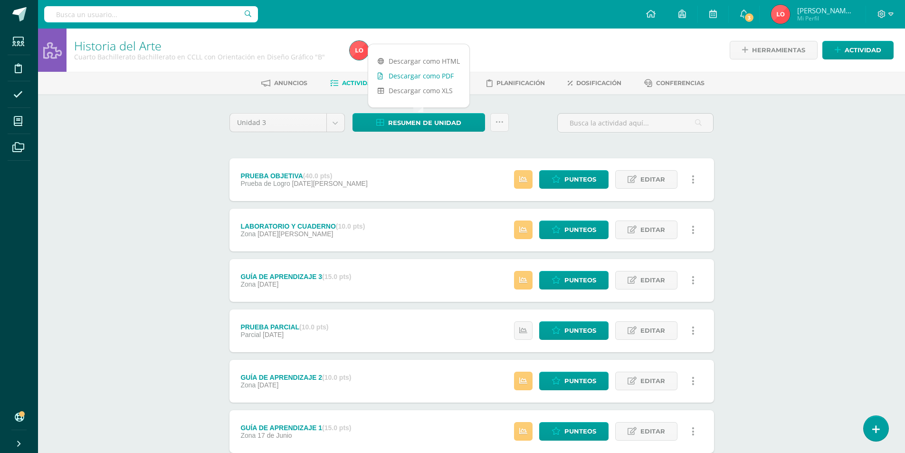
click at [415, 79] on link "Descargar como PDF" at bounding box center [418, 75] width 101 height 15
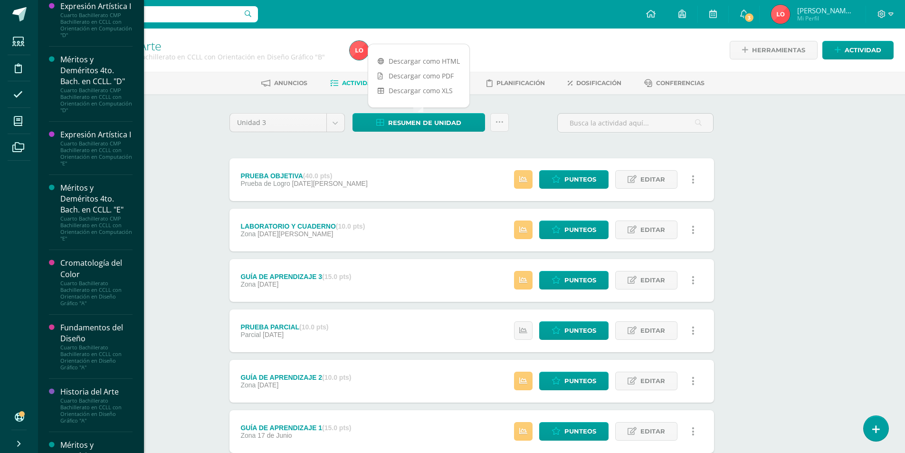
scroll to position [617, 0]
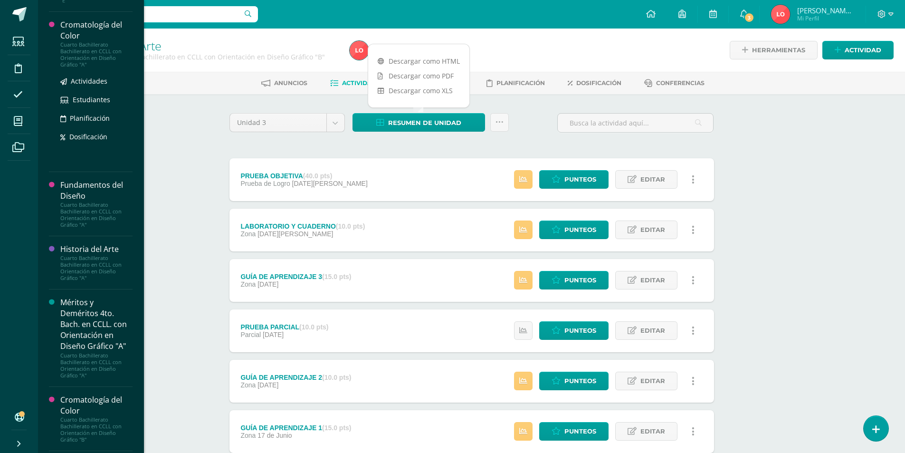
click at [75, 41] on div "Cromatología del Color" at bounding box center [96, 30] width 72 height 22
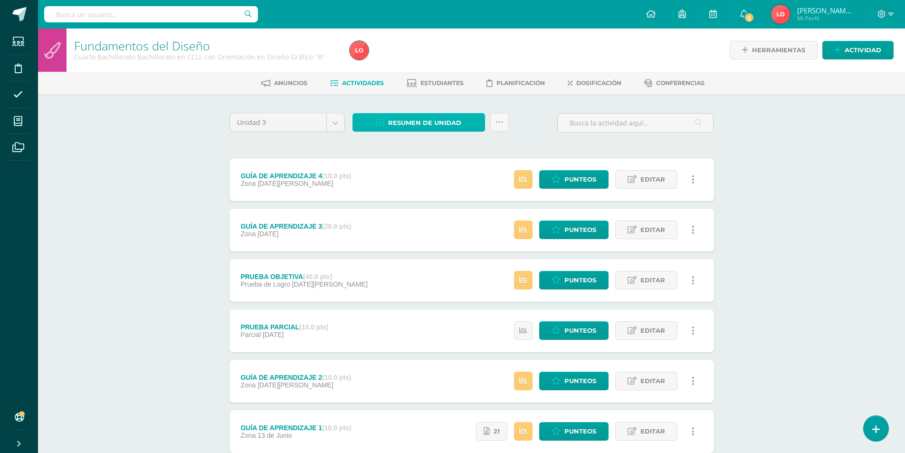
click at [419, 121] on span "Resumen de unidad" at bounding box center [424, 123] width 73 height 18
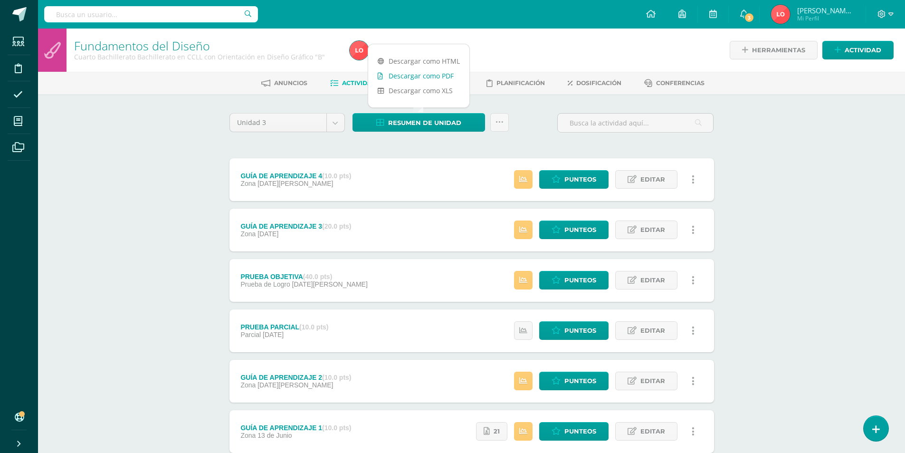
click at [409, 73] on link "Descargar como PDF" at bounding box center [418, 75] width 101 height 15
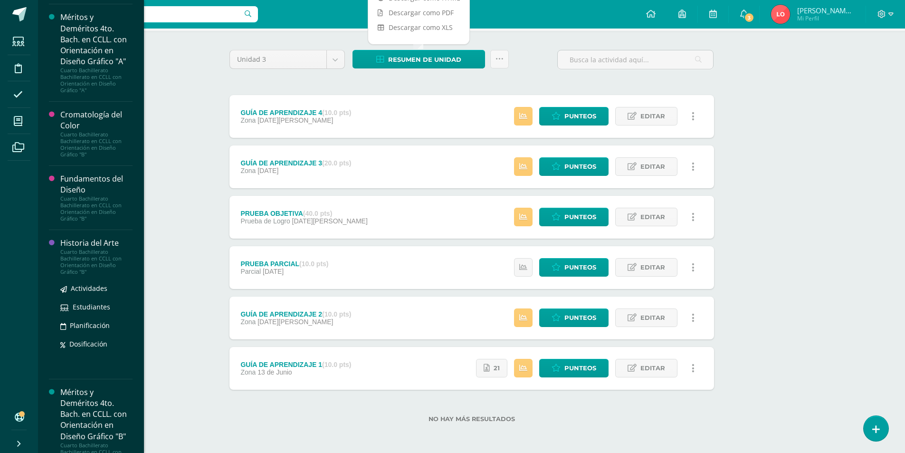
scroll to position [841, 0]
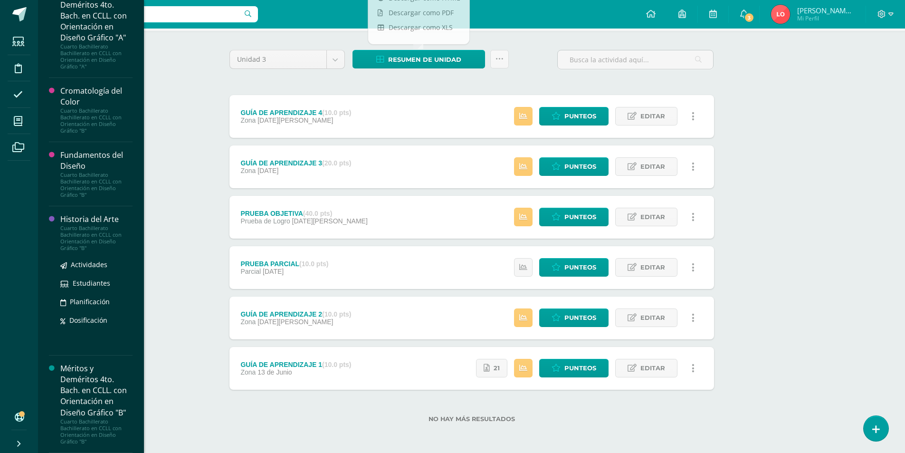
click at [94, 251] on div "Cuarto Bachillerato Bachillerato en CCLL con Orientación en Diseño Gráfico "B"" at bounding box center [96, 238] width 72 height 27
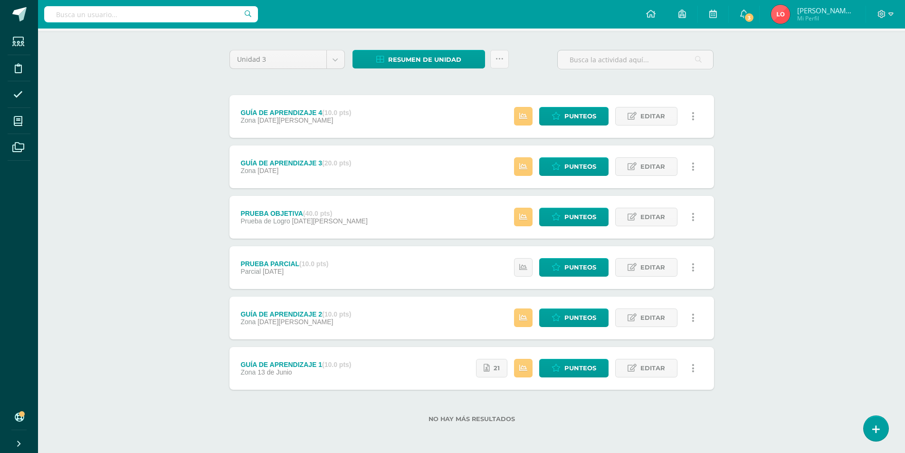
scroll to position [766, 0]
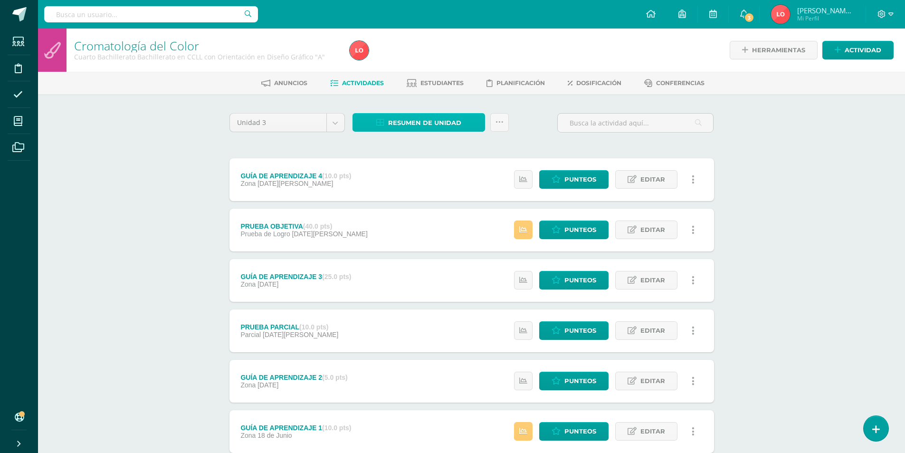
click at [434, 121] on span "Resumen de unidad" at bounding box center [424, 123] width 73 height 18
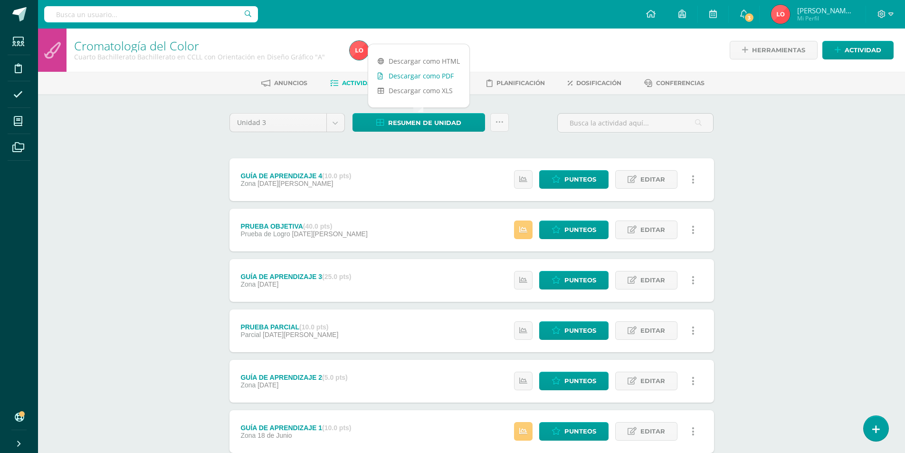
click at [420, 77] on link "Descargar como PDF" at bounding box center [418, 75] width 101 height 15
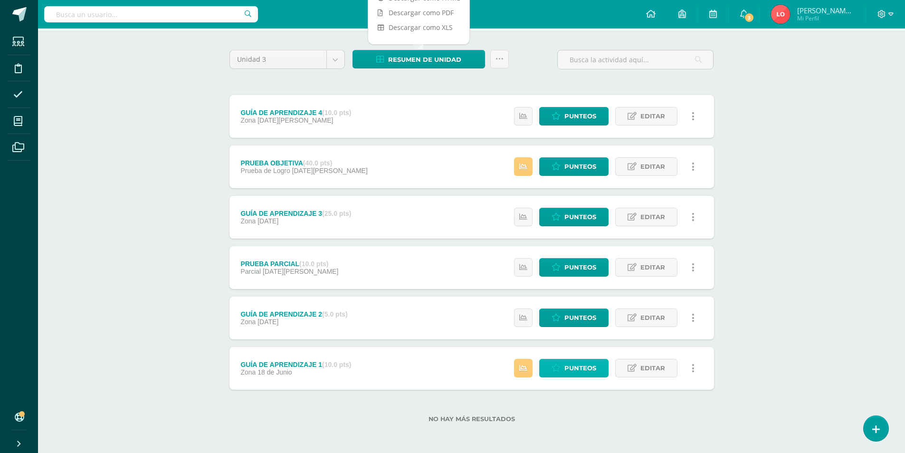
click at [584, 368] on span "Punteos" at bounding box center [580, 368] width 32 height 18
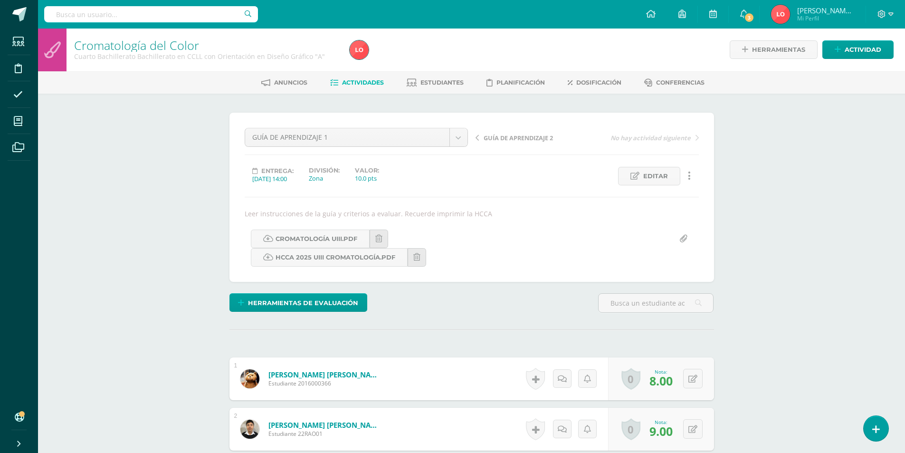
scroll to position [143, 0]
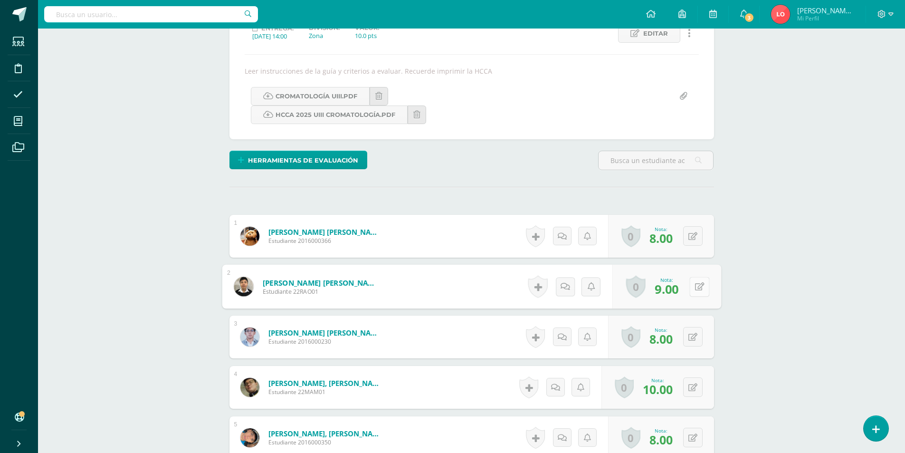
click at [689, 286] on button at bounding box center [699, 286] width 20 height 20
type input "10"
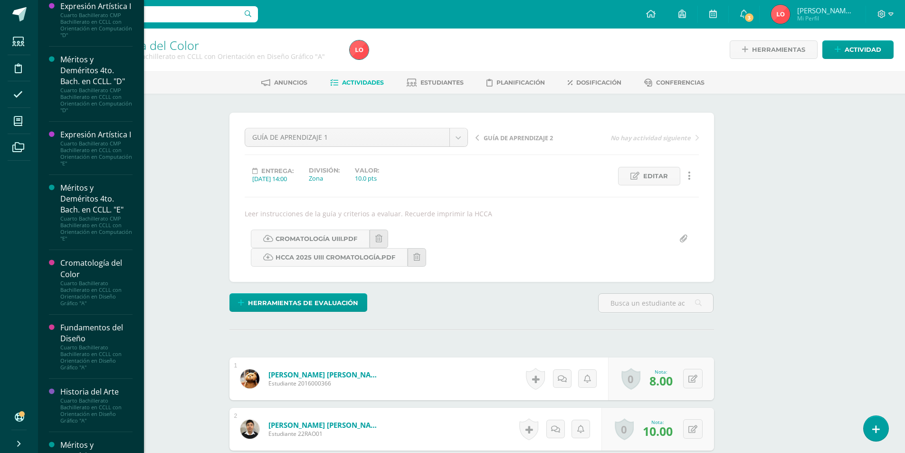
scroll to position [522, 0]
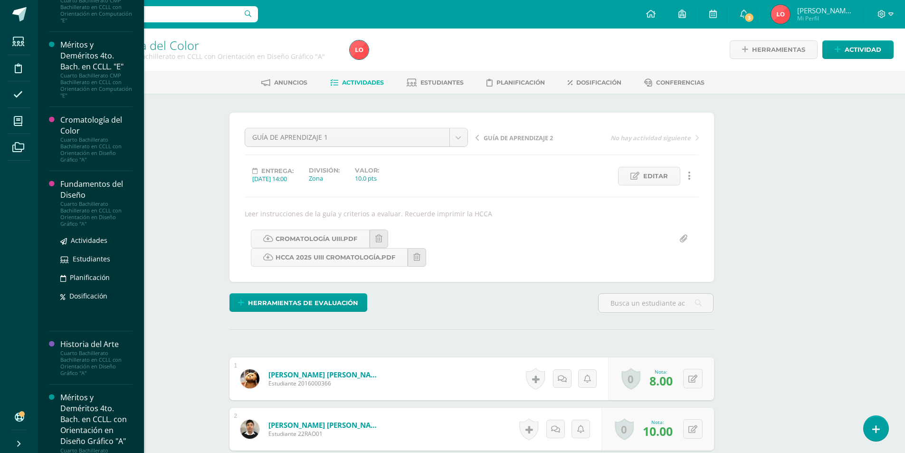
click at [89, 200] on div "Fundamentos del Diseño" at bounding box center [96, 190] width 72 height 22
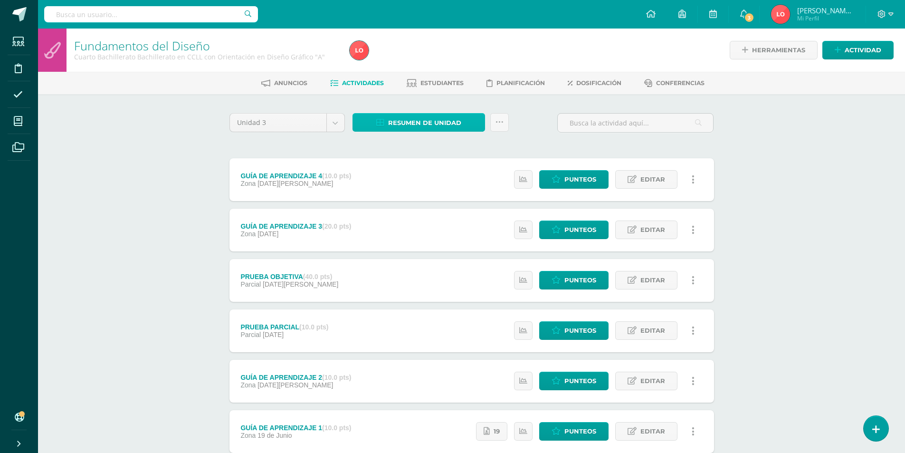
click at [433, 119] on span "Resumen de unidad" at bounding box center [424, 123] width 73 height 18
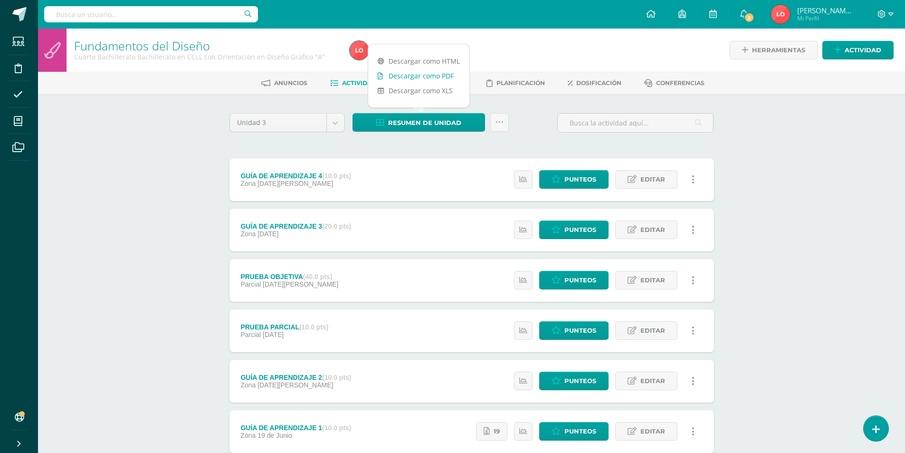
click at [432, 78] on link "Descargar como PDF" at bounding box center [418, 75] width 101 height 15
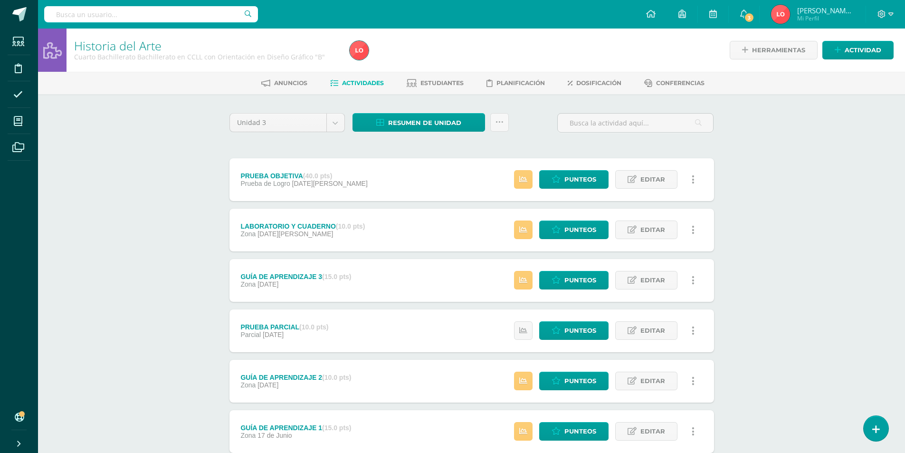
scroll to position [63, 0]
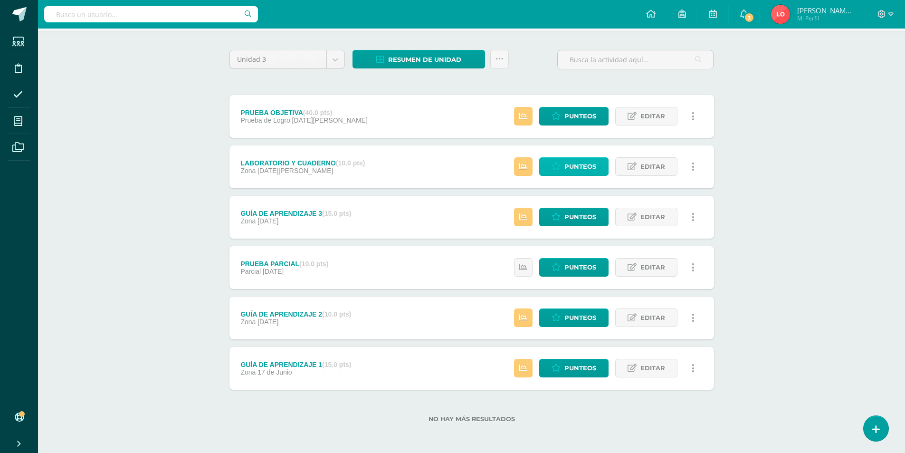
click at [578, 159] on span "Punteos" at bounding box center [580, 167] width 32 height 18
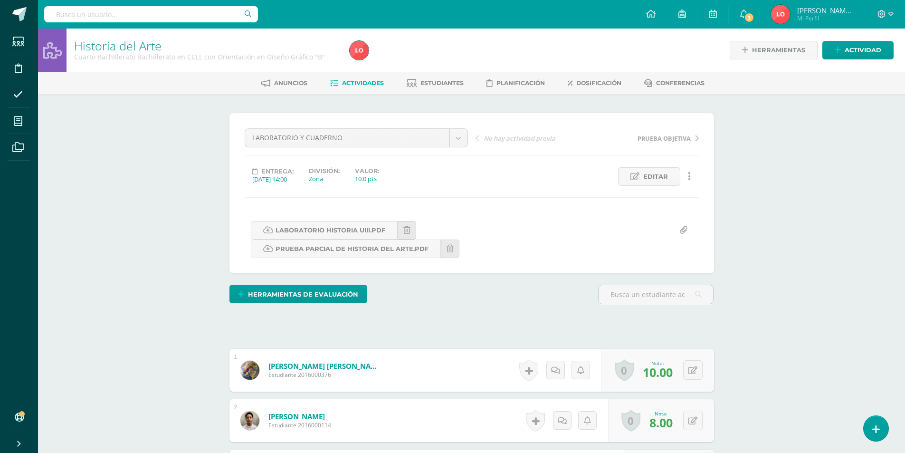
click at [376, 85] on span "Actividades" at bounding box center [363, 82] width 42 height 7
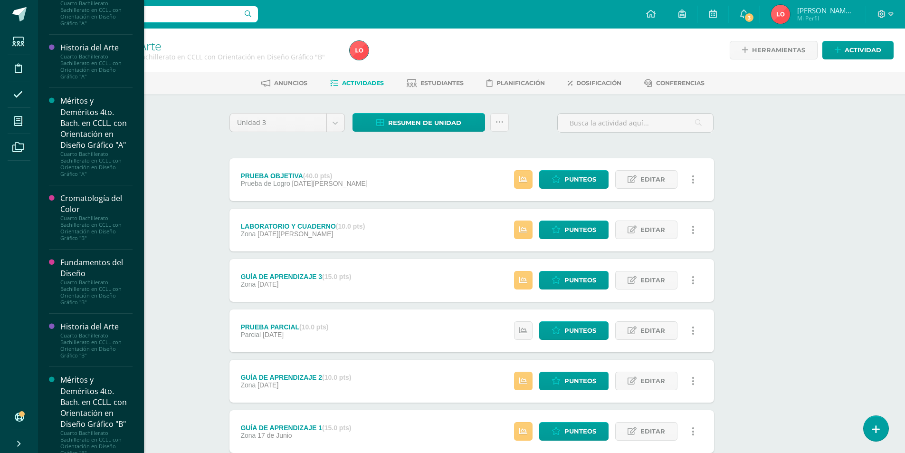
scroll to position [766, 0]
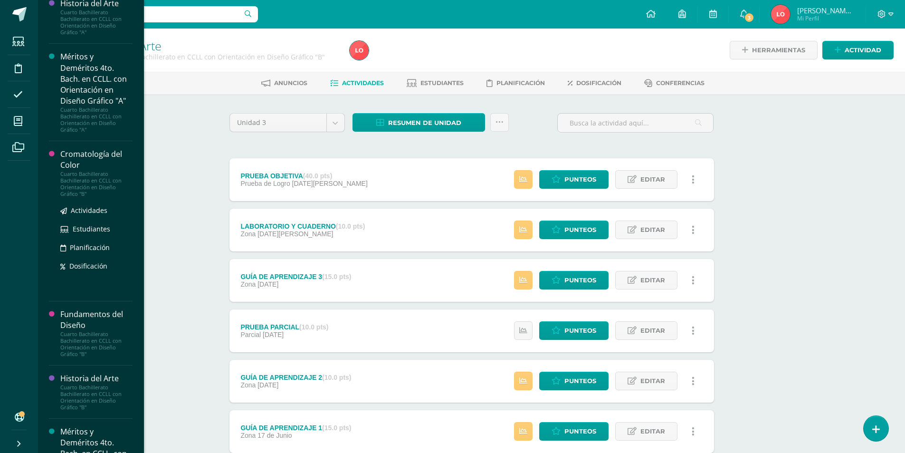
click at [87, 171] on div "Cromatología del Color" at bounding box center [96, 160] width 72 height 22
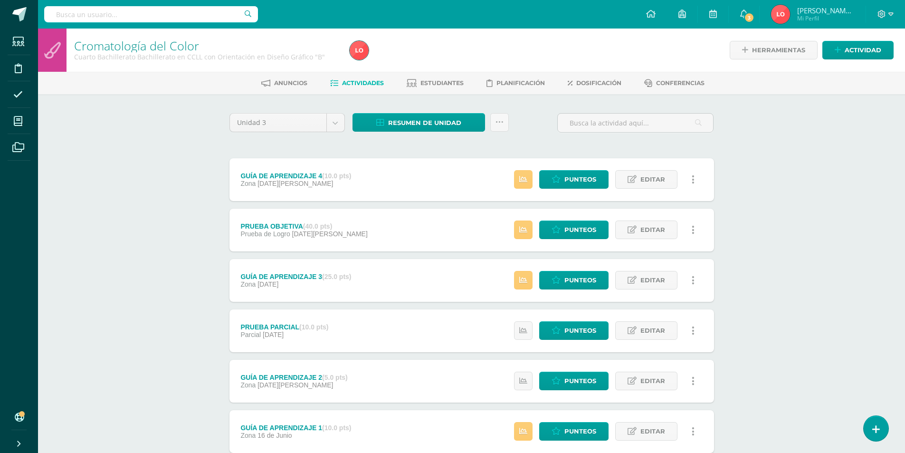
scroll to position [63, 0]
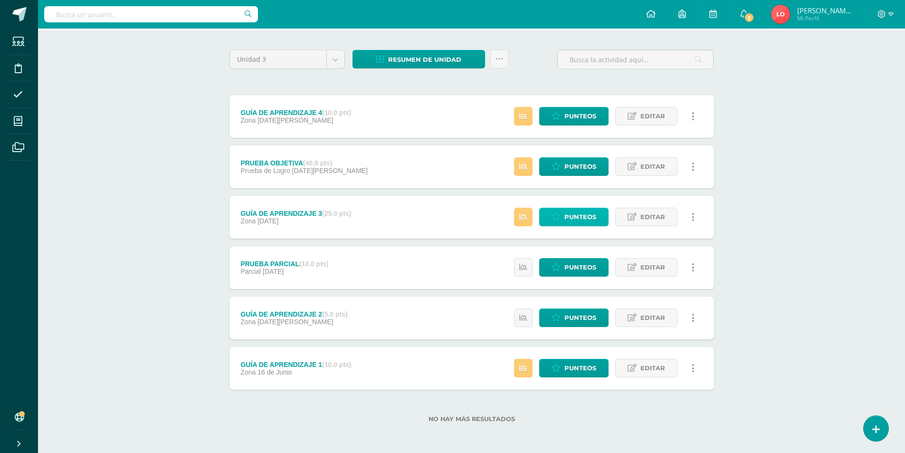
click at [581, 220] on span "Punteos" at bounding box center [580, 217] width 32 height 18
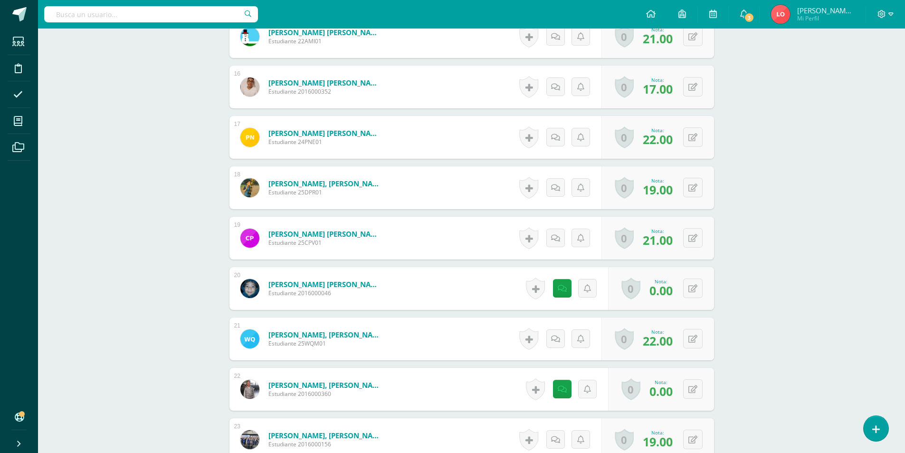
scroll to position [1236, 0]
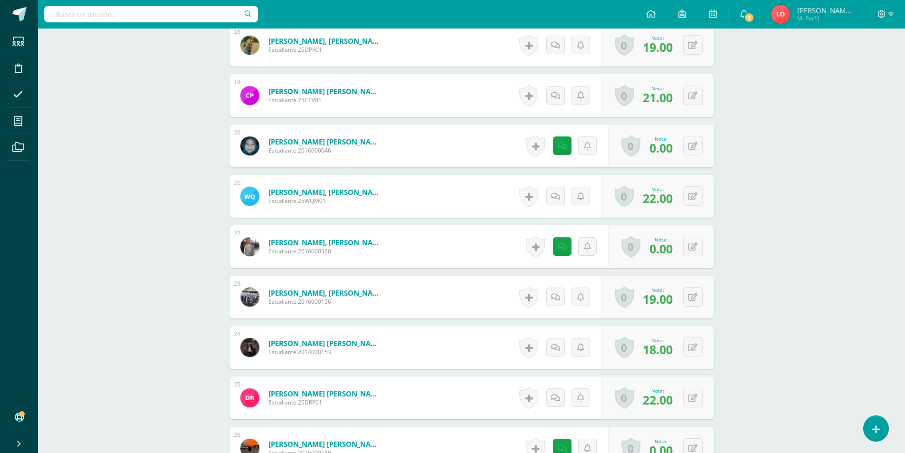
click at [705, 249] on div "0 Logros Logros obtenidos Aún no hay logros agregados Nota: 0.00" at bounding box center [661, 246] width 106 height 43
click at [697, 247] on button at bounding box center [692, 246] width 19 height 19
type input "23"
click at [691, 136] on button at bounding box center [692, 145] width 19 height 19
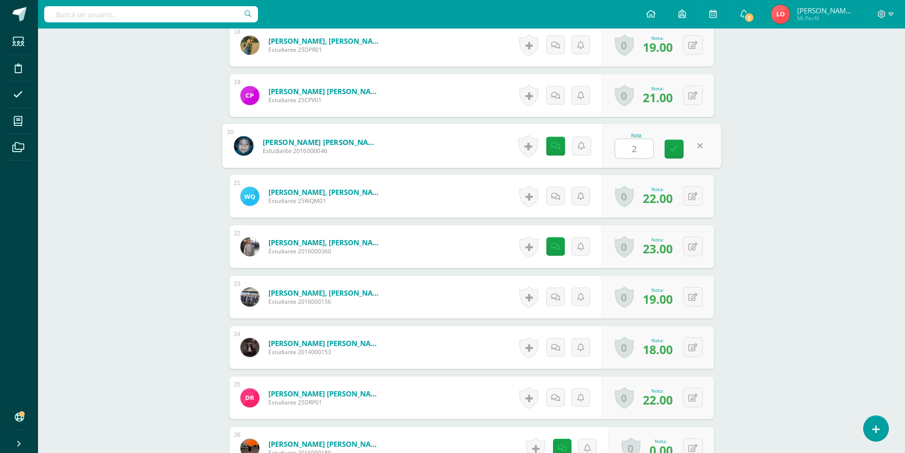
type input "24"
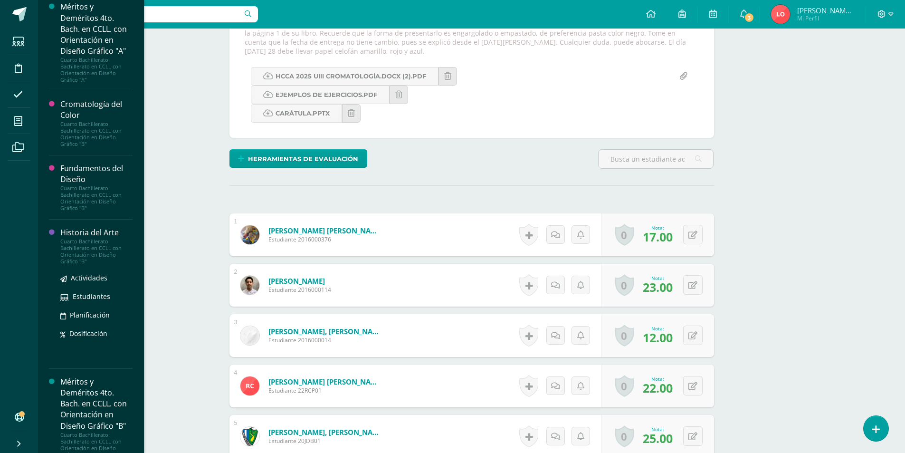
scroll to position [840, 0]
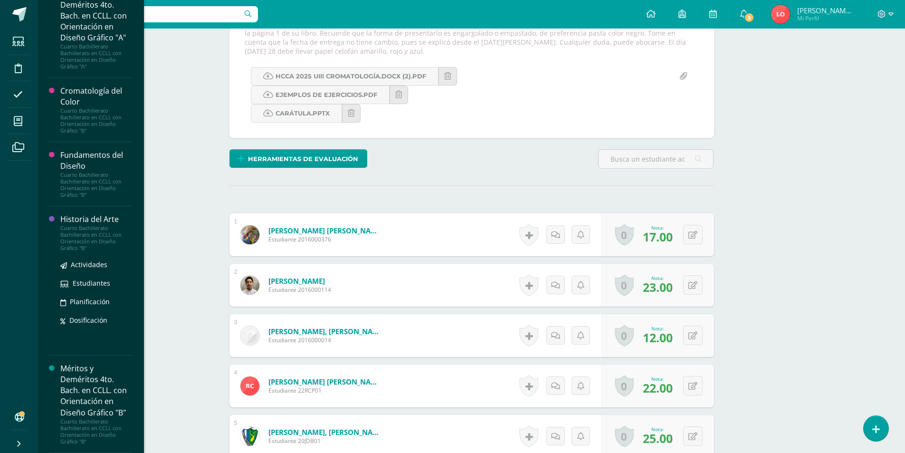
click at [78, 251] on div "Cuarto Bachillerato Bachillerato en CCLL con Orientación en Diseño Gráfico "B"" at bounding box center [96, 238] width 72 height 27
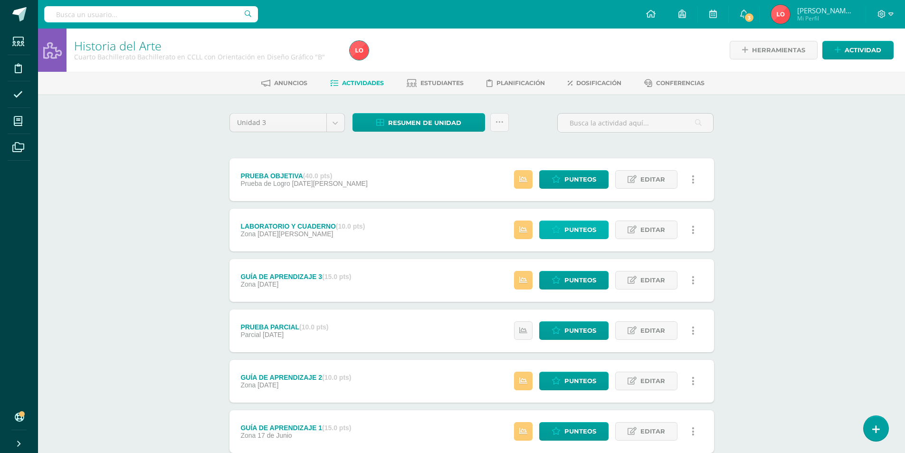
click at [579, 231] on span "Punteos" at bounding box center [580, 230] width 32 height 18
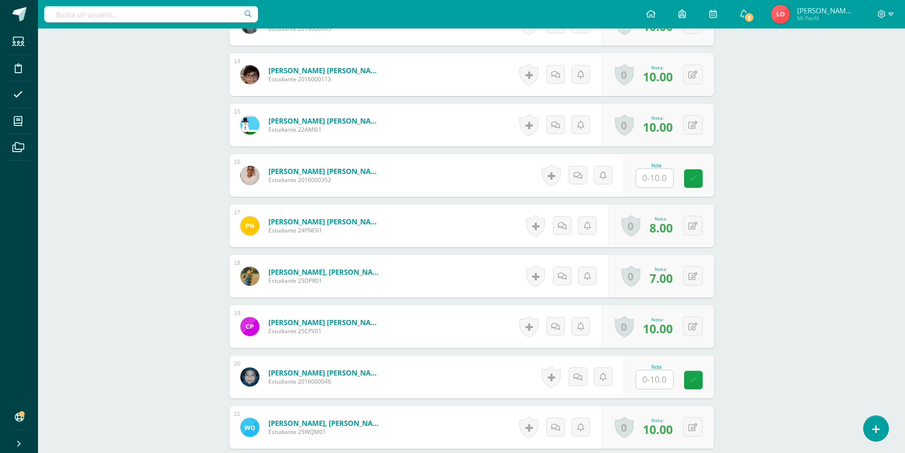
scroll to position [903, 0]
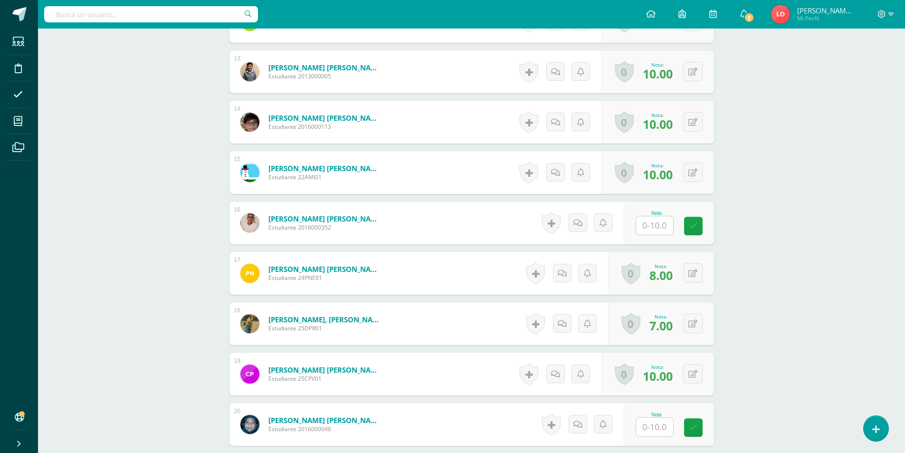
click at [834, 62] on div "Historia del Arte Cuarto Bachillerato Bachillerato en CCLL con Orientación en D…" at bounding box center [471, 167] width 867 height 2083
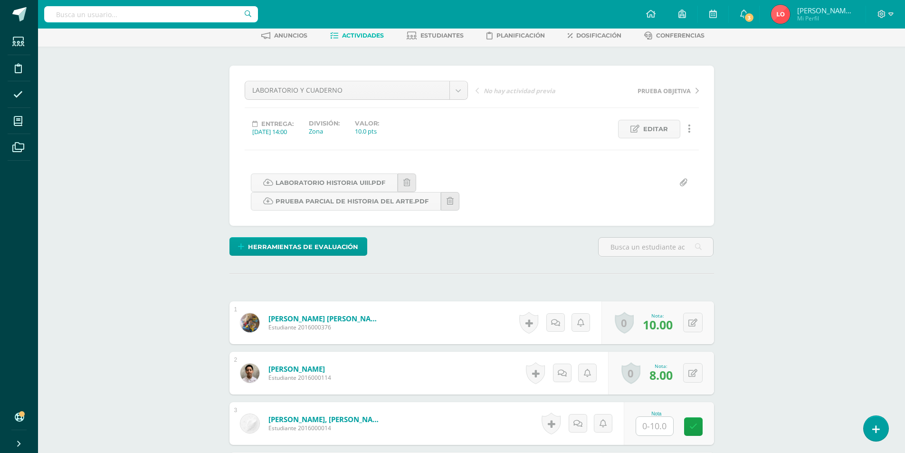
scroll to position [0, 0]
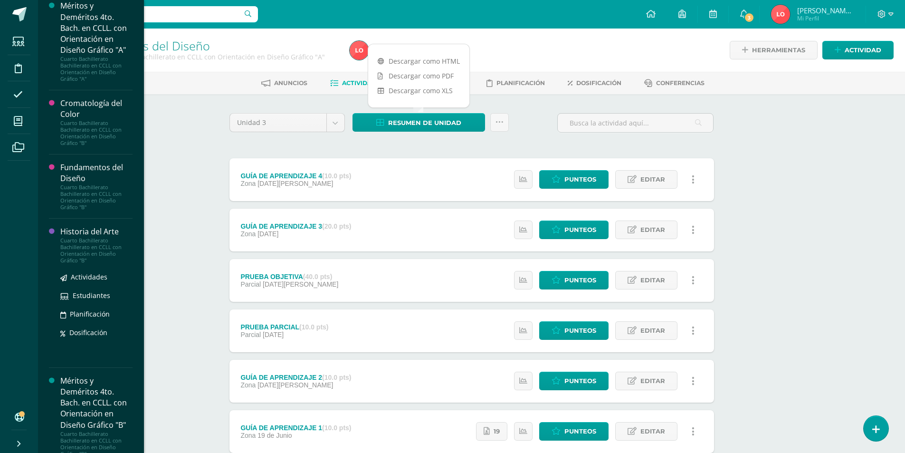
scroll to position [838, 0]
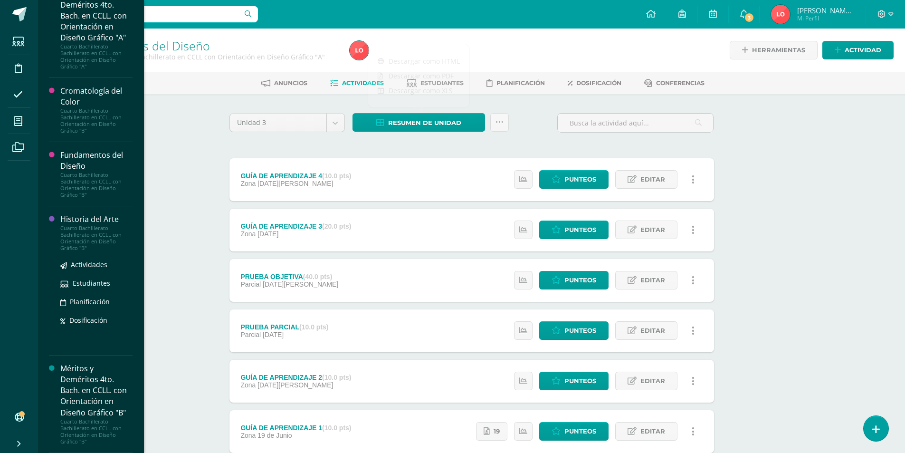
click at [79, 251] on div "Cuarto Bachillerato Bachillerato en CCLL con Orientación en Diseño Gráfico "B"" at bounding box center [96, 238] width 72 height 27
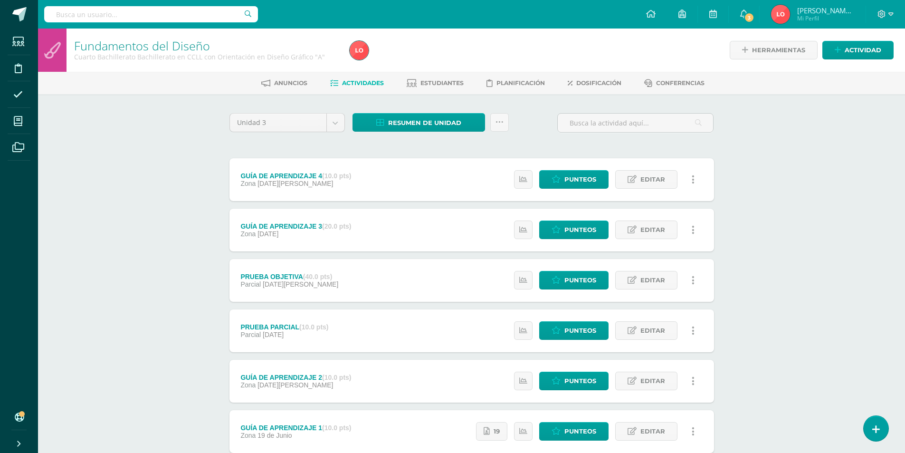
scroll to position [766, 0]
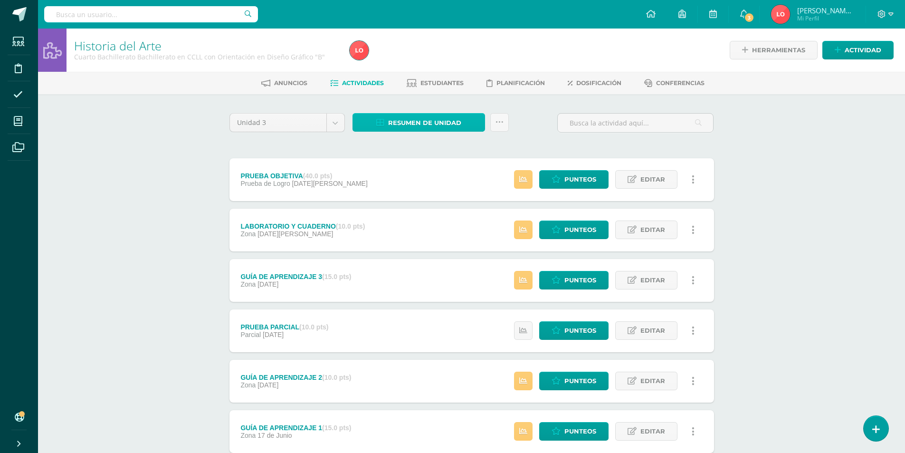
click at [427, 122] on span "Resumen de unidad" at bounding box center [424, 123] width 73 height 18
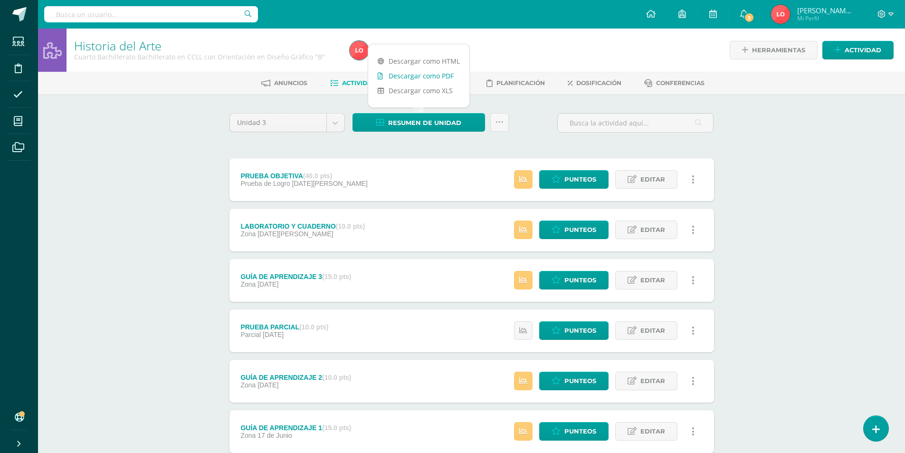
click at [428, 80] on link "Descargar como PDF" at bounding box center [418, 75] width 101 height 15
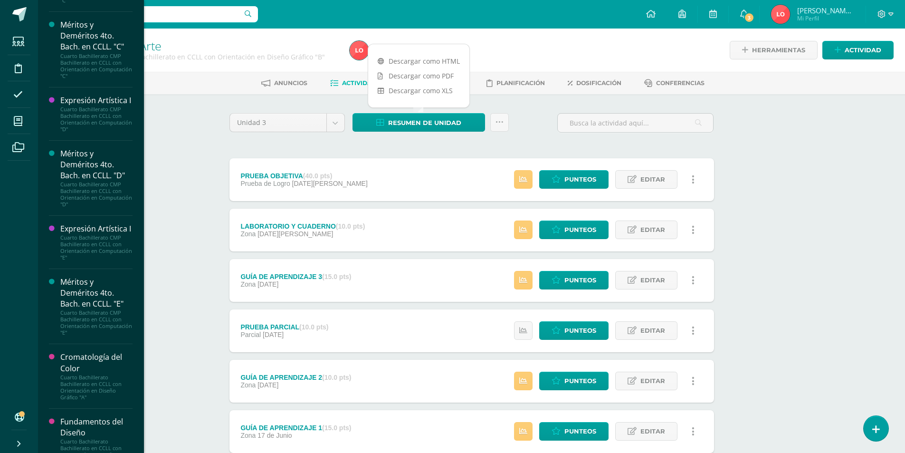
scroll to position [475, 0]
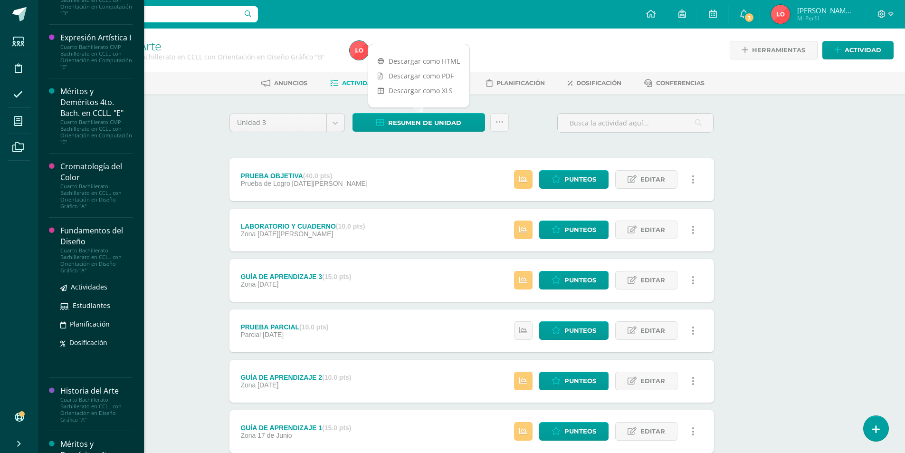
click at [97, 247] on div "Fundamentos del Diseño" at bounding box center [96, 236] width 72 height 22
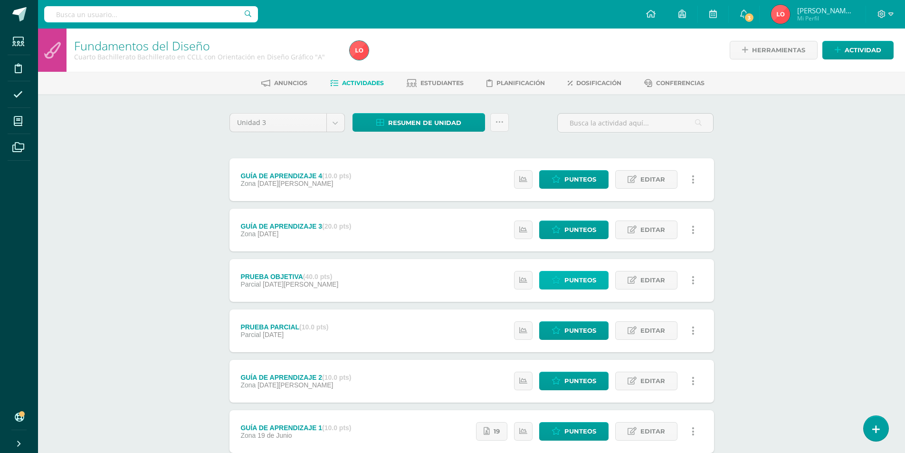
click at [589, 277] on span "Punteos" at bounding box center [580, 280] width 32 height 18
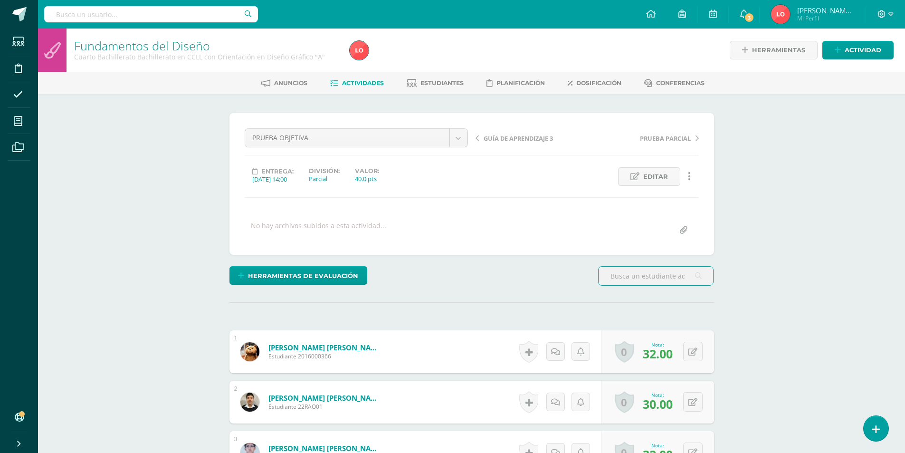
scroll to position [0, 0]
click at [369, 84] on span "Actividades" at bounding box center [363, 82] width 42 height 7
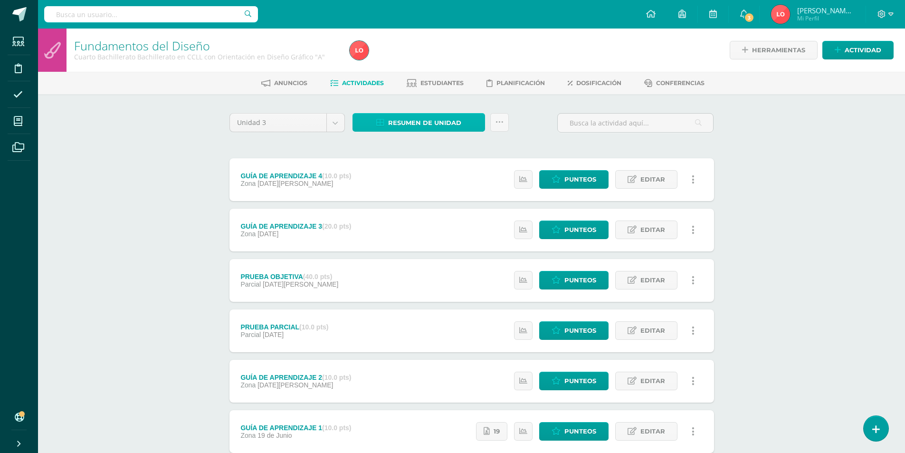
click at [415, 121] on span "Resumen de unidad" at bounding box center [424, 123] width 73 height 18
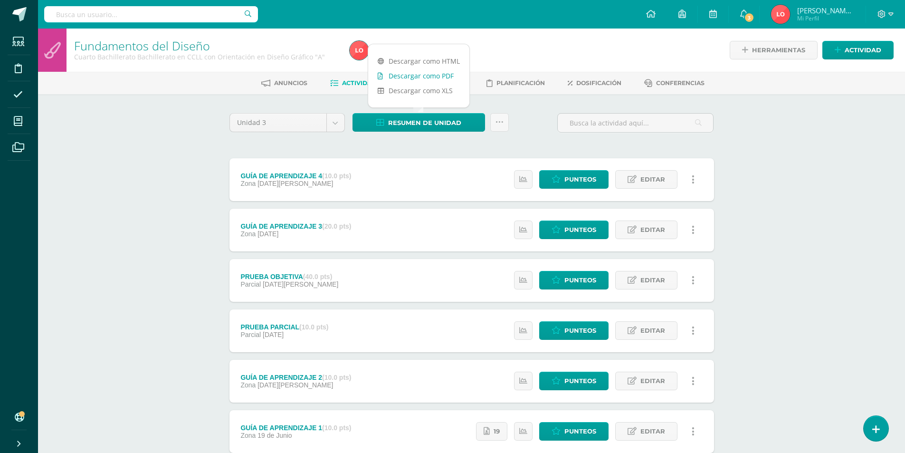
click at [400, 78] on link "Descargar como PDF" at bounding box center [418, 75] width 101 height 15
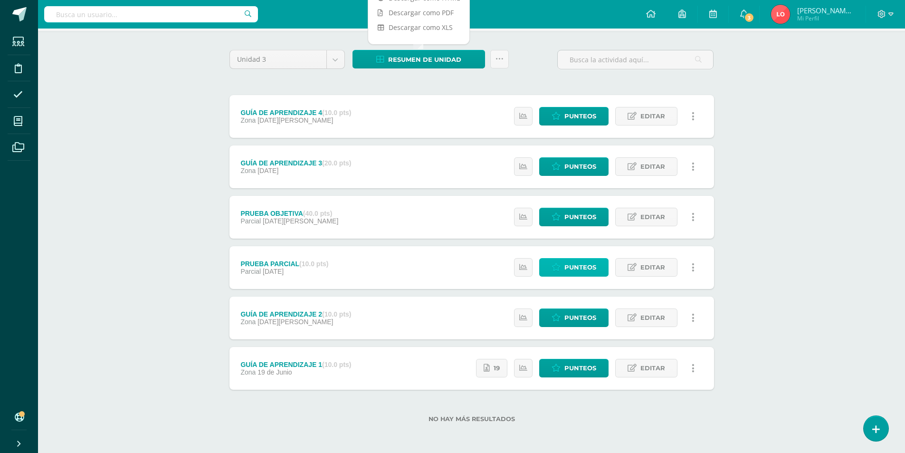
click at [583, 265] on span "Punteos" at bounding box center [580, 267] width 32 height 18
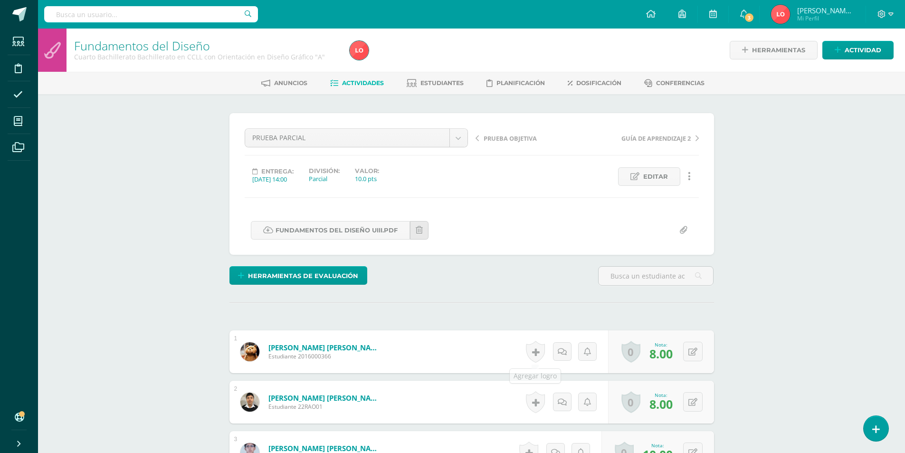
scroll to position [0, 0]
click at [670, 176] on link "Editar" at bounding box center [649, 176] width 62 height 19
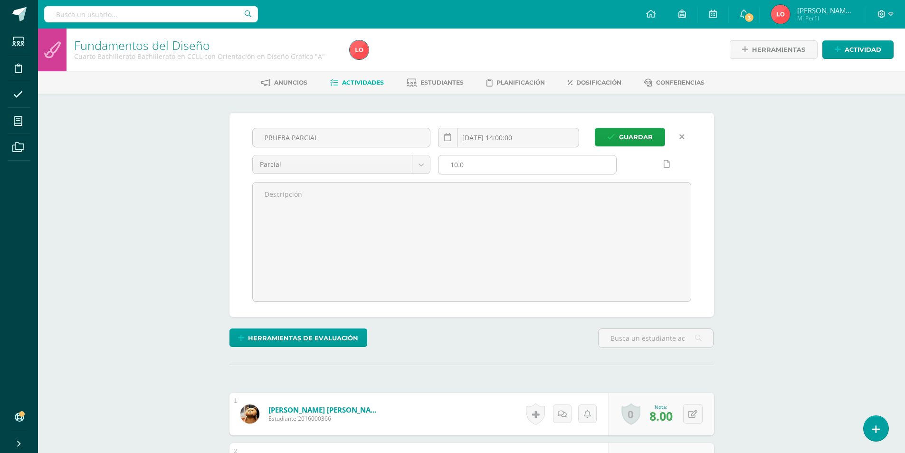
click at [457, 166] on input "10.0" at bounding box center [528, 164] width 178 height 19
drag, startPoint x: 465, startPoint y: 166, endPoint x: 456, endPoint y: 165, distance: 9.5
click at [456, 165] on input "10.0" at bounding box center [528, 164] width 178 height 19
type input "10"
click at [648, 134] on span "Guardar" at bounding box center [636, 137] width 34 height 18
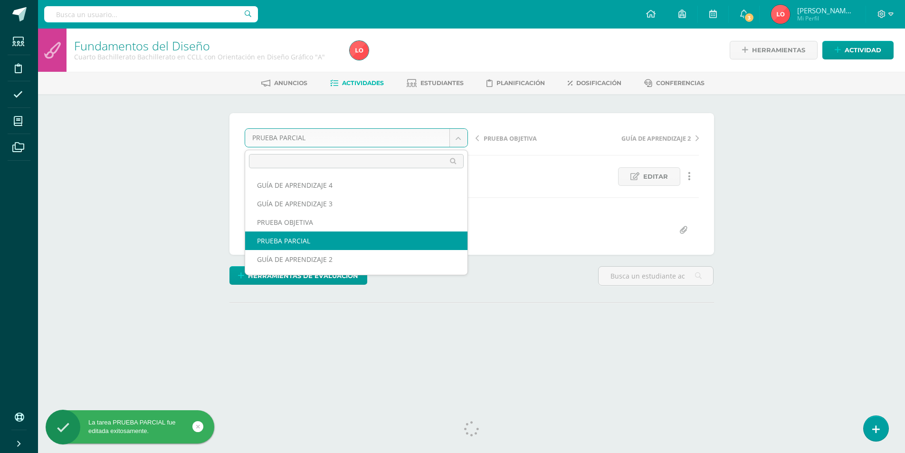
click at [462, 138] on body "La tarea PRUEBA PARCIAL fue editada exitosamente. Estudiantes Disciplina Asiste…" at bounding box center [452, 188] width 905 height 376
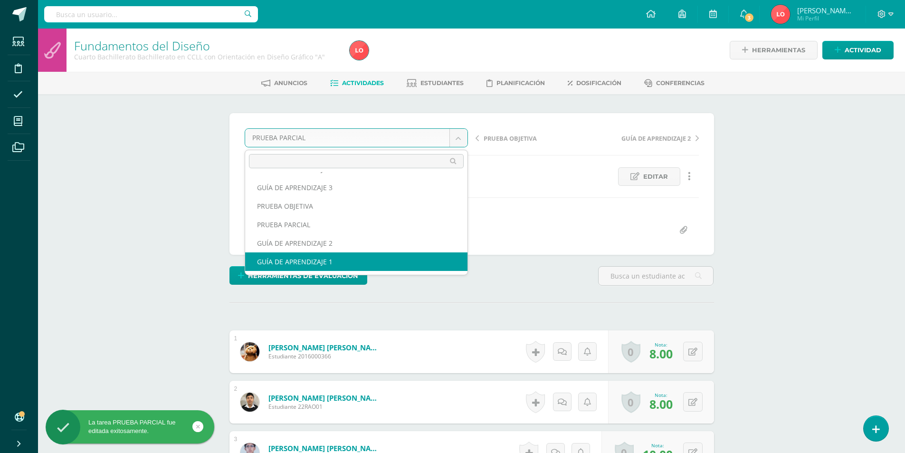
scroll to position [0, 0]
select select "/dashboard/teacher/grade-activity/175316/"
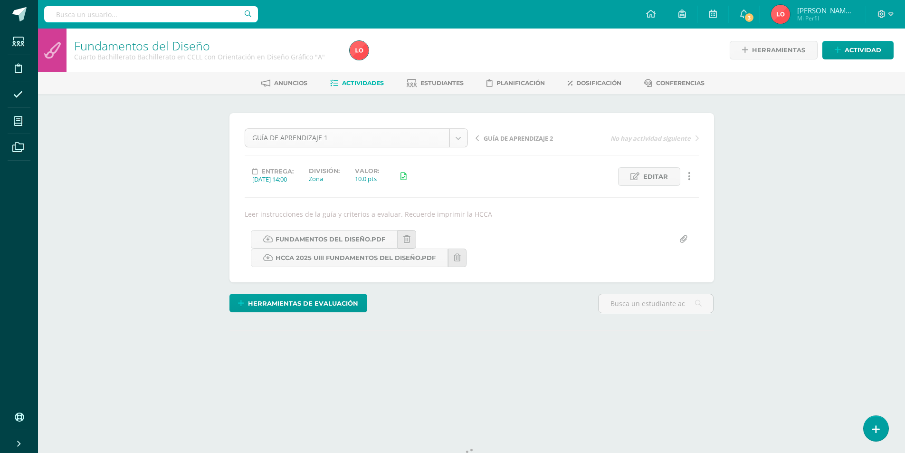
click at [456, 137] on body "Estudiantes Disciplina Asistencia Mis cursos Archivos Soporte Centro de ayuda Ú…" at bounding box center [452, 202] width 905 height 404
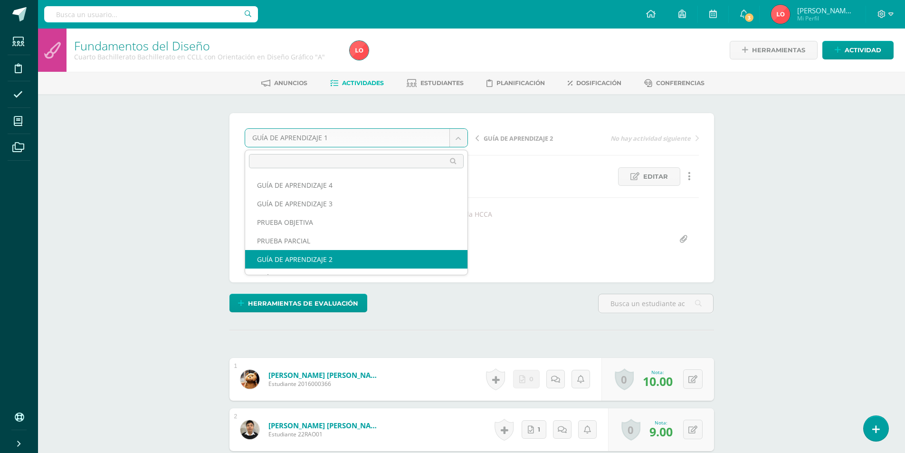
select select "/dashboard/teacher/grade-activity/176035/"
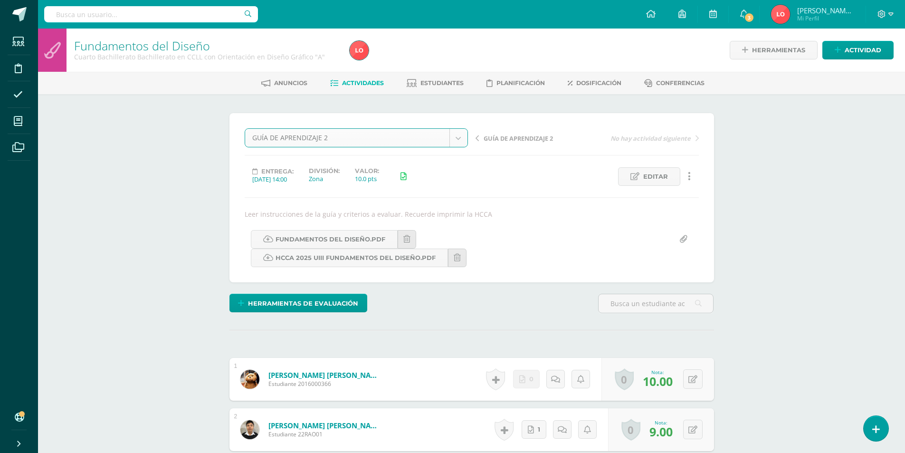
scroll to position [0, 0]
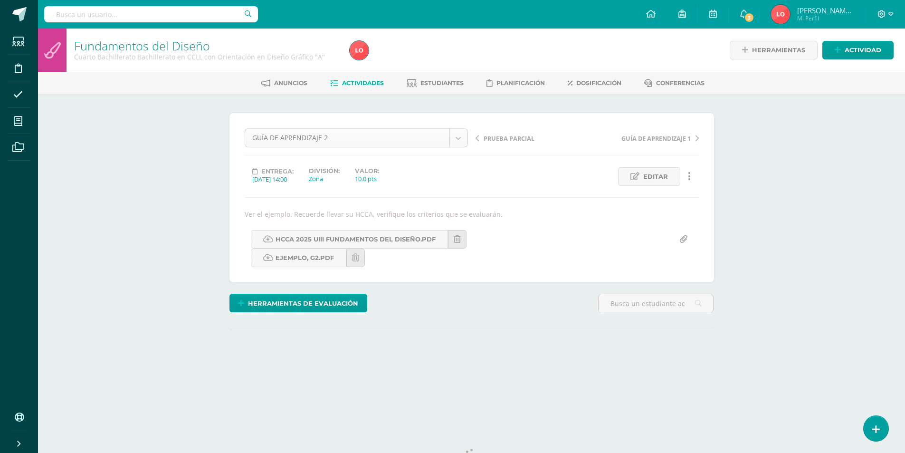
click at [458, 138] on body "Estudiantes Disciplina Asistencia Mis cursos Archivos Soporte Centro de ayuda Ú…" at bounding box center [452, 202] width 905 height 404
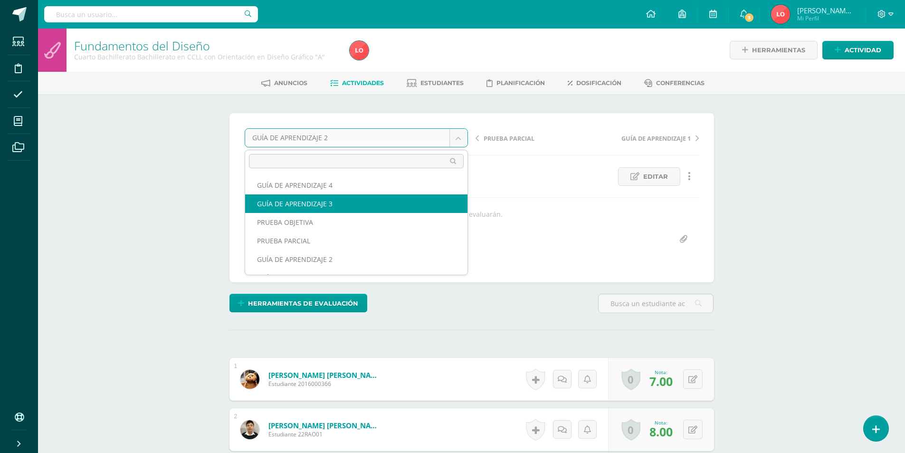
select select "/dashboard/teacher/grade-activity/176511/"
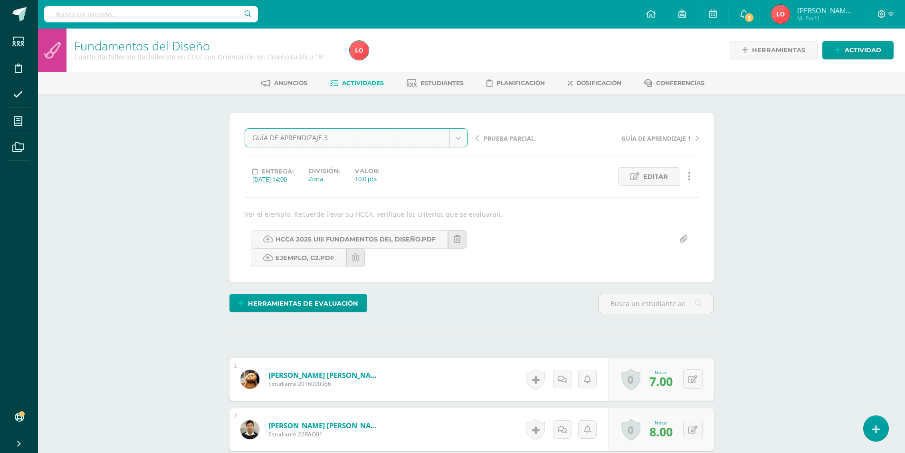
scroll to position [0, 0]
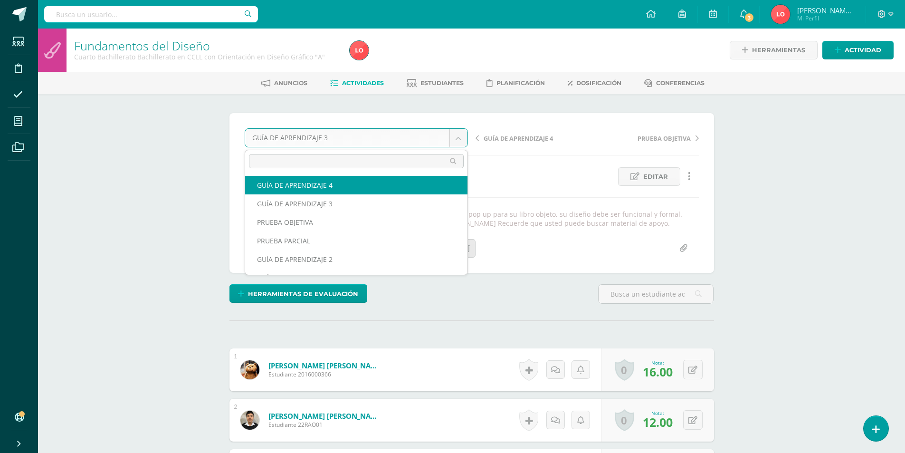
select select "/dashboard/teacher/grade-activity/177149/"
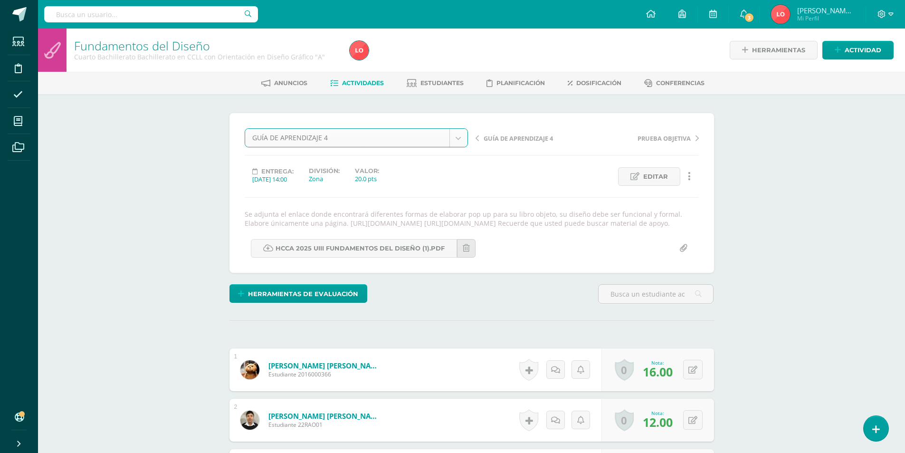
scroll to position [0, 0]
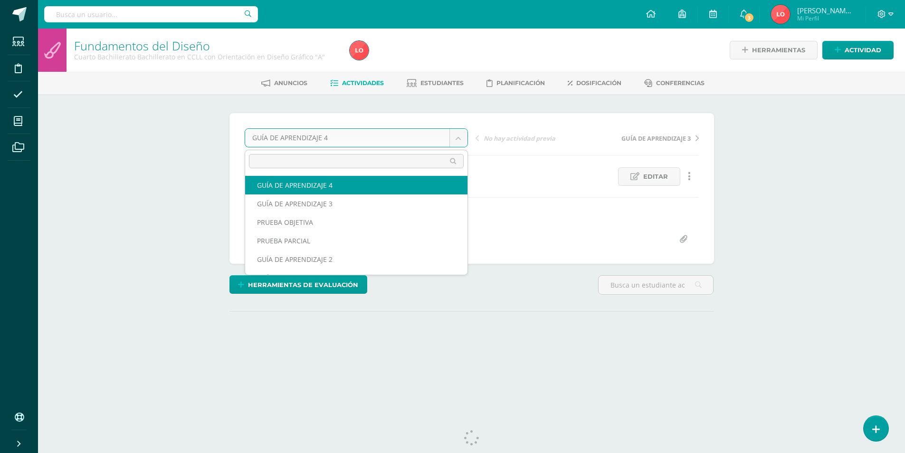
click at [459, 140] on body "Estudiantes Disciplina Asistencia Mis cursos Archivos Soporte Centro de ayuda Ú…" at bounding box center [452, 192] width 905 height 385
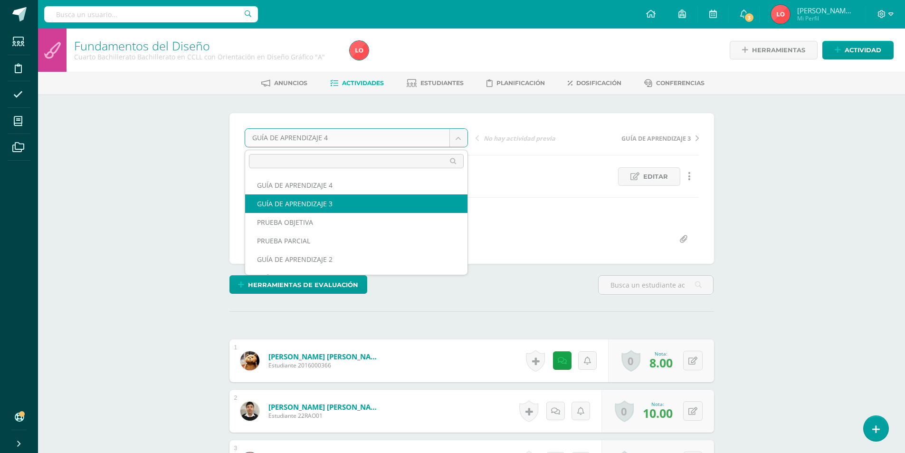
scroll to position [0, 0]
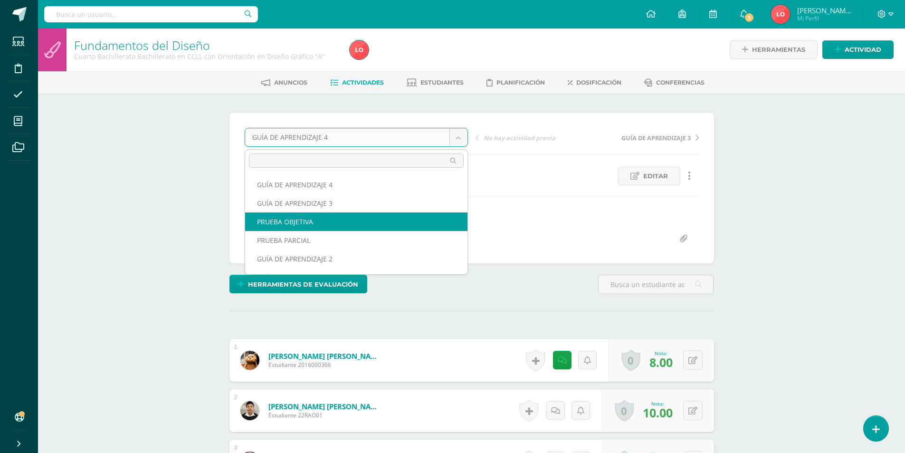
select select "/dashboard/teacher/grade-activity/177425/"
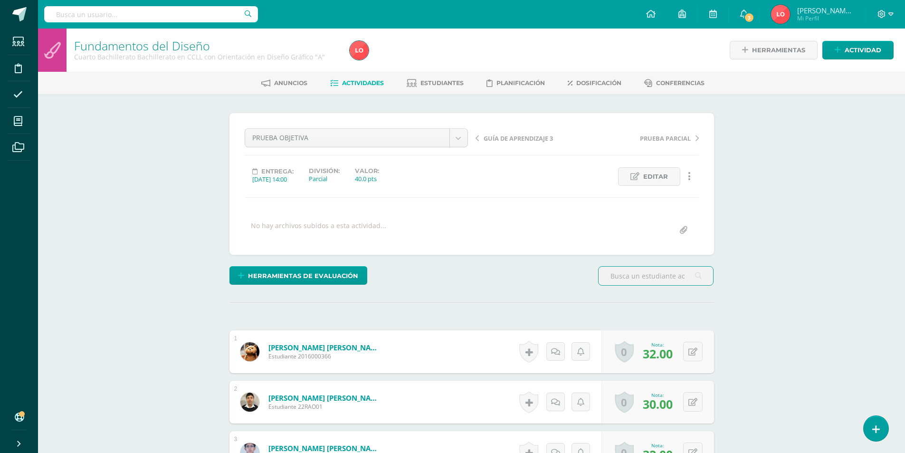
scroll to position [0, 0]
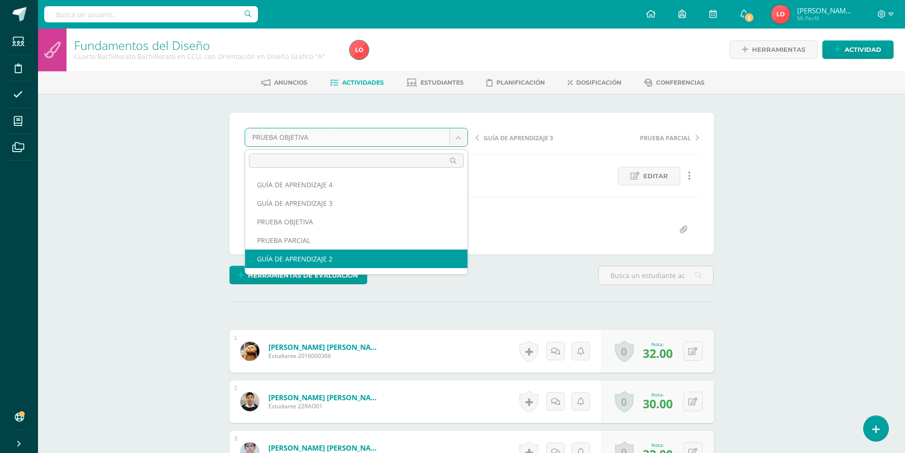
select select "/dashboard/teacher/grade-activity/176035/"
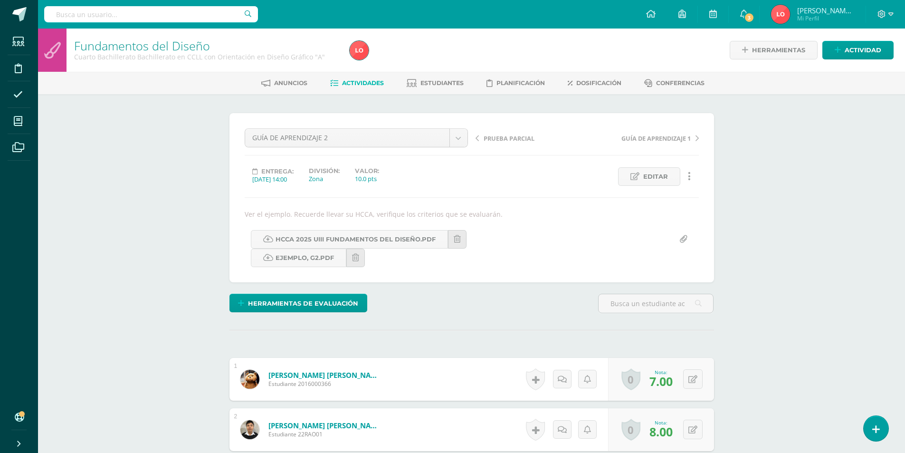
scroll to position [0, 0]
click at [361, 79] on span "Actividades" at bounding box center [363, 82] width 42 height 7
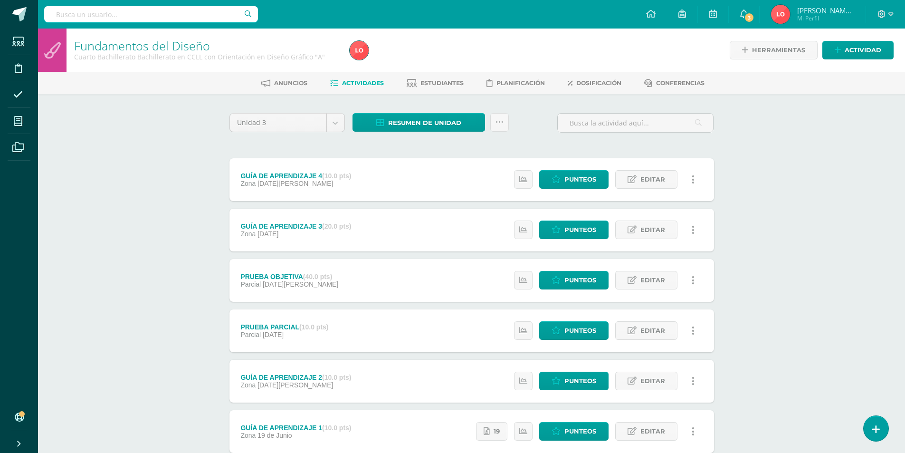
scroll to position [63, 0]
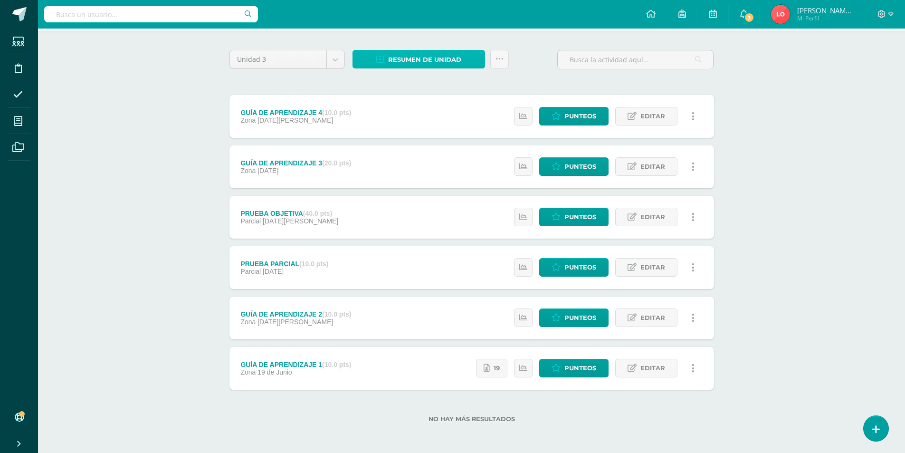
click at [435, 57] on span "Resumen de unidad" at bounding box center [424, 60] width 73 height 18
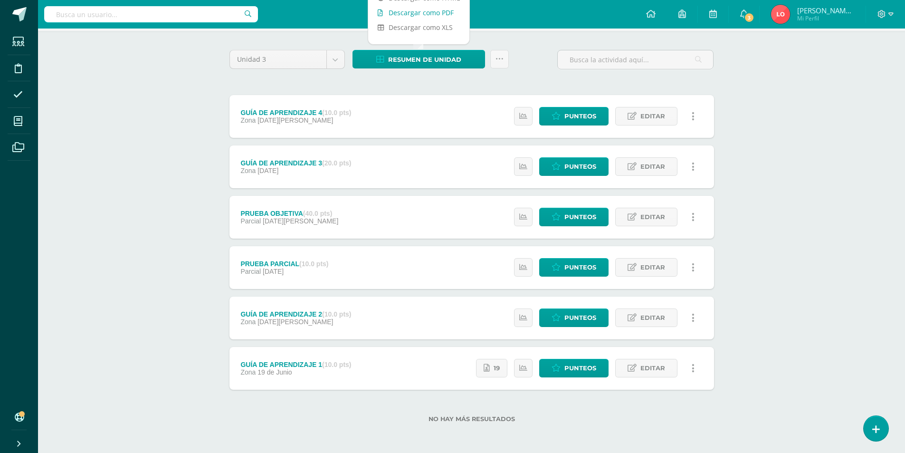
click at [435, 13] on link "Descargar como PDF" at bounding box center [418, 12] width 101 height 15
click at [580, 369] on span "Punteos" at bounding box center [580, 368] width 32 height 18
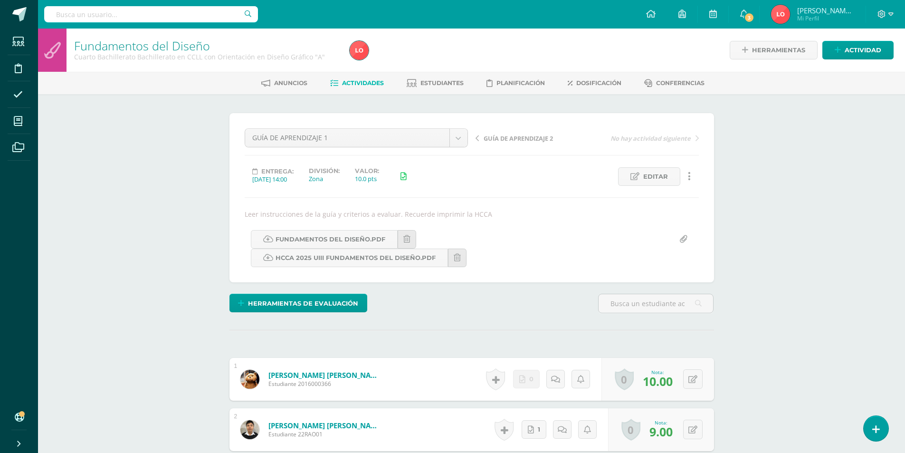
click at [360, 84] on span "Actividades" at bounding box center [363, 82] width 42 height 7
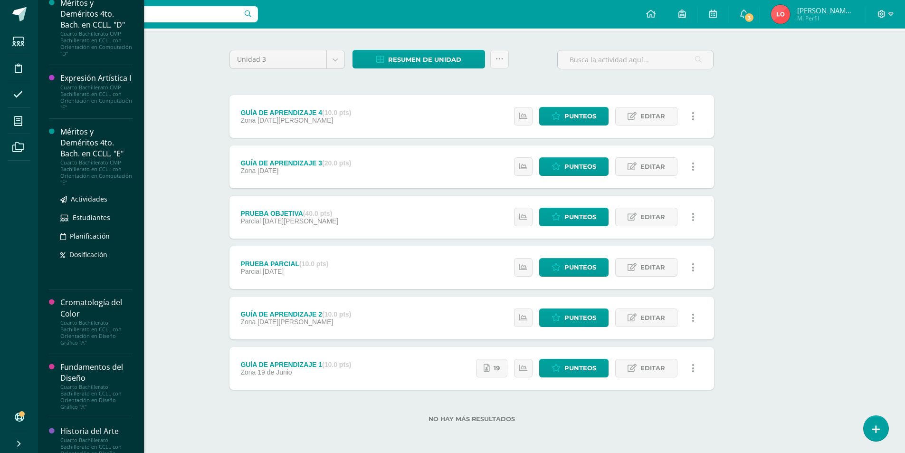
scroll to position [625, 0]
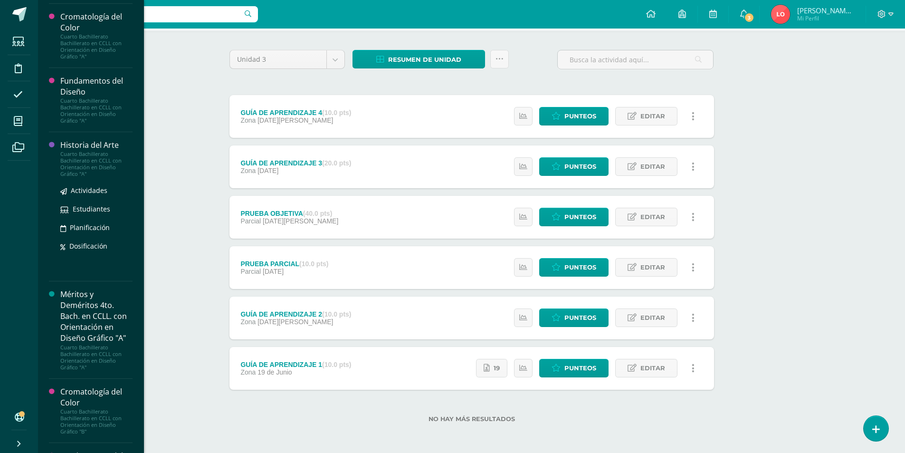
click at [75, 177] on div "Cuarto Bachillerato Bachillerato en CCLL con Orientación en Diseño Gráfico "A"" at bounding box center [96, 164] width 72 height 27
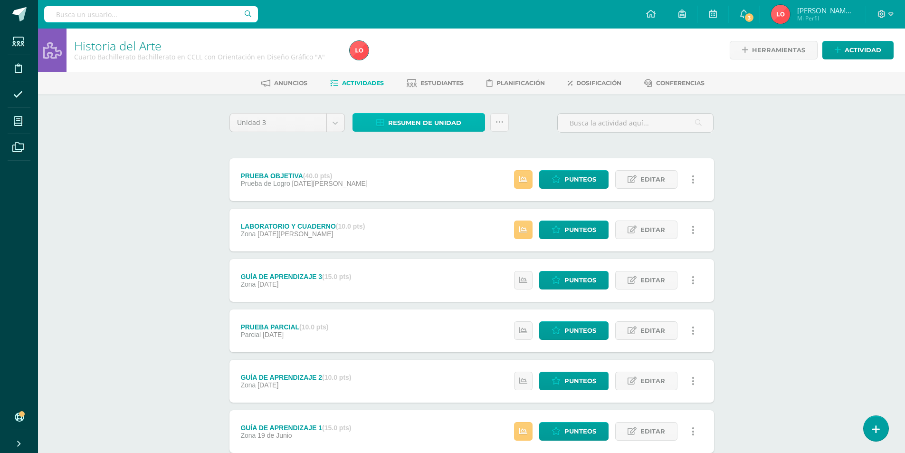
click at [394, 120] on span "Resumen de unidad" at bounding box center [424, 123] width 73 height 18
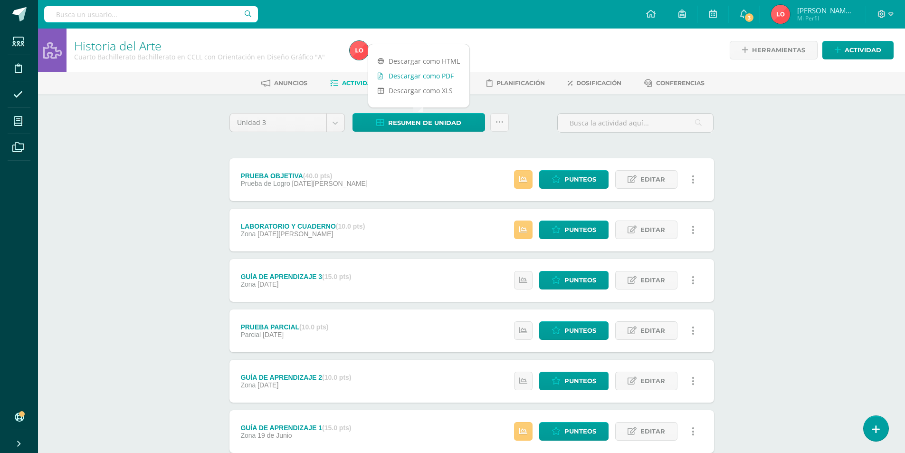
click at [408, 77] on link "Descargar como PDF" at bounding box center [418, 75] width 101 height 15
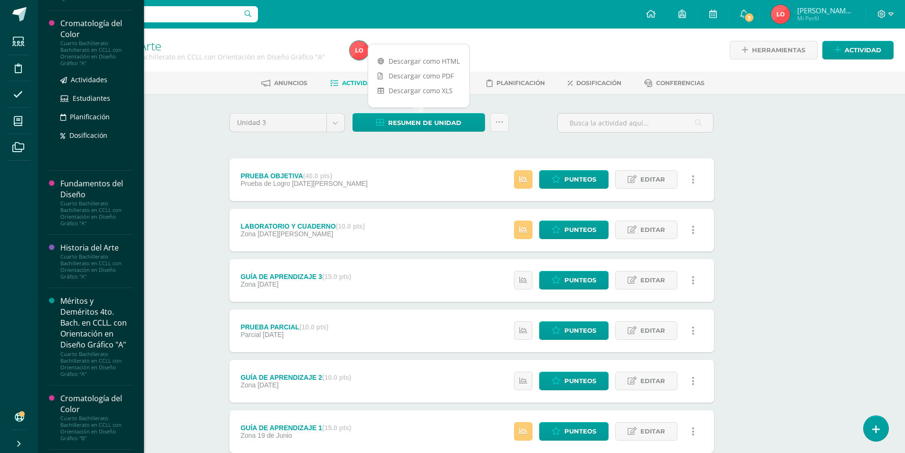
scroll to position [617, 0]
click at [86, 41] on div "Cromatología del Color" at bounding box center [96, 30] width 72 height 22
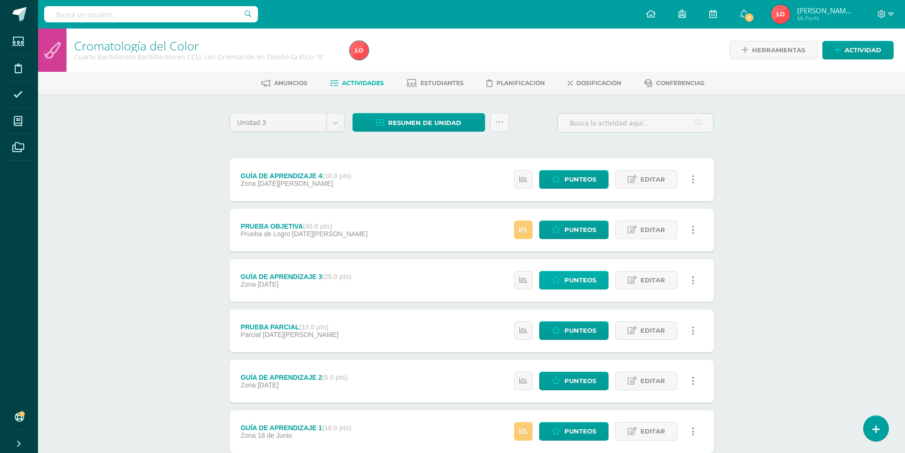
scroll to position [63, 0]
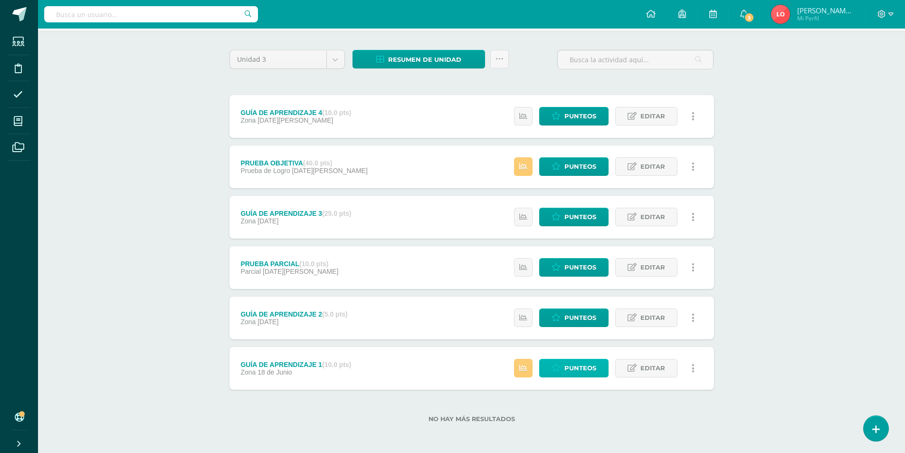
click at [575, 368] on span "Punteos" at bounding box center [580, 368] width 32 height 18
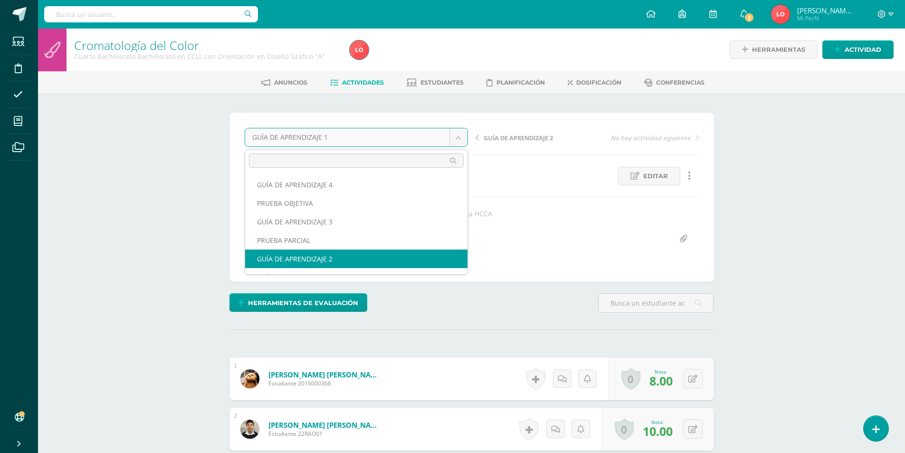
select select "/dashboard/teacher/grade-activity/176031/"
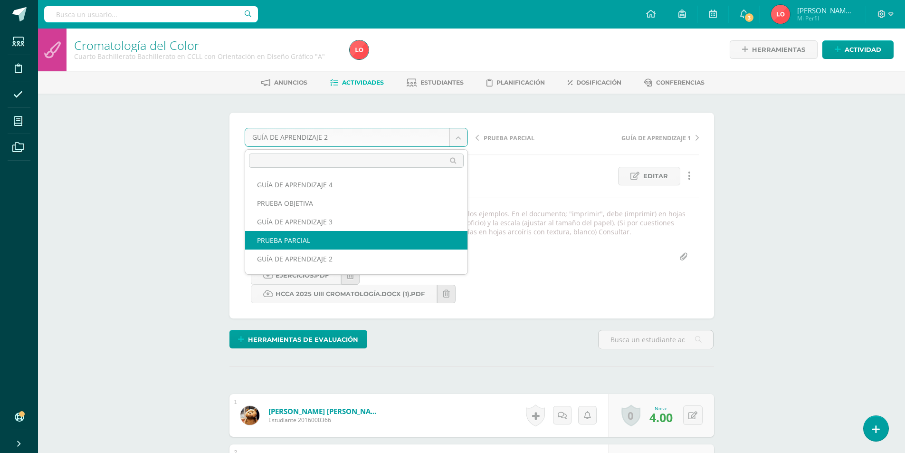
select select "/dashboard/teacher/grade-activity/176280/"
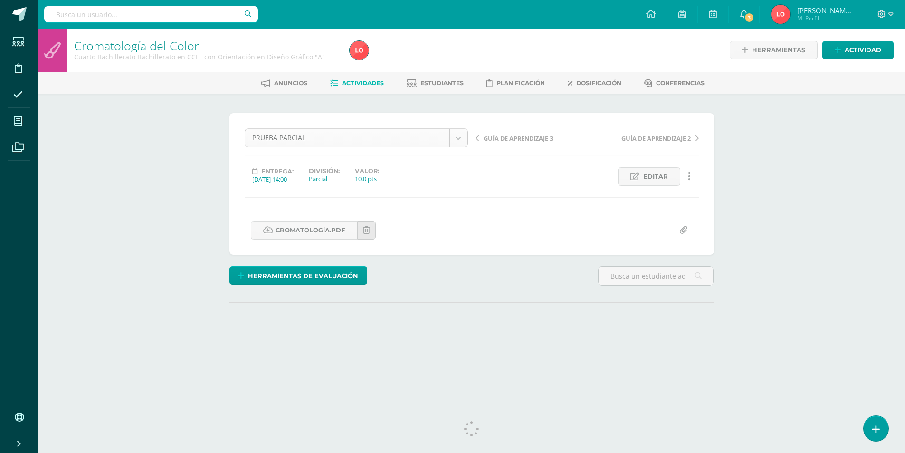
click at [460, 138] on body "Estudiantes Disciplina Asistencia Mis cursos Archivos Soporte Centro de ayuda Ú…" at bounding box center [452, 188] width 905 height 376
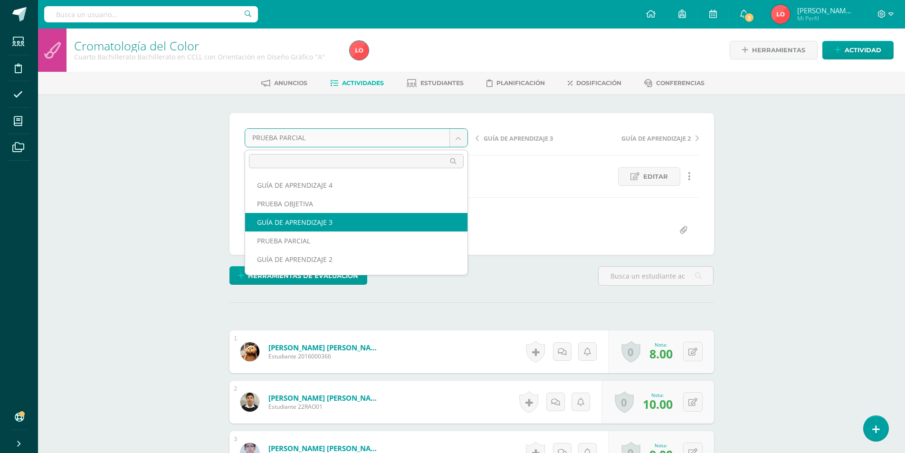
select select "/dashboard/teacher/grade-activity/176513/"
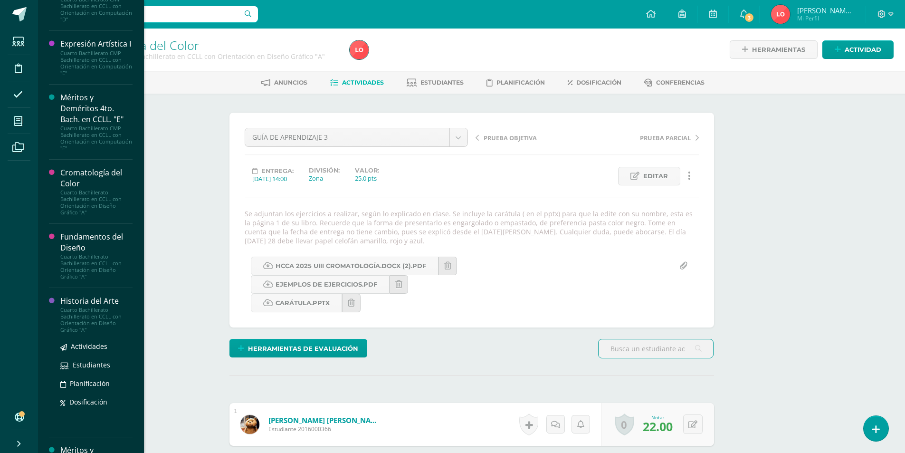
scroll to position [421, 0]
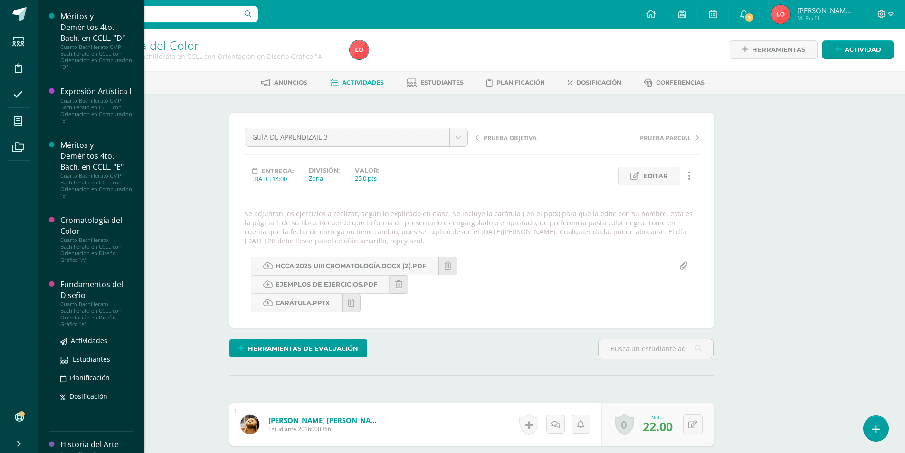
click at [90, 301] on div "Fundamentos del Diseño" at bounding box center [96, 290] width 72 height 22
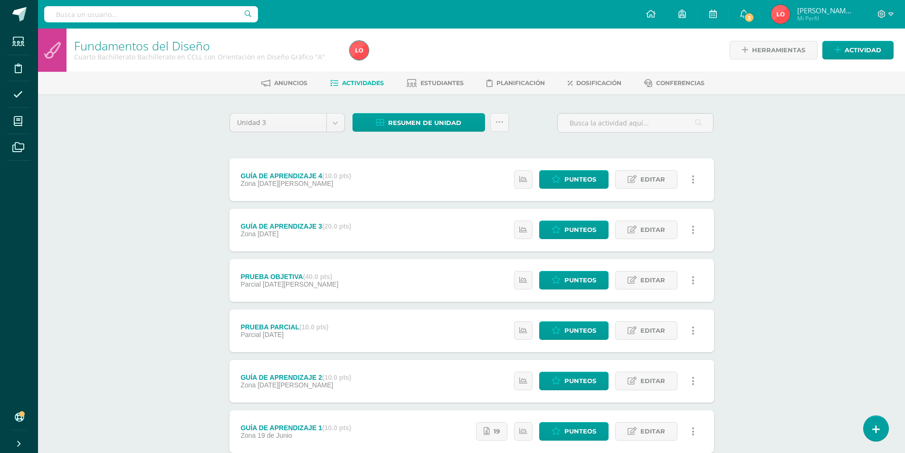
scroll to position [63, 0]
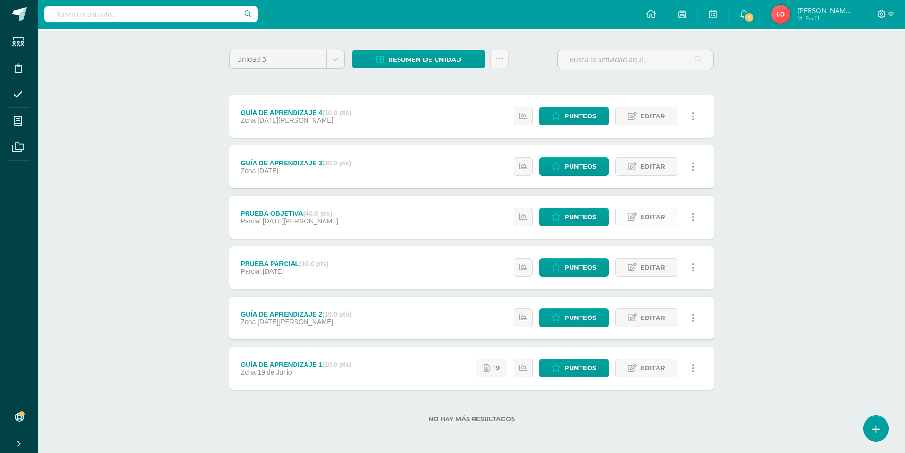
click at [668, 217] on link "Editar" at bounding box center [646, 217] width 62 height 19
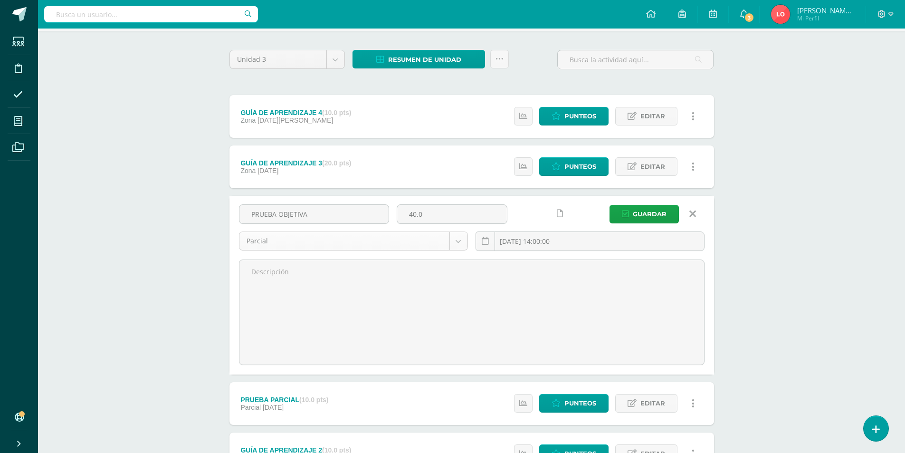
click at [320, 244] on body "Estudiantes Disciplina Asistencia Mis cursos Archivos Soporte Centro de ayuda Ú…" at bounding box center [452, 263] width 905 height 652
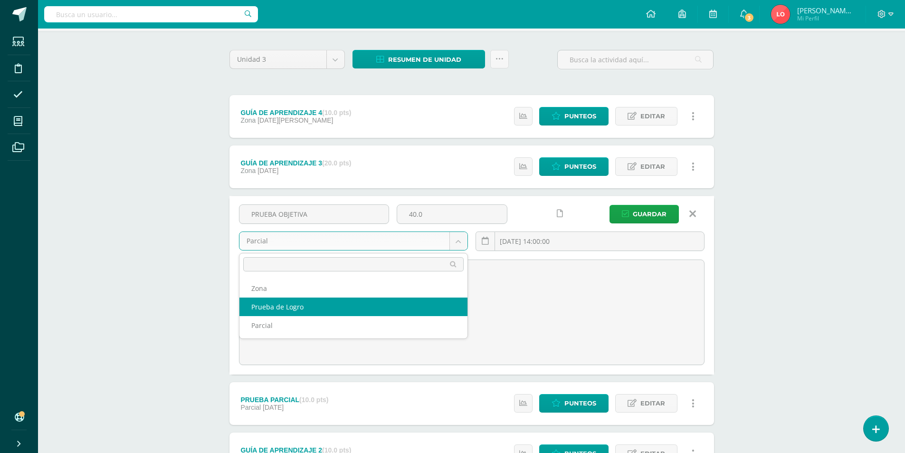
select select "163937"
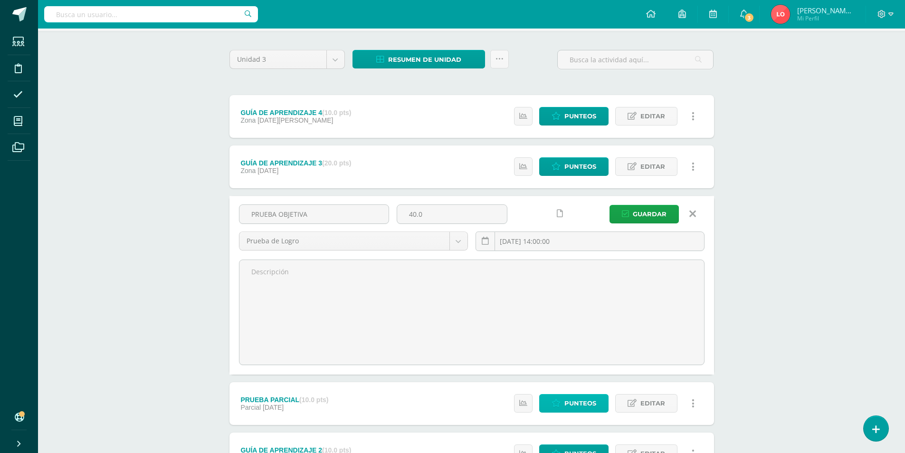
click at [592, 399] on span "Punteos" at bounding box center [580, 403] width 32 height 18
click at [645, 214] on span "Guardar" at bounding box center [650, 214] width 34 height 18
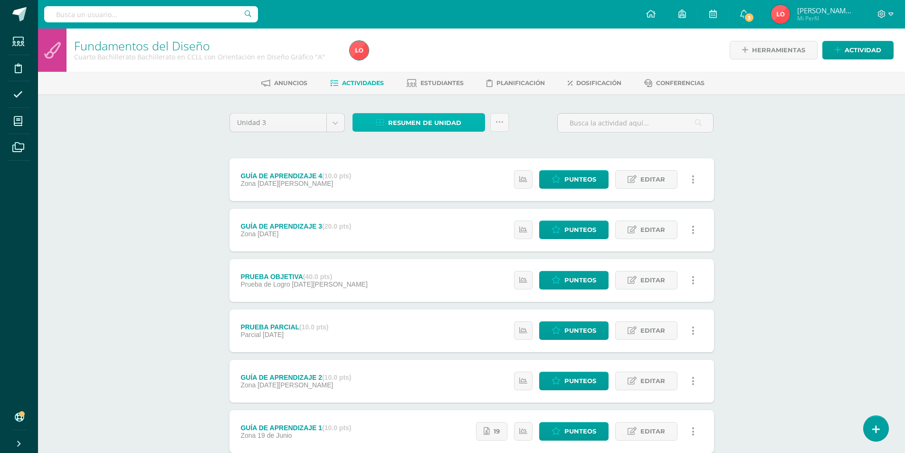
click at [409, 119] on span "Resumen de unidad" at bounding box center [424, 123] width 73 height 18
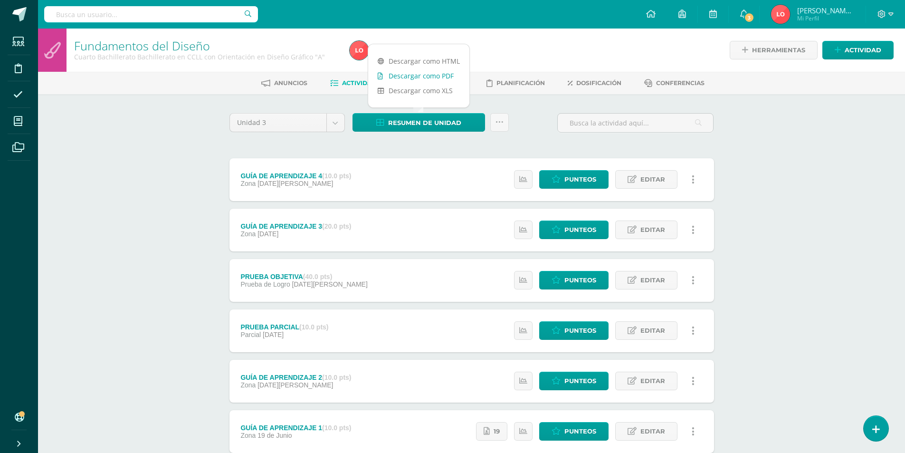
click at [413, 76] on link "Descargar como PDF" at bounding box center [418, 75] width 101 height 15
click at [574, 336] on span "Punteos" at bounding box center [580, 331] width 32 height 18
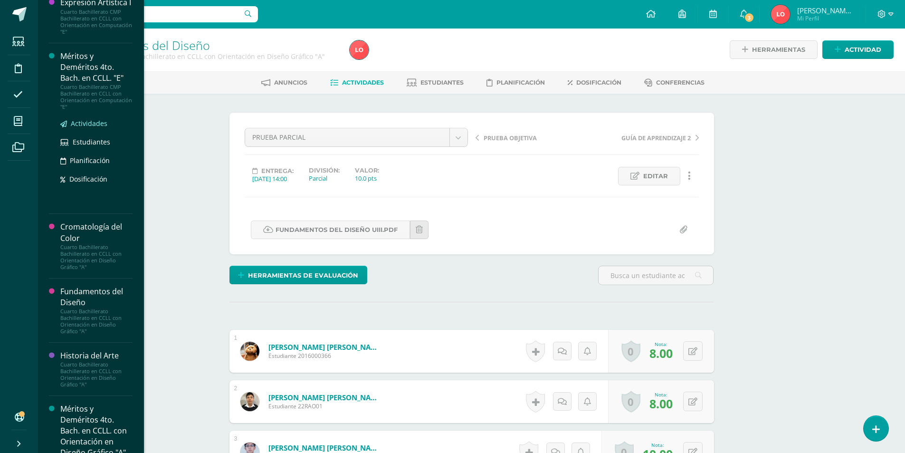
scroll to position [605, 0]
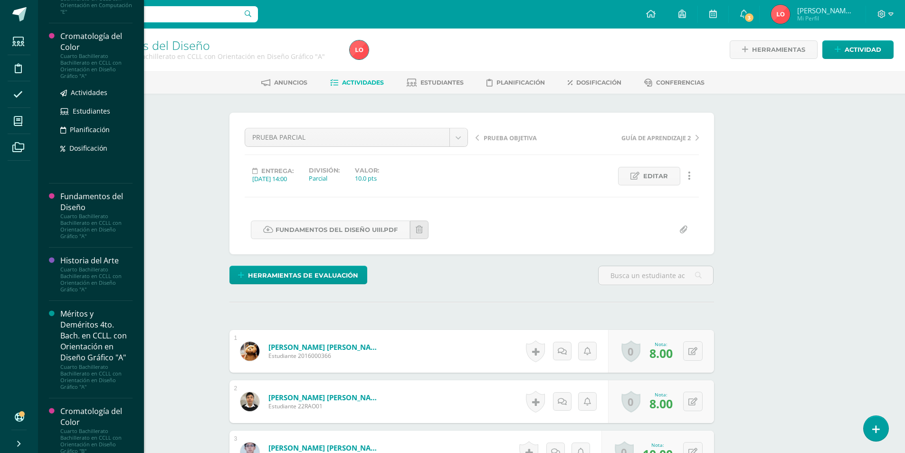
click at [76, 53] on div "Cromatología del Color" at bounding box center [96, 42] width 72 height 22
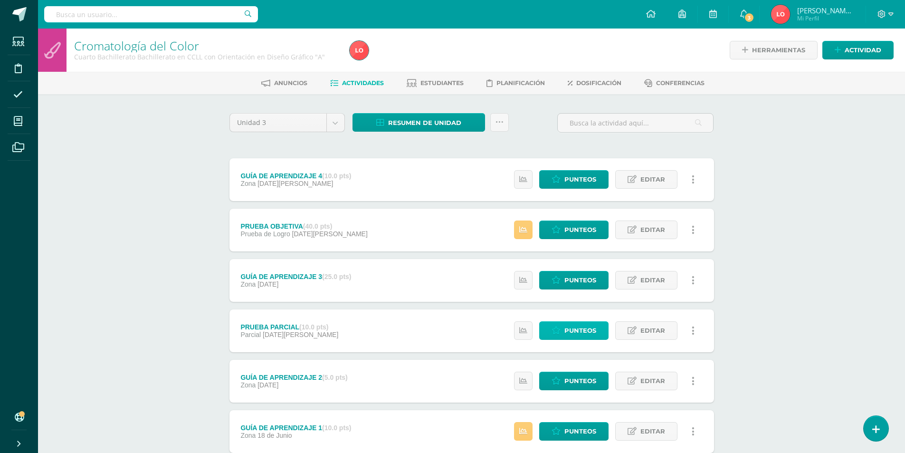
click at [578, 331] on span "Punteos" at bounding box center [580, 331] width 32 height 18
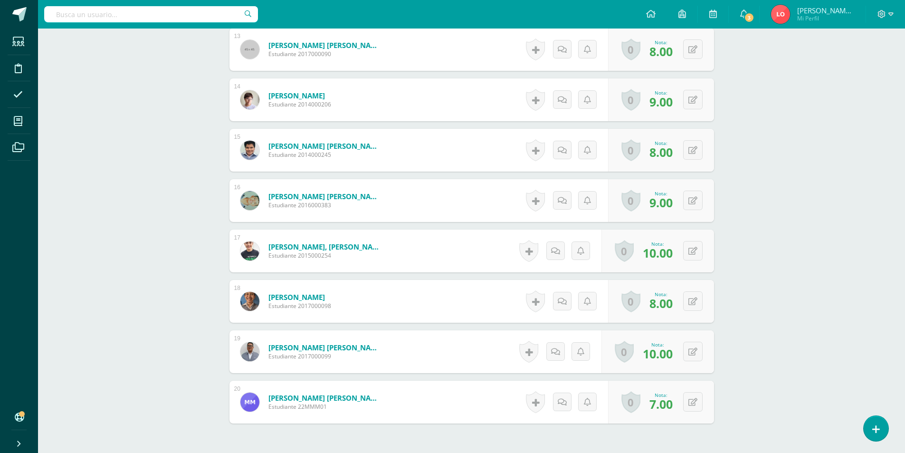
scroll to position [982, 0]
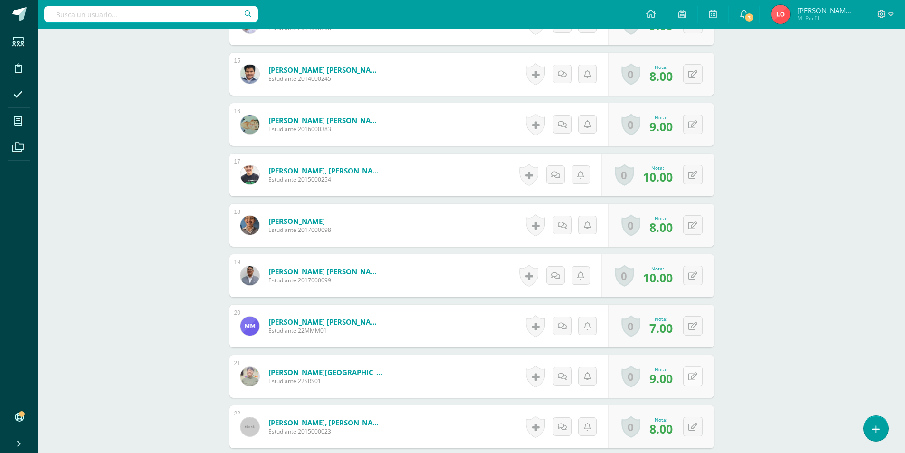
click at [696, 376] on icon at bounding box center [692, 376] width 9 height 8
type input "10"
click at [827, 207] on div "Cromatología del Color Cuarto Bachillerato Bachillerato en CCLL con Orientación…" at bounding box center [471, 28] width 867 height 1964
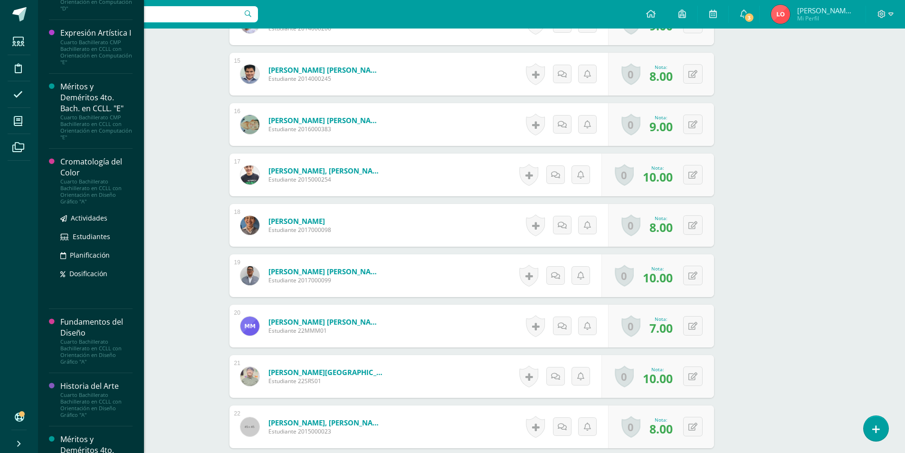
scroll to position [622, 0]
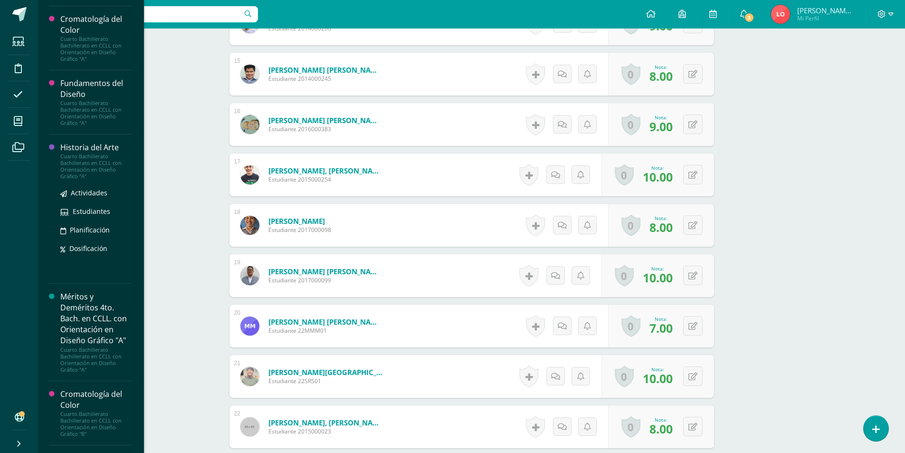
click at [97, 174] on div "Historia del Arte Cuarto Bachillerato Bachillerato en CCLL con Orientación en D…" at bounding box center [91, 208] width 84 height 149
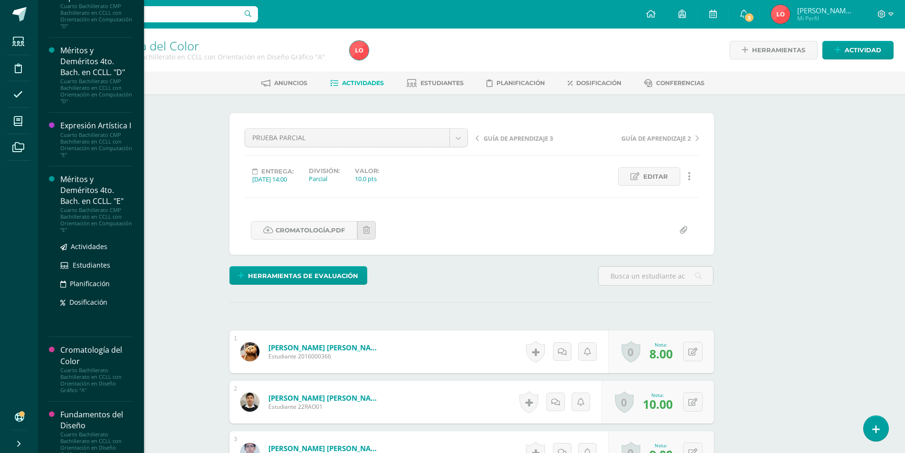
scroll to position [530, 0]
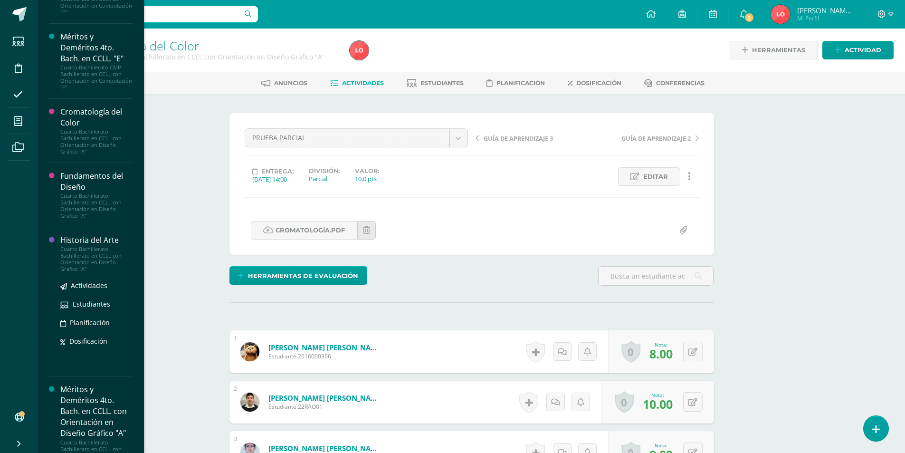
click at [68, 272] on div "Cuarto Bachillerato Bachillerato en CCLL con Orientación en Diseño Gráfico "A"" at bounding box center [96, 259] width 72 height 27
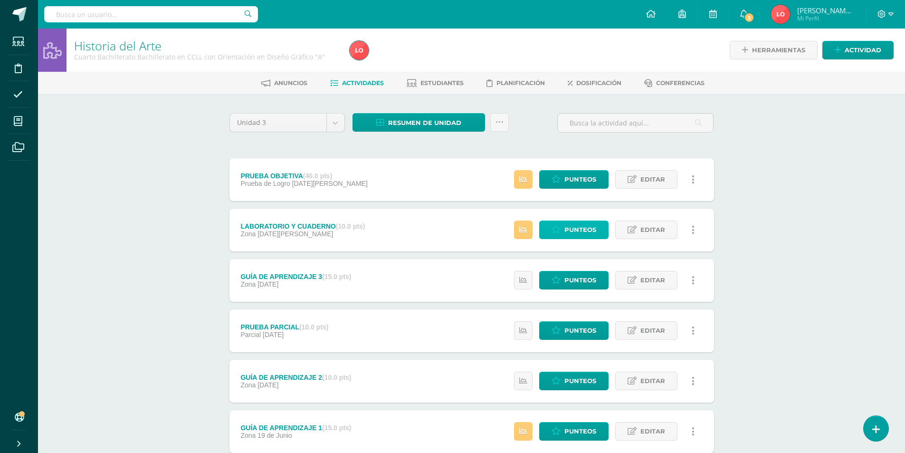
click at [595, 228] on span "Punteos" at bounding box center [580, 230] width 32 height 18
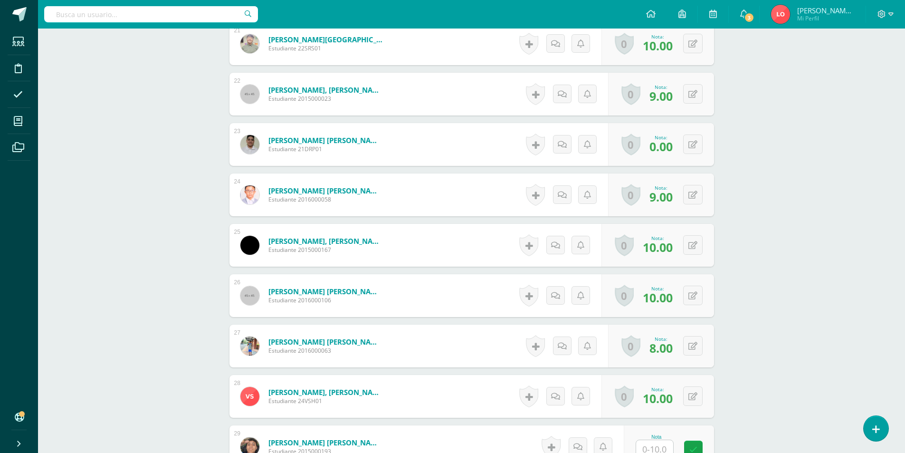
scroll to position [1505, 0]
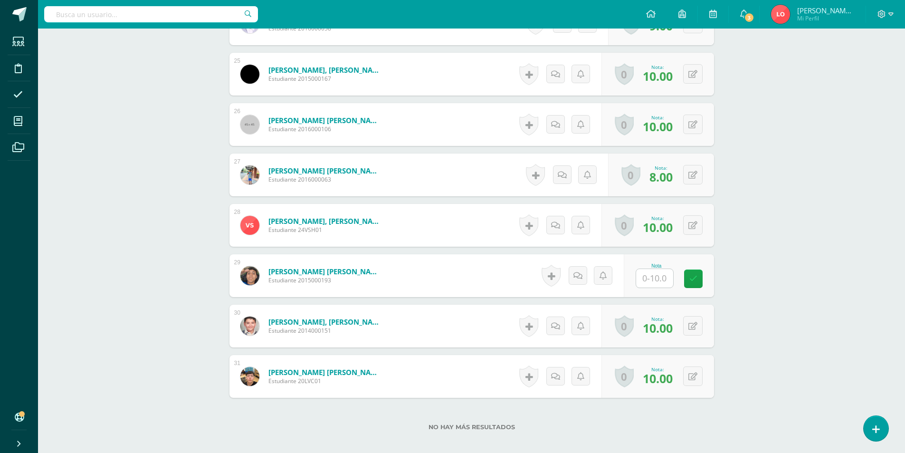
click at [667, 284] on input "text" at bounding box center [654, 278] width 37 height 19
type input "9"
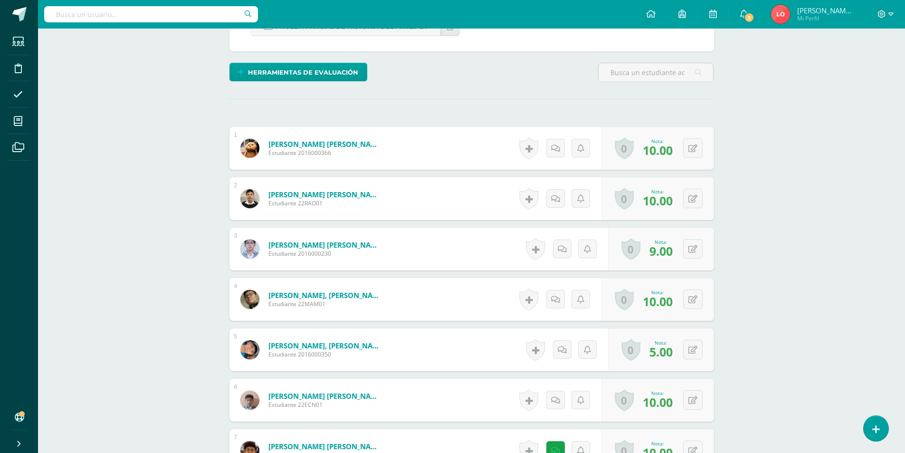
scroll to position [0, 0]
